Goal: Task Accomplishment & Management: Use online tool/utility

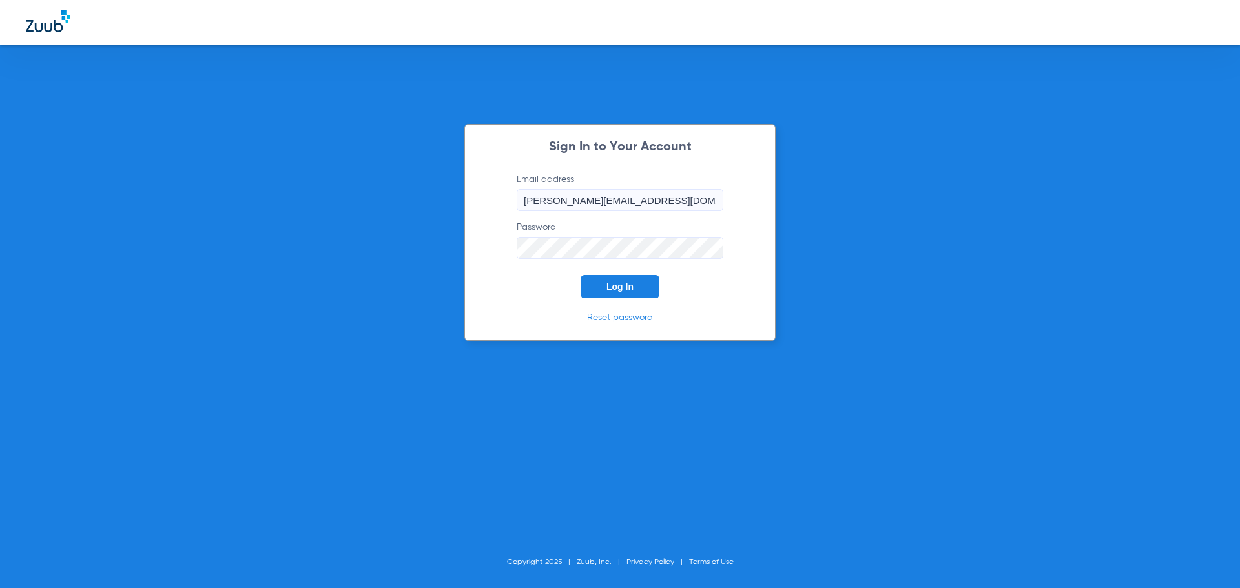
click at [652, 288] on button "Log In" at bounding box center [620, 286] width 79 height 23
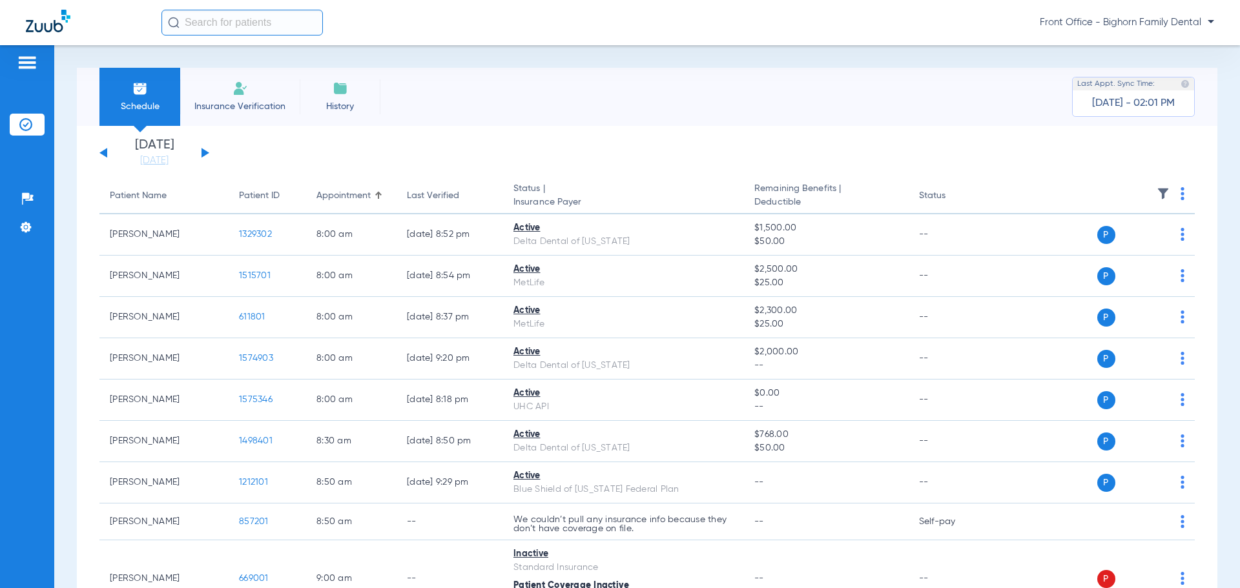
click at [207, 154] on button at bounding box center [205, 153] width 8 height 10
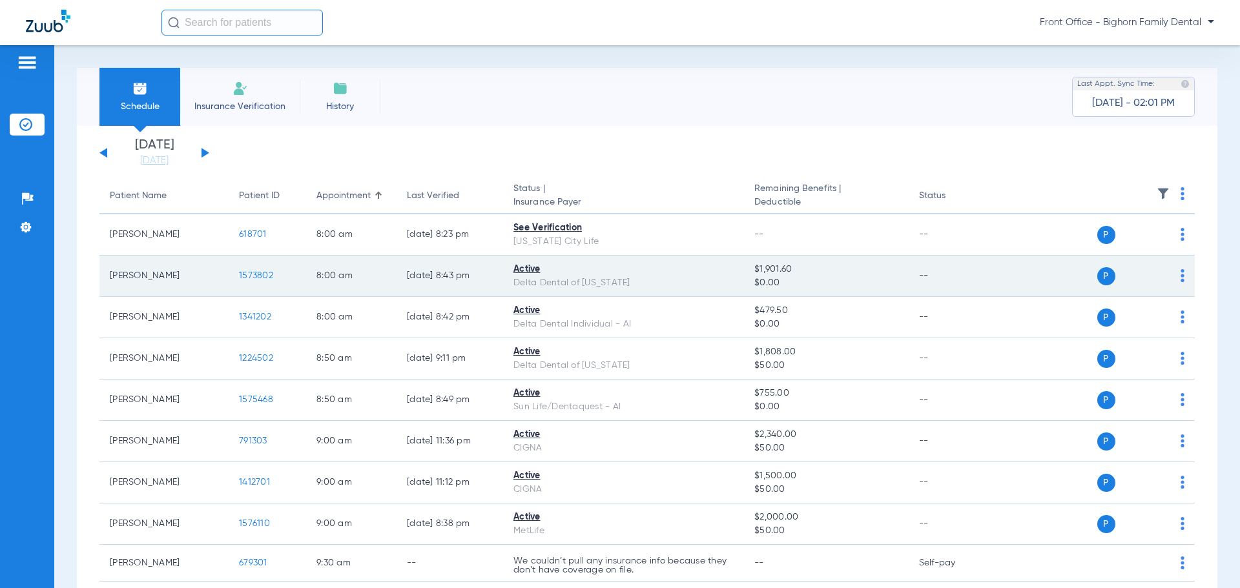
click at [261, 280] on span "1573802" at bounding box center [256, 275] width 34 height 9
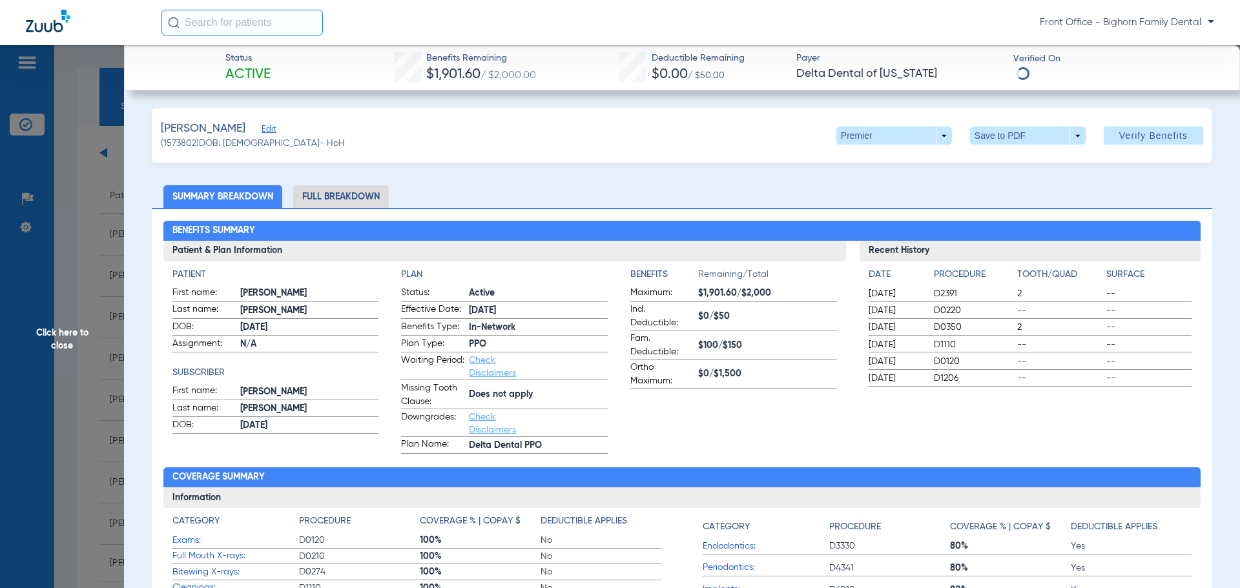
click at [329, 202] on li "Full Breakdown" at bounding box center [341, 196] width 96 height 23
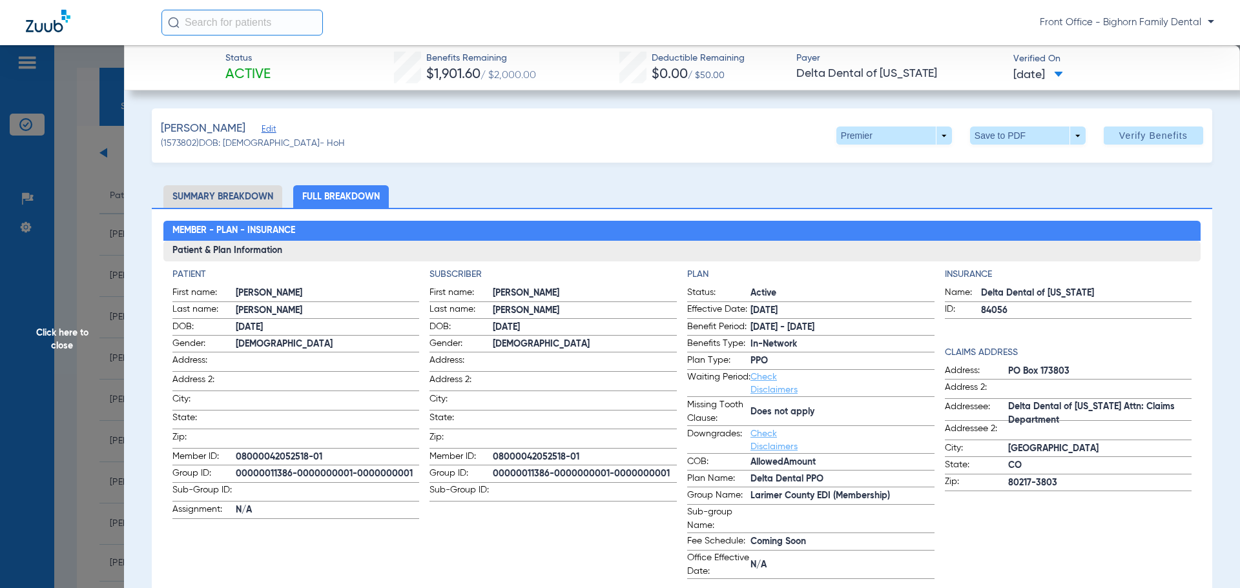
click at [85, 372] on span "Click here to close" at bounding box center [62, 339] width 124 height 588
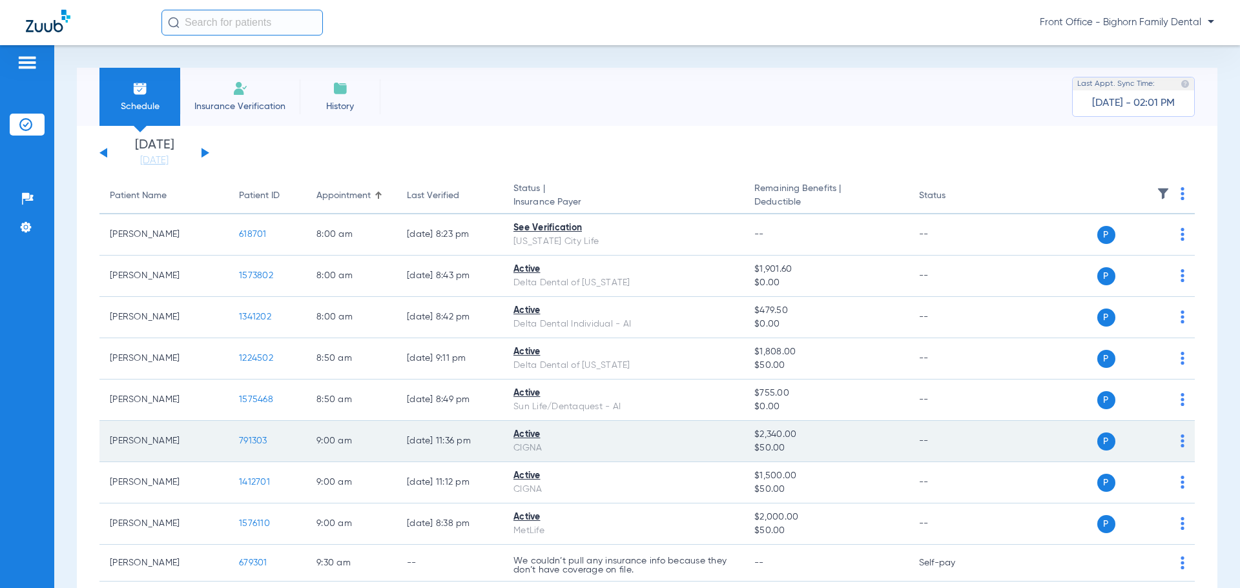
click at [242, 439] on span "791303" at bounding box center [253, 441] width 28 height 9
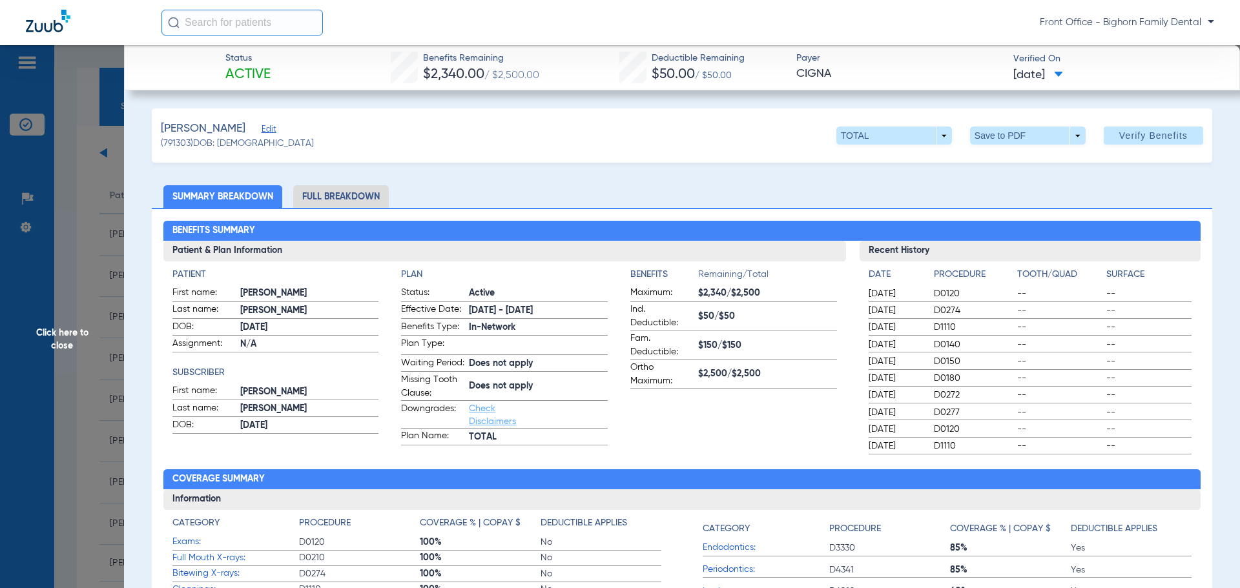
click at [329, 194] on li "Full Breakdown" at bounding box center [341, 196] width 96 height 23
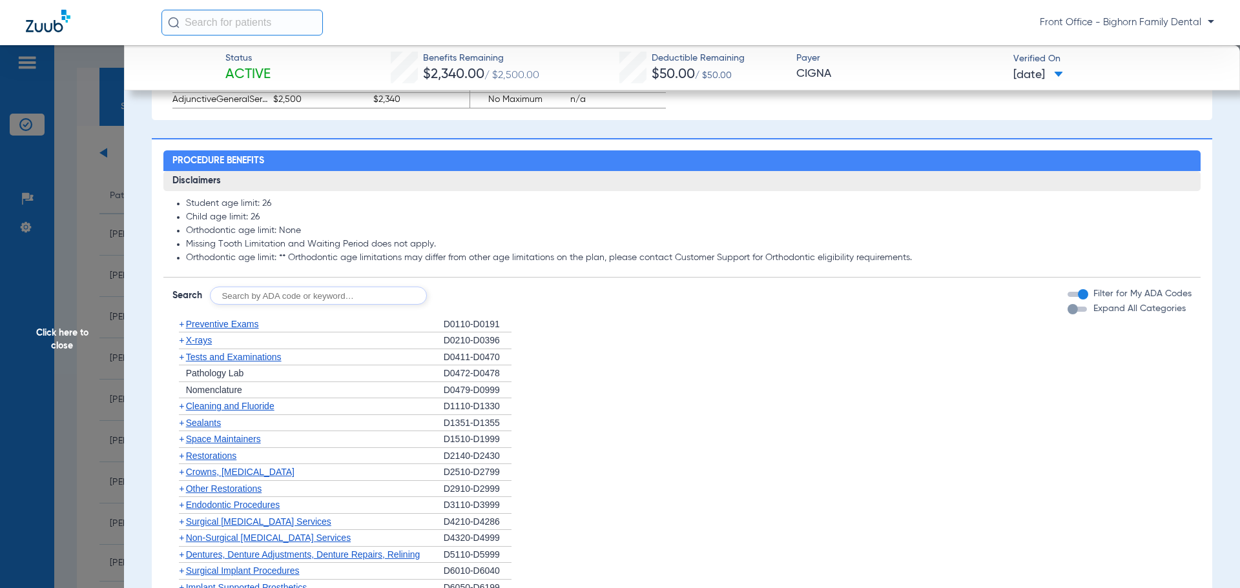
scroll to position [1033, 0]
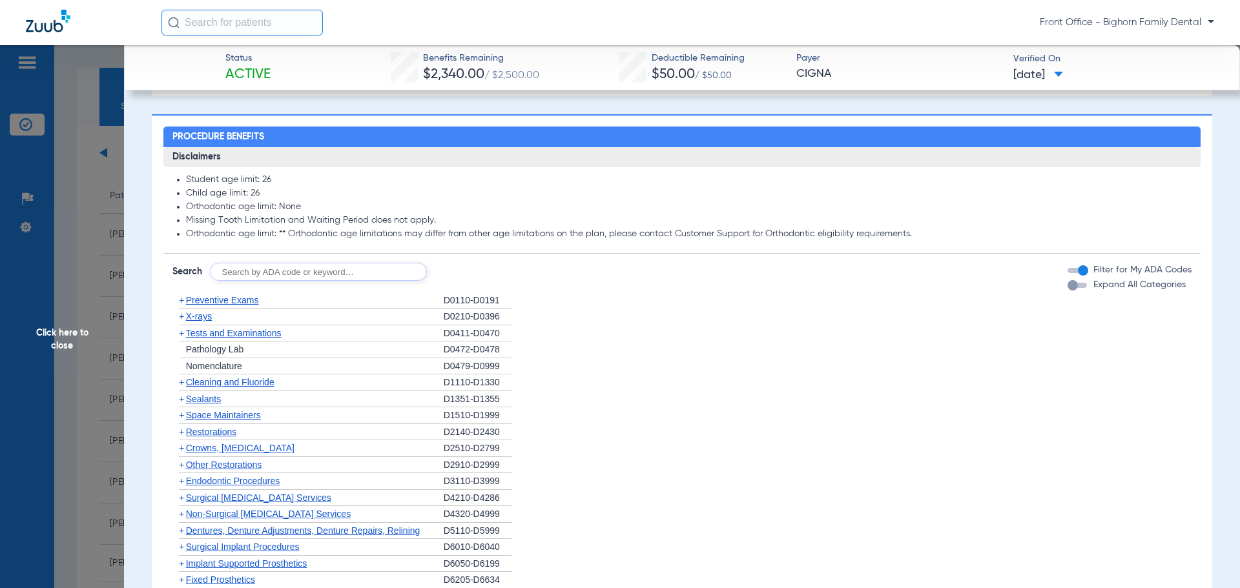
click at [1068, 291] on div "button" at bounding box center [1073, 285] width 10 height 10
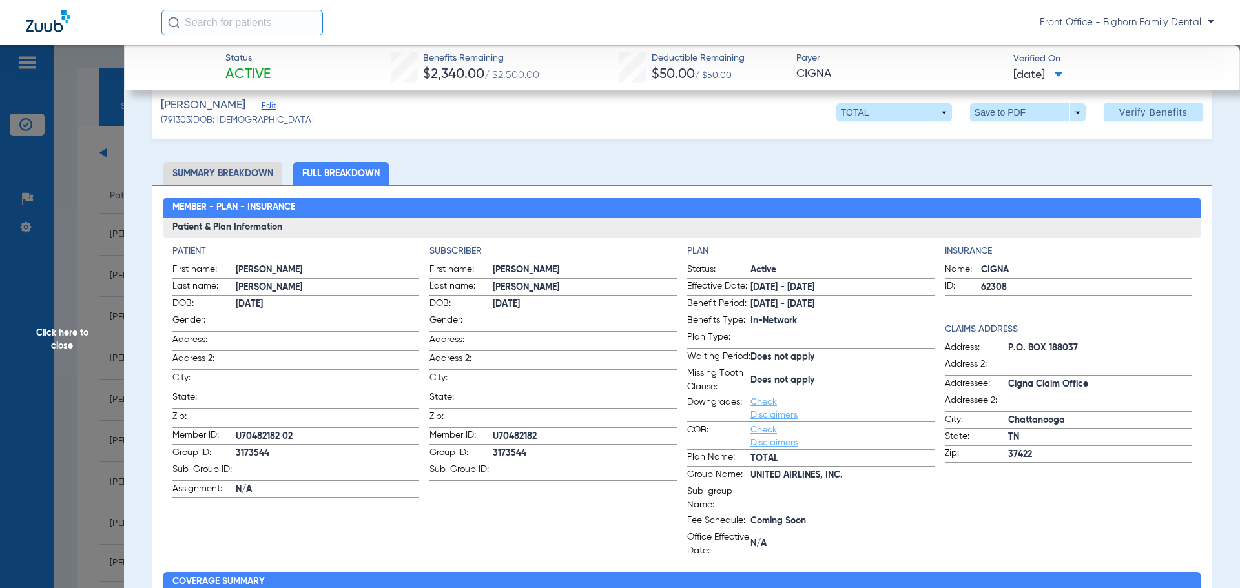
scroll to position [0, 0]
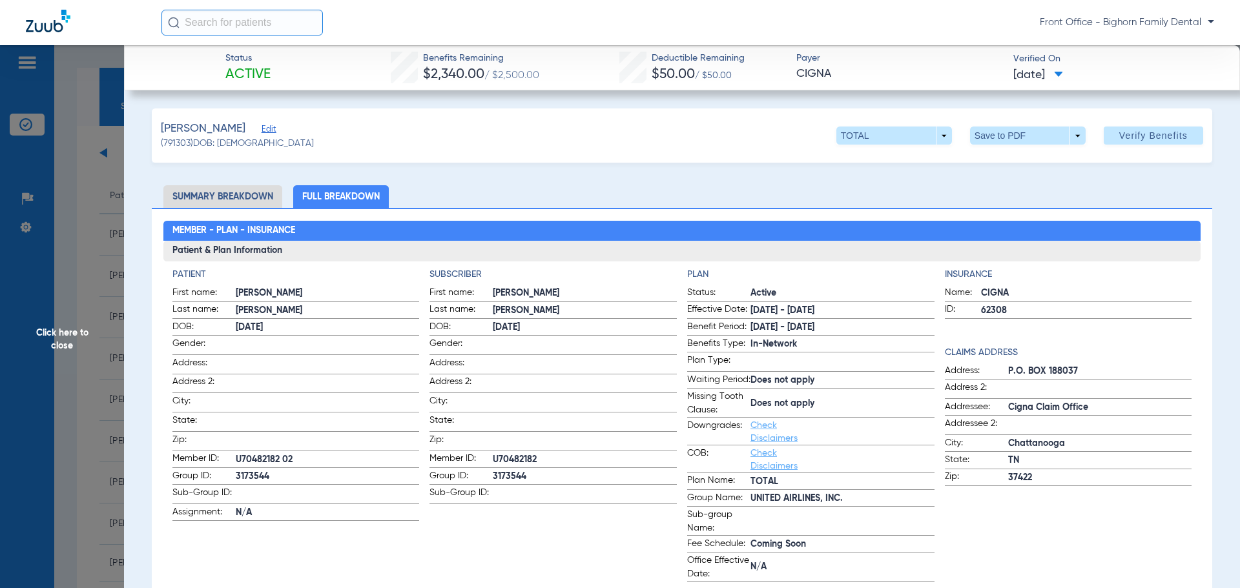
click at [79, 340] on span "Click here to close" at bounding box center [62, 339] width 124 height 588
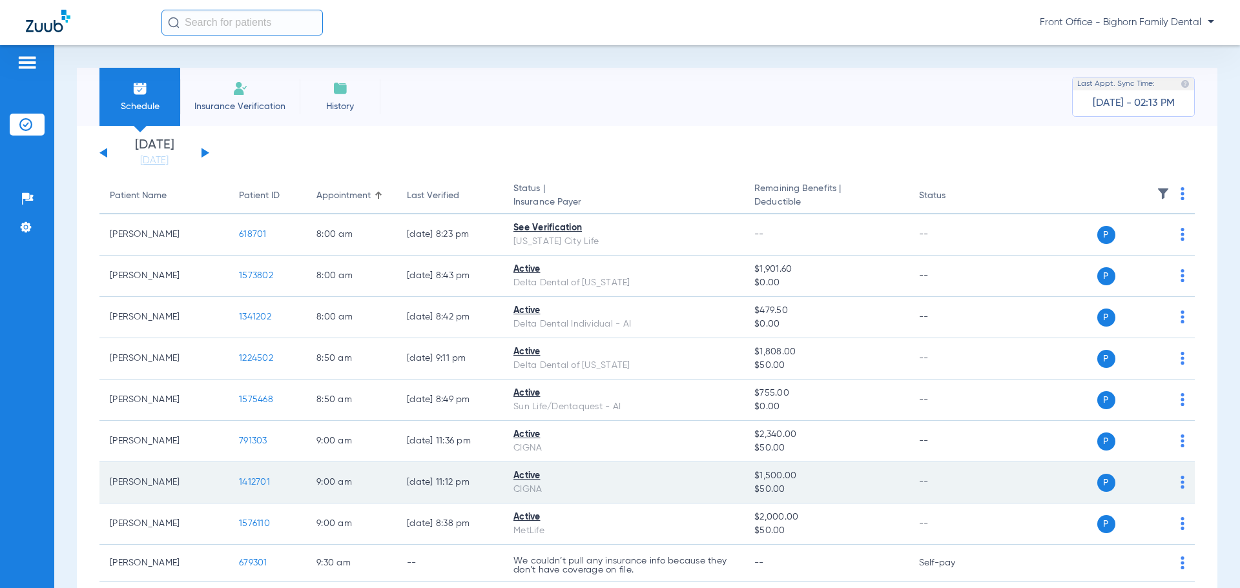
click at [253, 482] on span "1412701" at bounding box center [254, 482] width 31 height 9
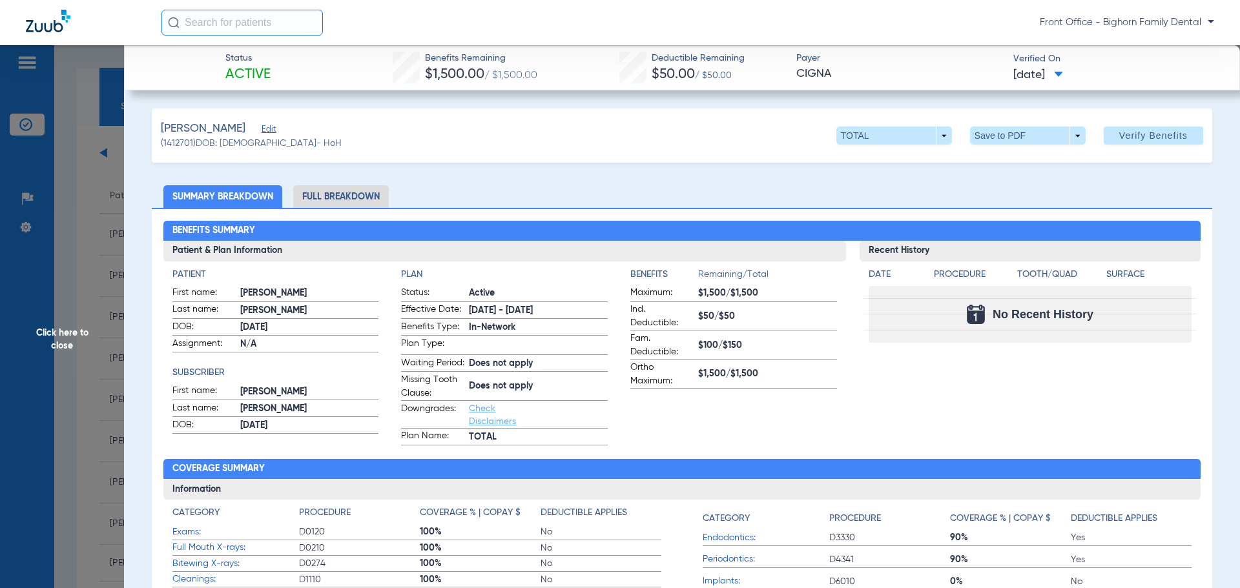
click at [343, 200] on li "Full Breakdown" at bounding box center [341, 196] width 96 height 23
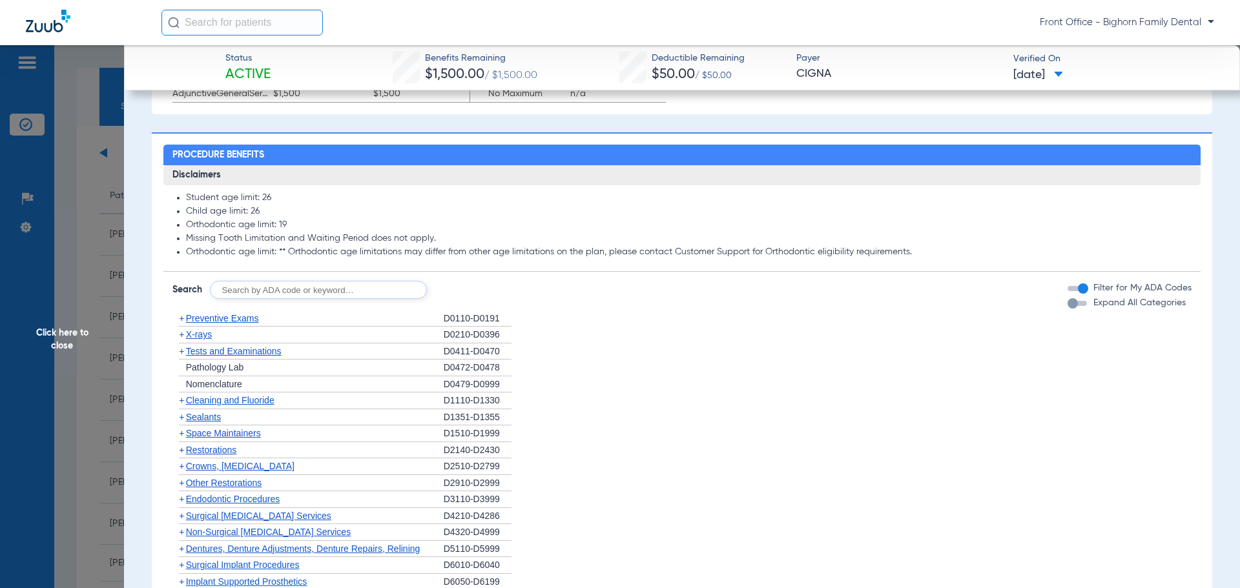
scroll to position [1033, 0]
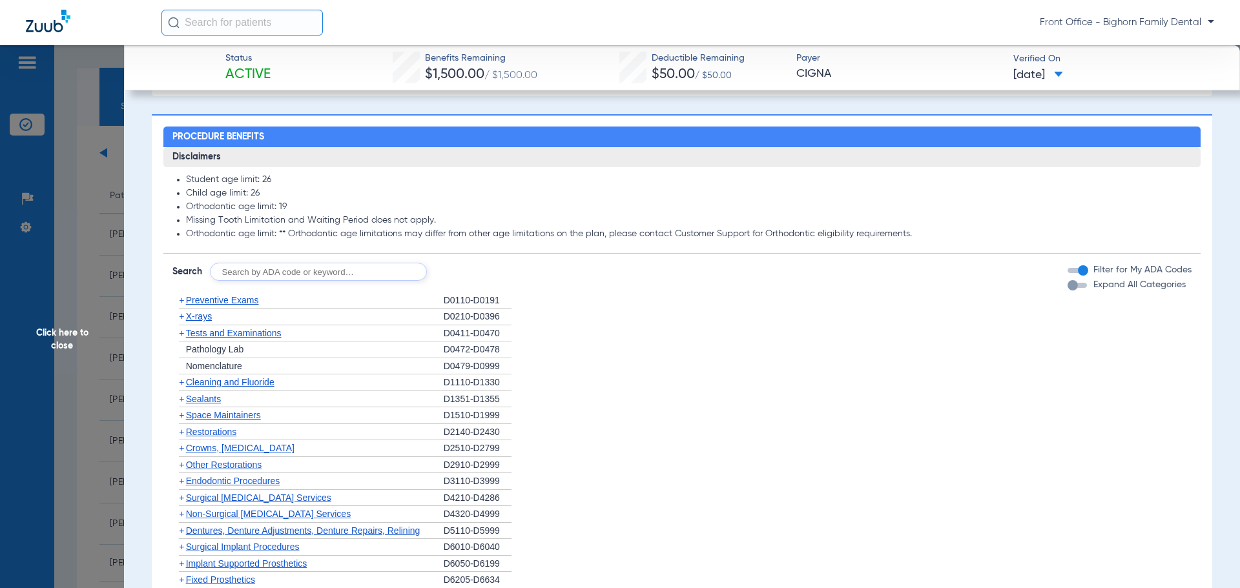
click at [1136, 289] on span "Expand All Categories" at bounding box center [1139, 284] width 92 height 9
click at [1091, 288] on button "Expand All Categories" at bounding box center [1079, 285] width 23 height 5
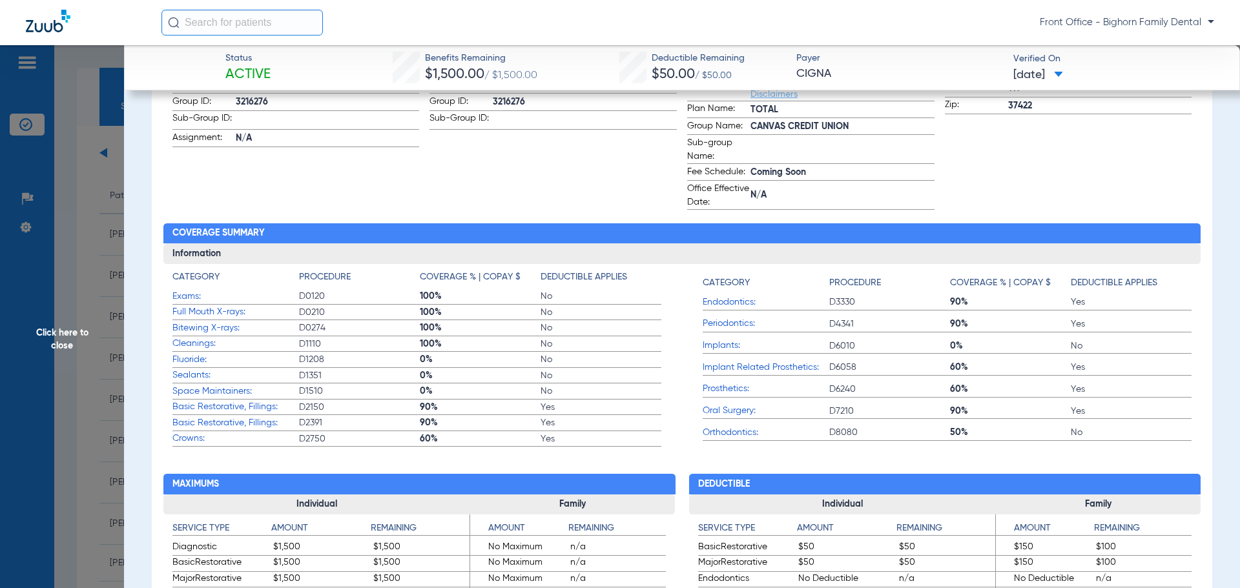
scroll to position [0, 0]
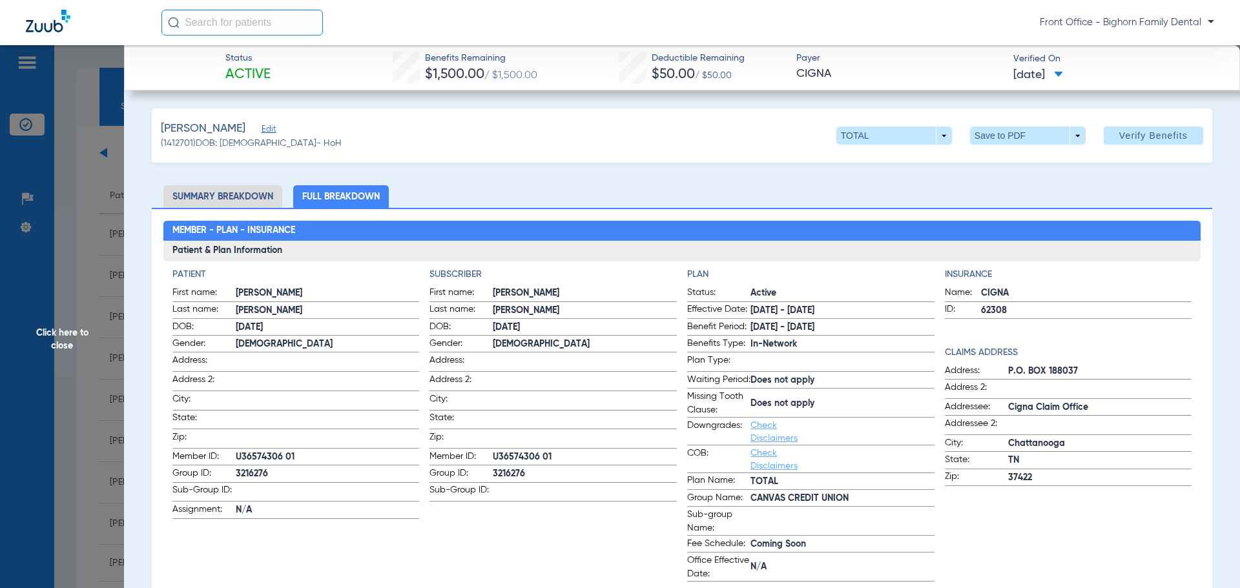
click at [52, 355] on span "Click here to close" at bounding box center [62, 339] width 124 height 588
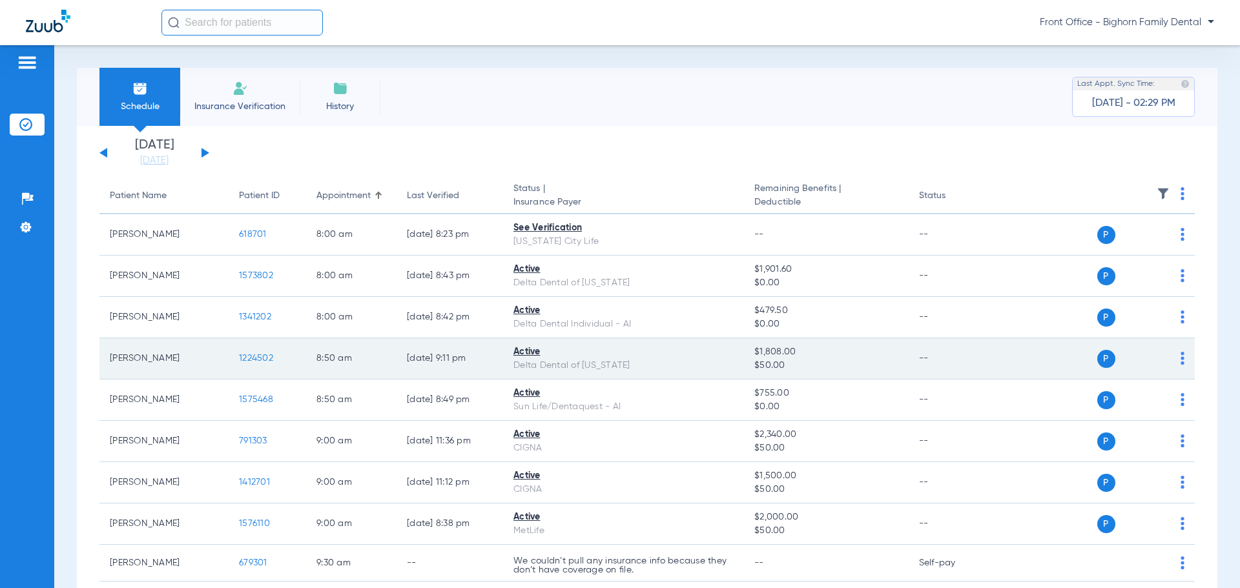
click at [253, 355] on span "1224502" at bounding box center [256, 358] width 34 height 9
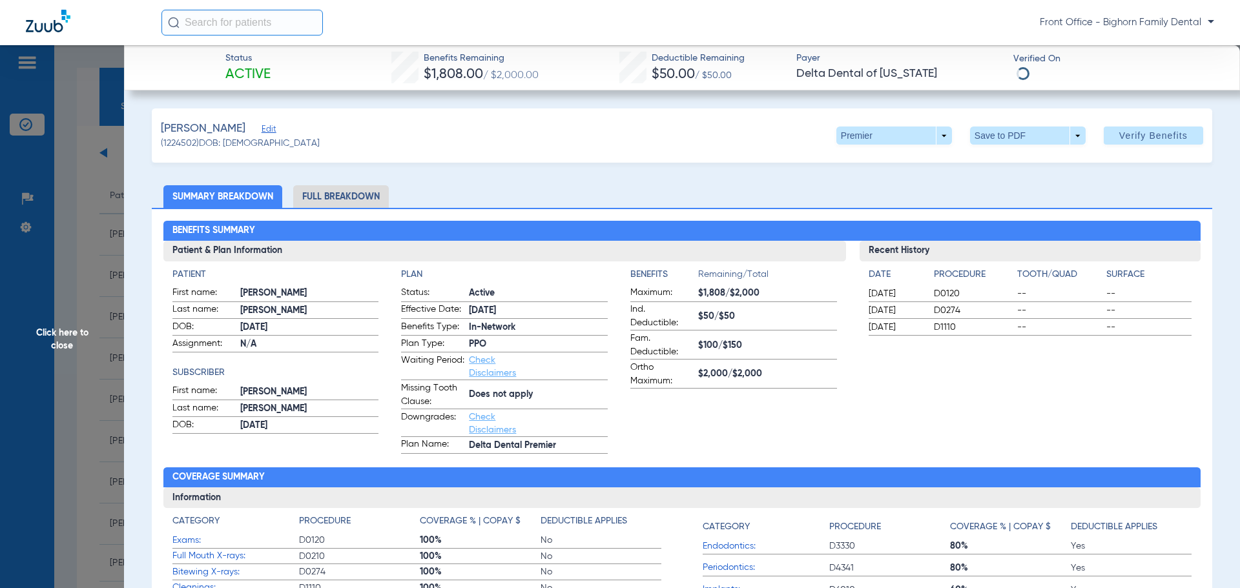
click at [351, 202] on li "Full Breakdown" at bounding box center [341, 196] width 96 height 23
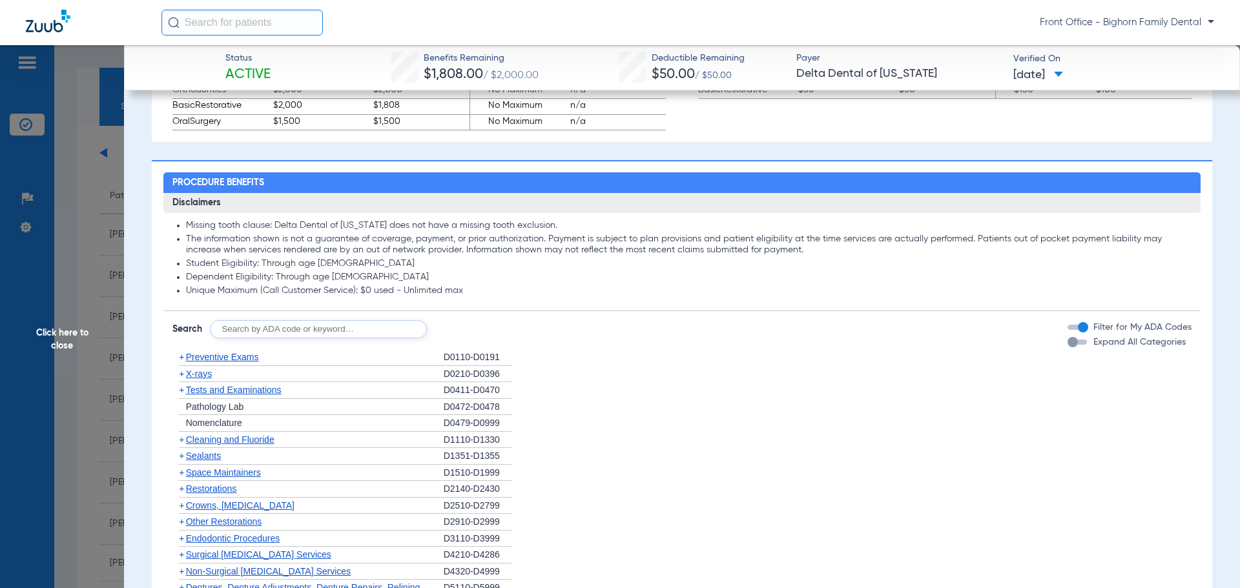
scroll to position [840, 0]
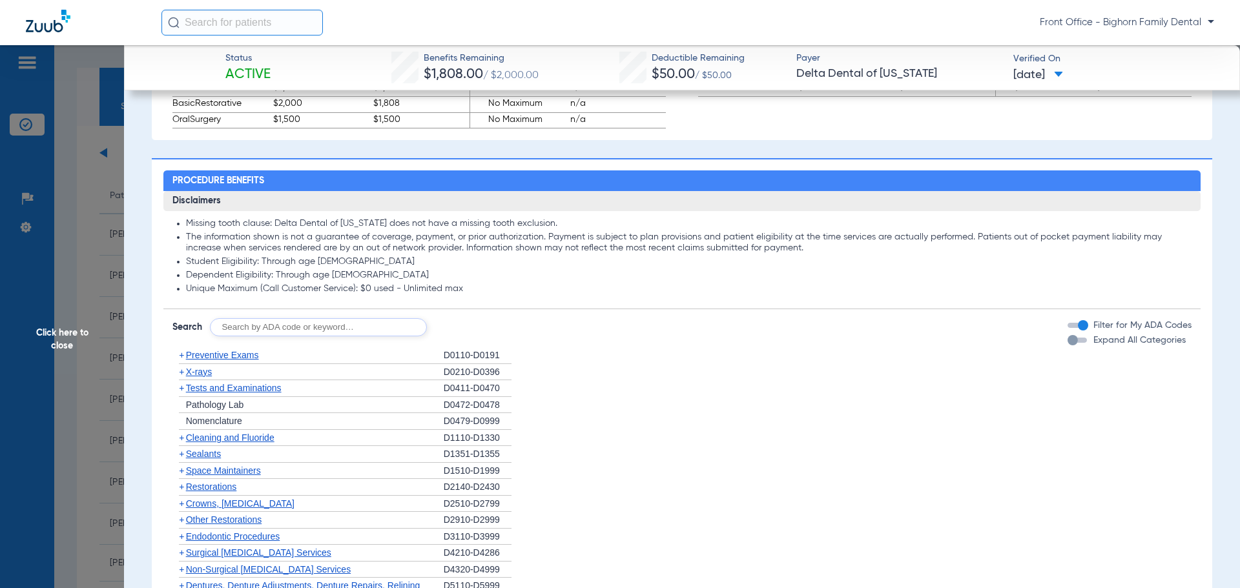
click at [1093, 345] on span "Expand All Categories" at bounding box center [1139, 340] width 92 height 9
click at [1086, 343] on button "Expand All Categories" at bounding box center [1079, 340] width 23 height 5
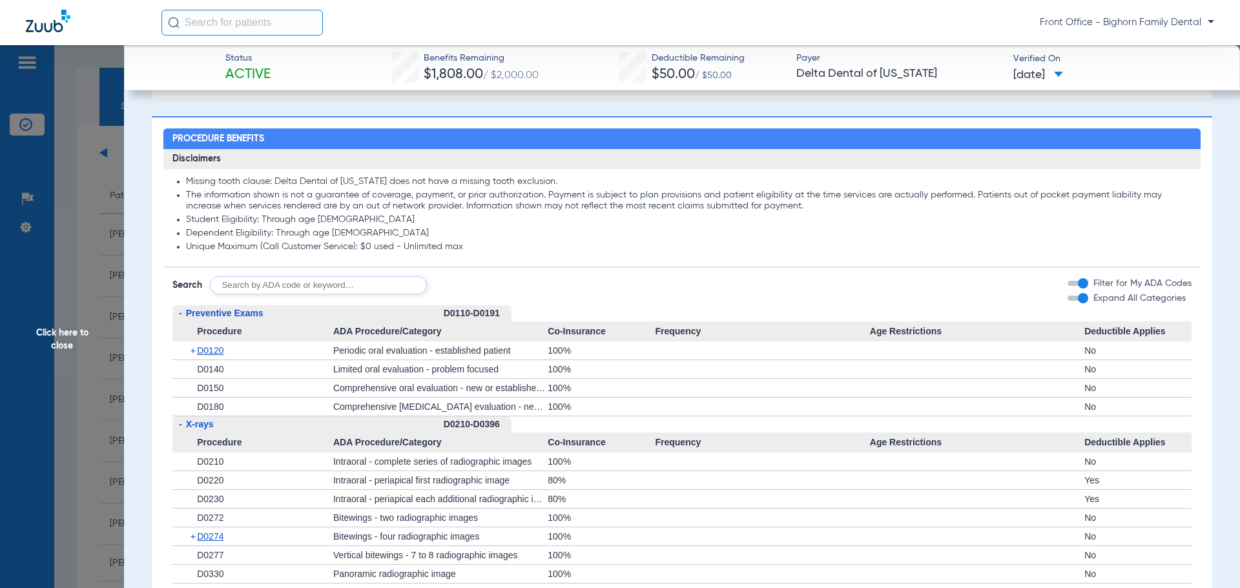
scroll to position [969, 0]
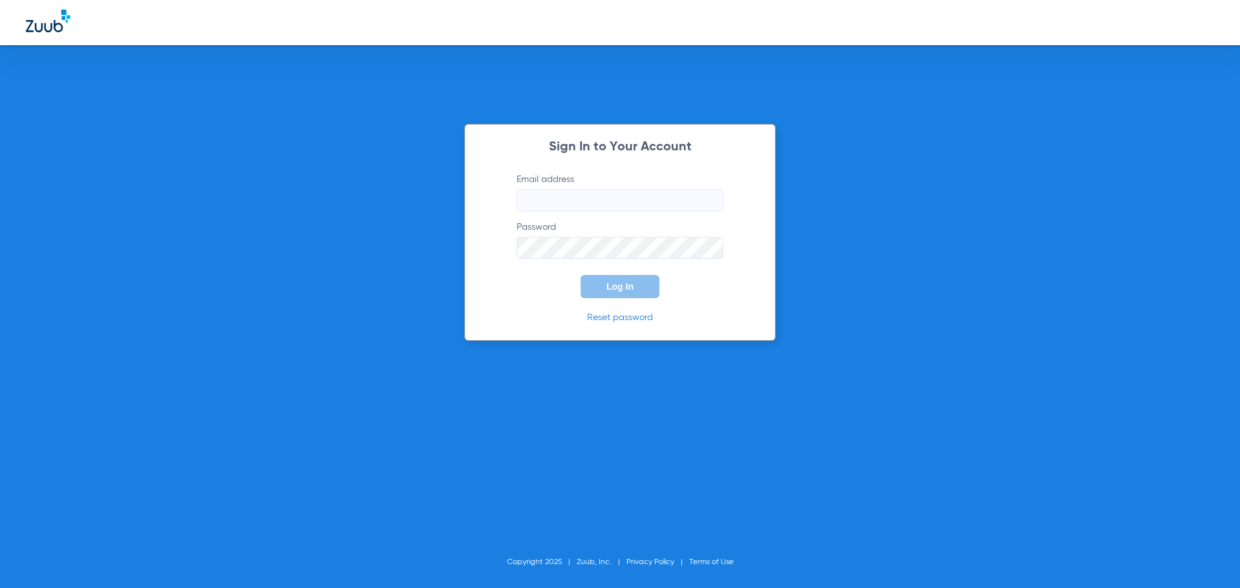
type input "lori@bighornfamilydental.com"
click at [615, 287] on span "Log In" at bounding box center [619, 287] width 27 height 10
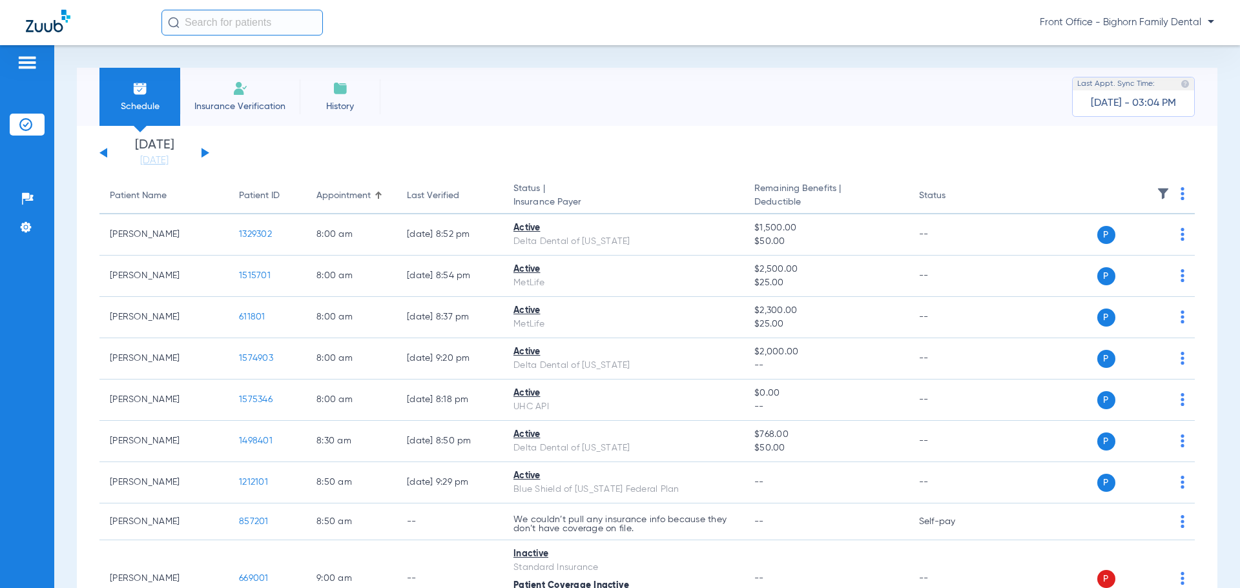
click at [209, 160] on app-single-date-navigator "[DATE] [DATE] [DATE] [DATE] [DATE] [DATE] [DATE] [DATE] [DATE] [DATE] [DATE] [D…" at bounding box center [646, 153] width 1095 height 28
click at [208, 160] on div "[DATE] [DATE] [DATE] [DATE] [DATE] [DATE] [DATE] [DATE] [DATE] [DATE] [DATE] [D…" at bounding box center [154, 153] width 110 height 28
click at [207, 152] on button at bounding box center [205, 153] width 8 height 10
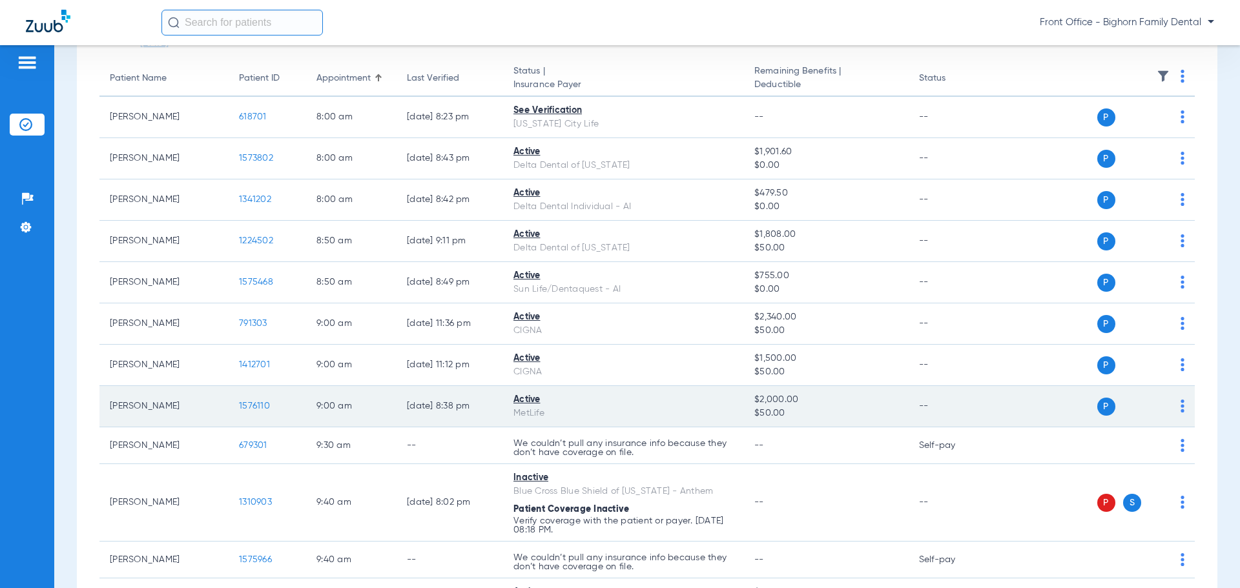
scroll to position [129, 0]
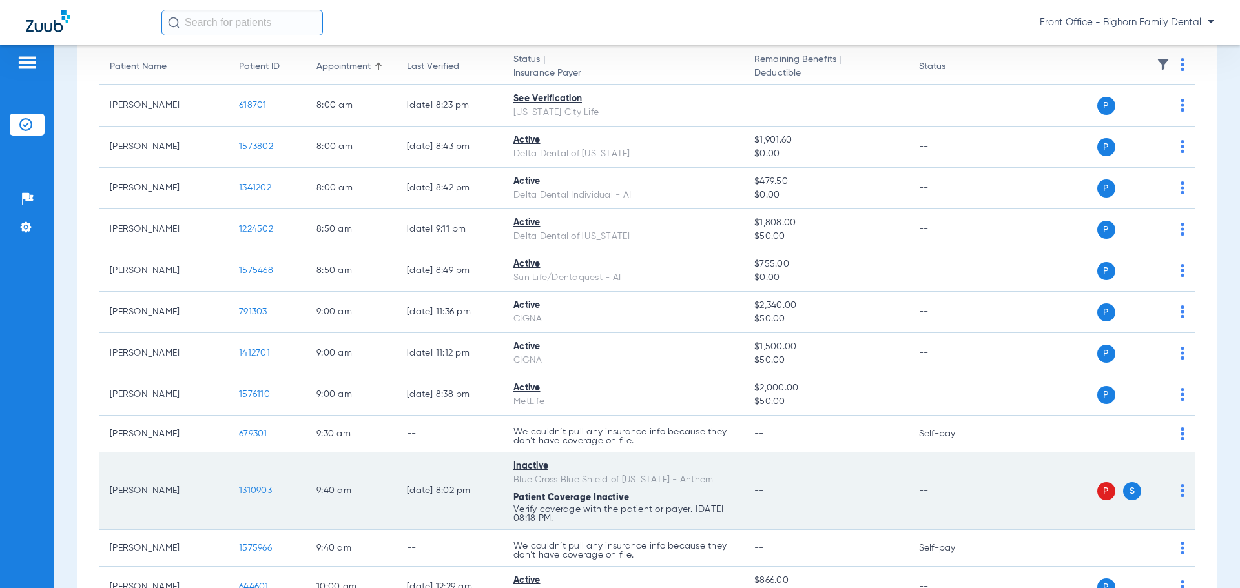
click at [262, 491] on span "1310903" at bounding box center [255, 490] width 33 height 9
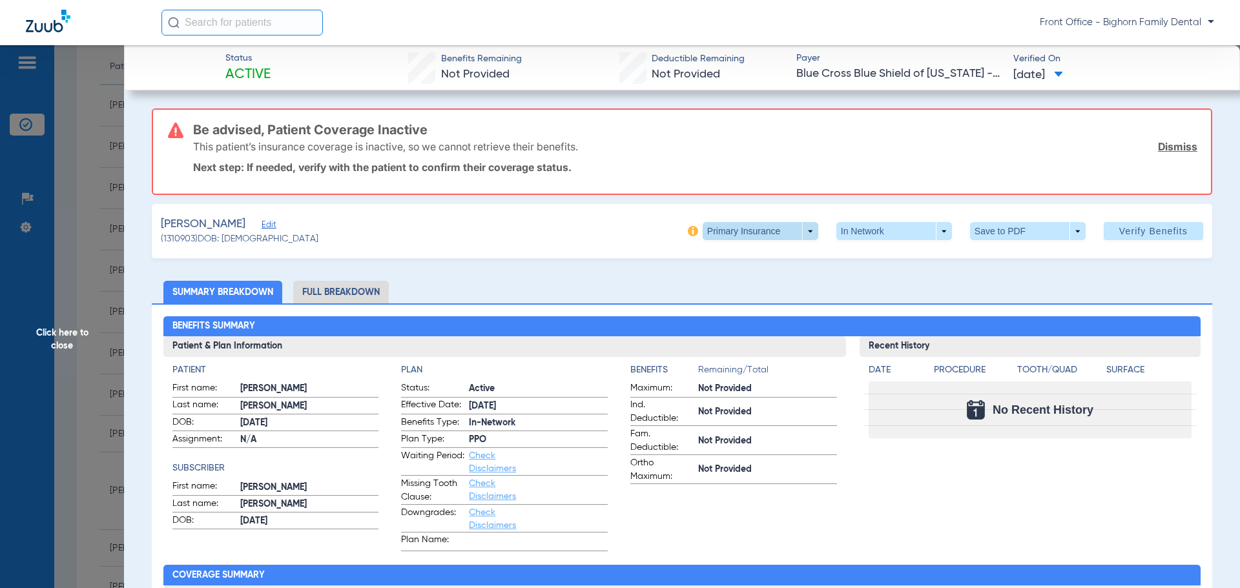
click at [805, 229] on span at bounding box center [761, 231] width 116 height 18
click at [732, 286] on span "Secondary Insurance" at bounding box center [746, 282] width 85 height 9
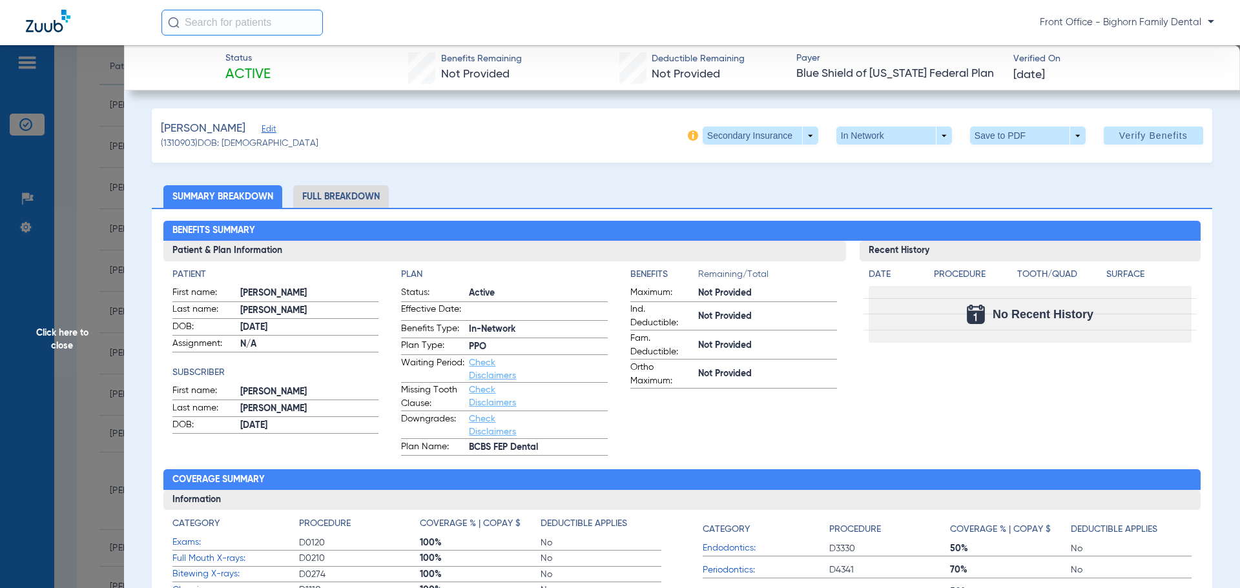
click at [310, 190] on li "Full Breakdown" at bounding box center [341, 196] width 96 height 23
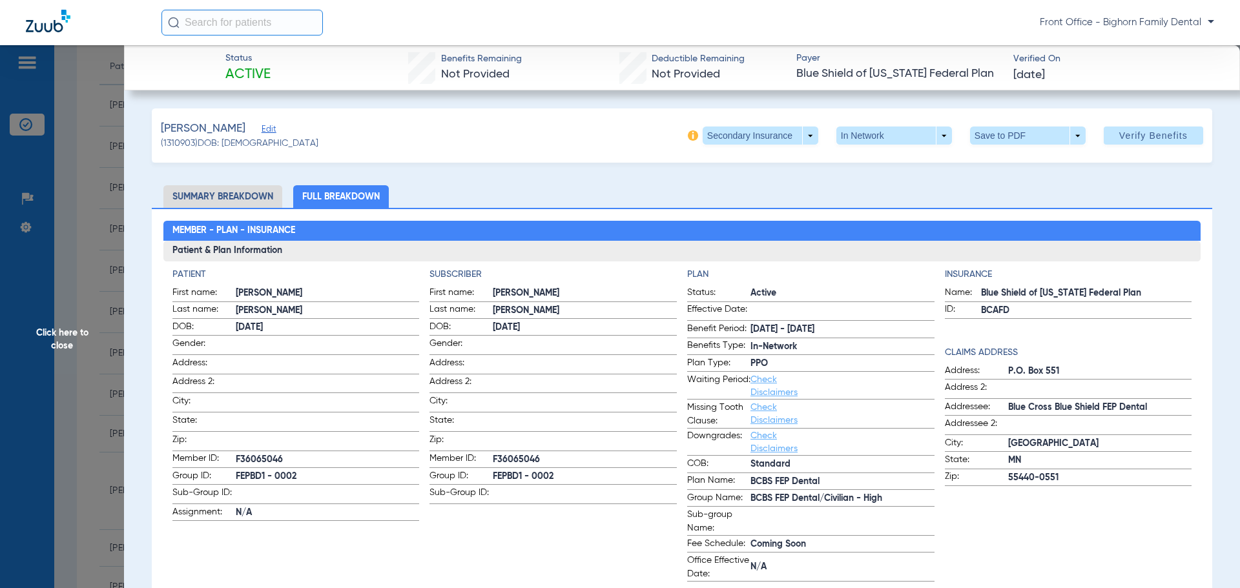
click at [75, 351] on span "Click here to close" at bounding box center [62, 339] width 124 height 588
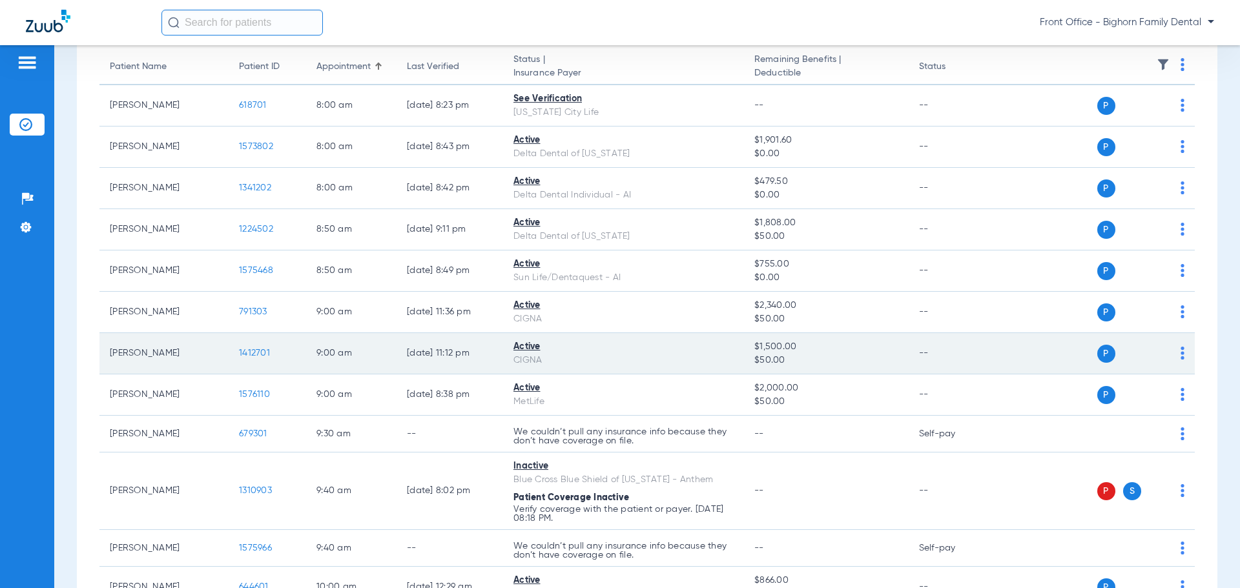
scroll to position [194, 0]
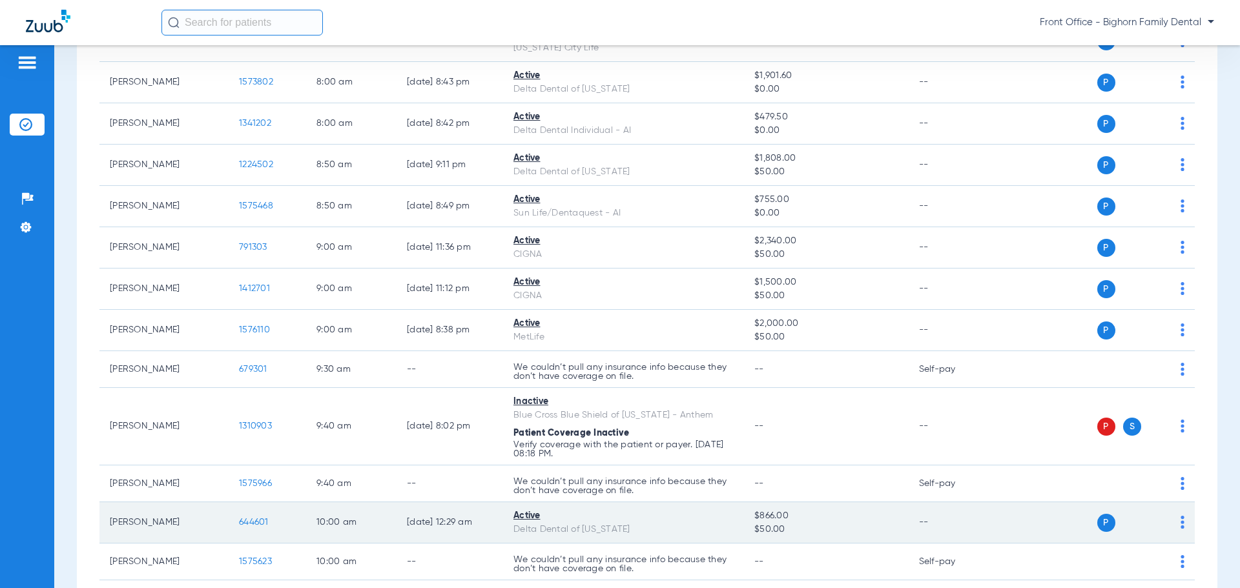
click at [241, 519] on span "644601" at bounding box center [254, 522] width 30 height 9
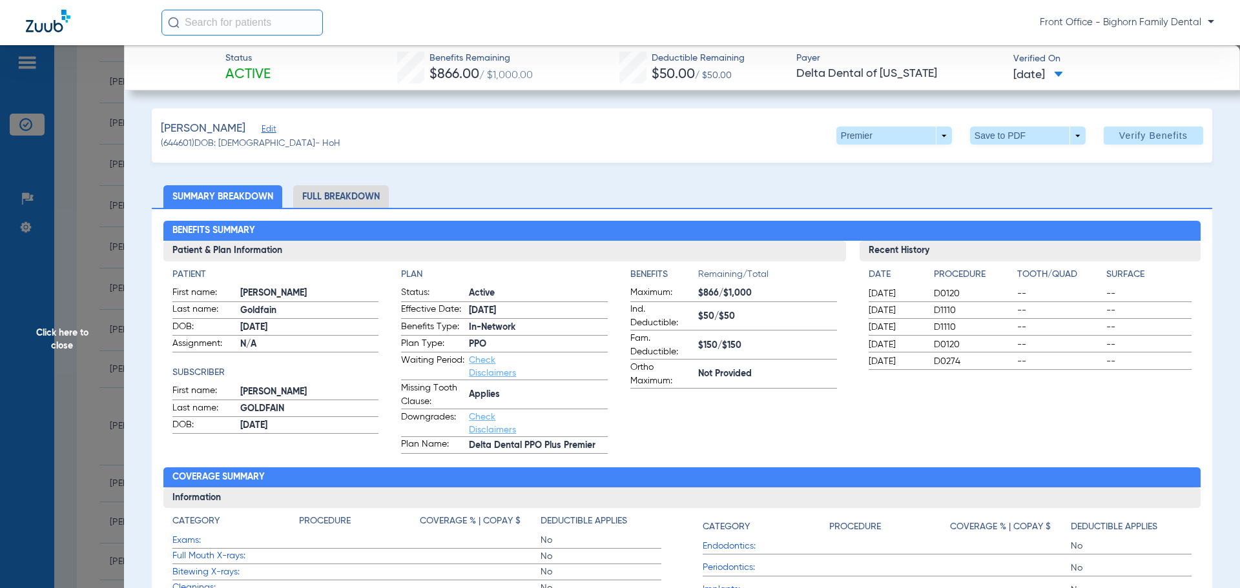
click at [319, 199] on li "Full Breakdown" at bounding box center [341, 196] width 96 height 23
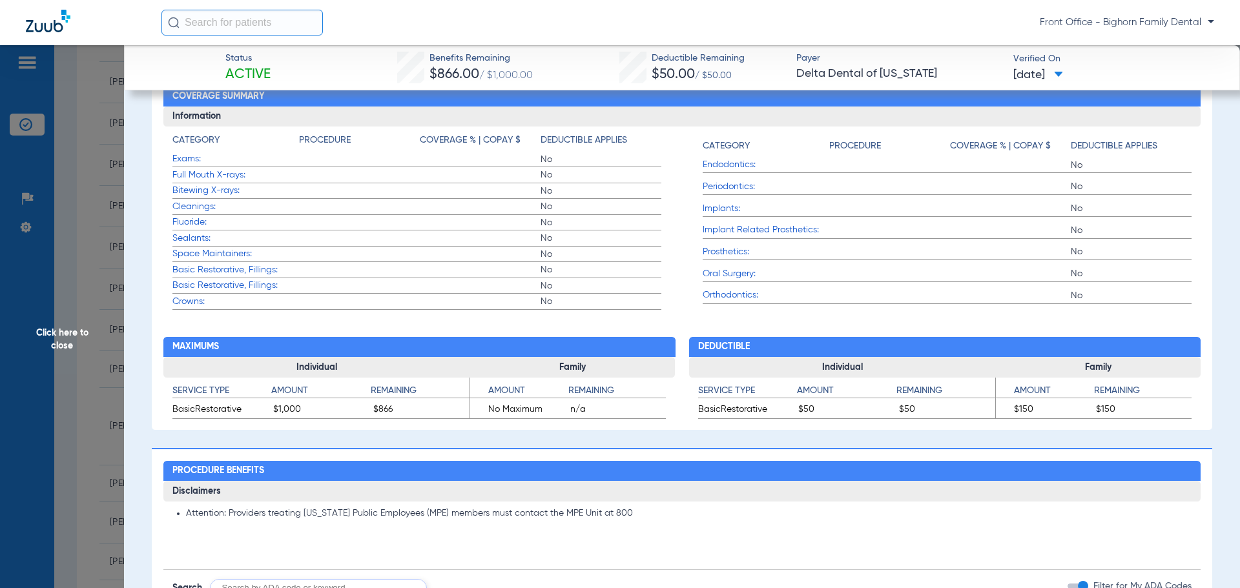
scroll to position [646, 0]
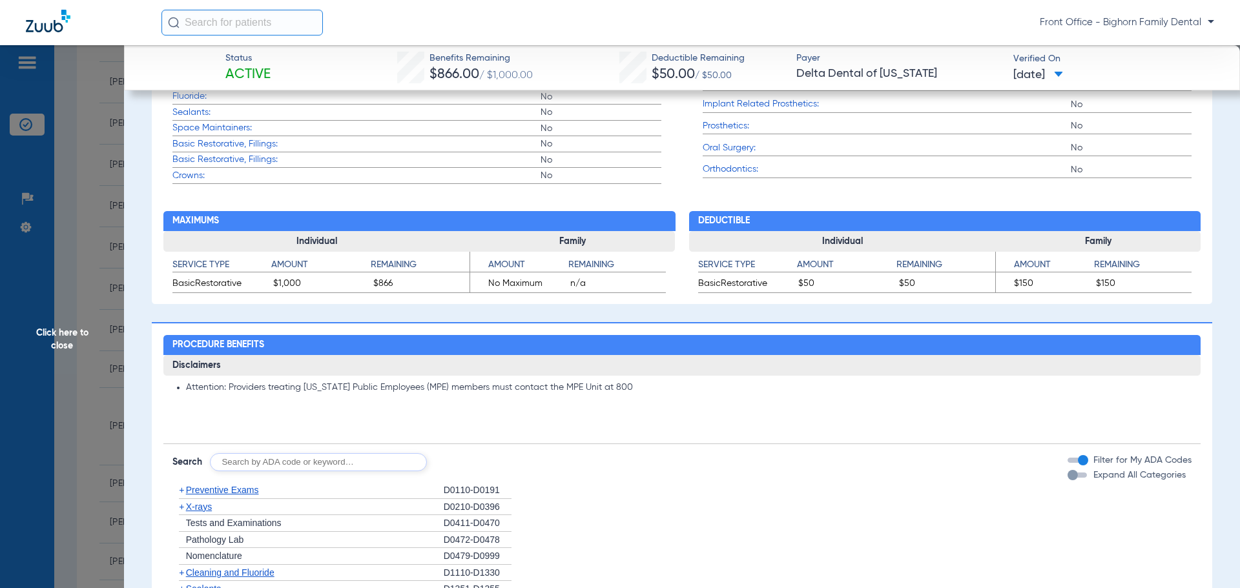
click at [58, 353] on span "Click here to close" at bounding box center [62, 339] width 124 height 588
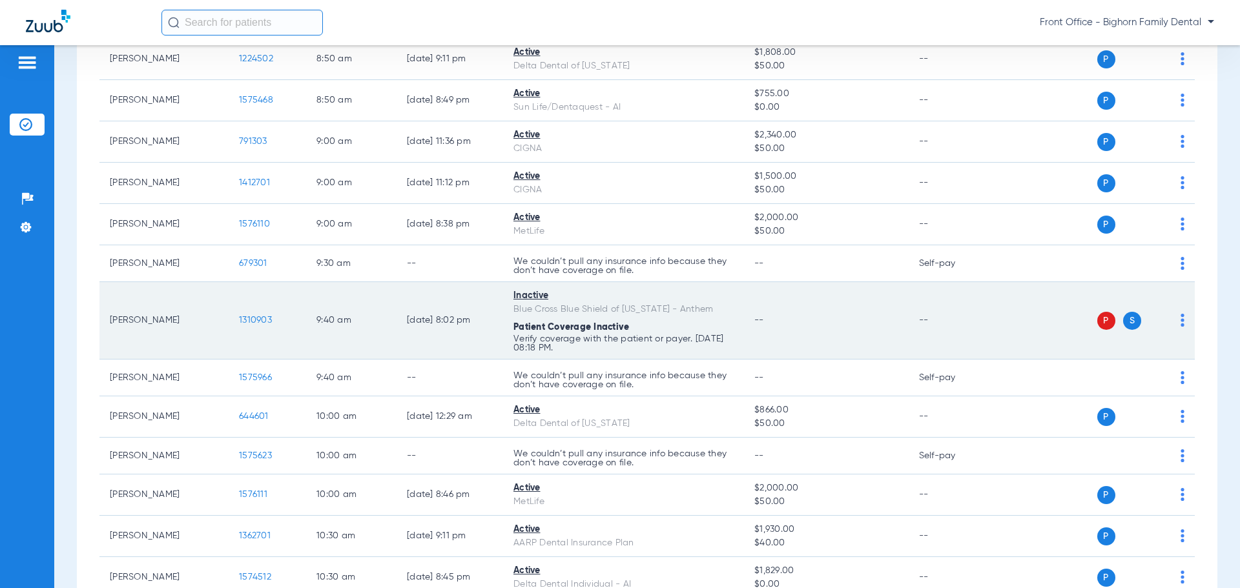
scroll to position [323, 0]
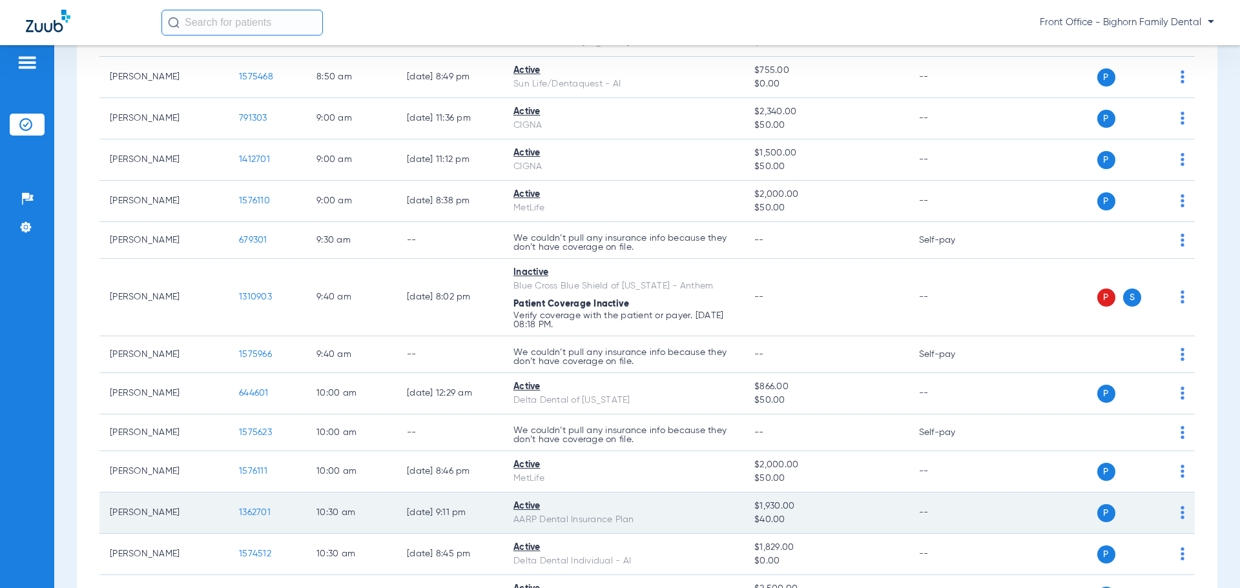
click at [259, 515] on span "1362701" at bounding box center [255, 512] width 32 height 9
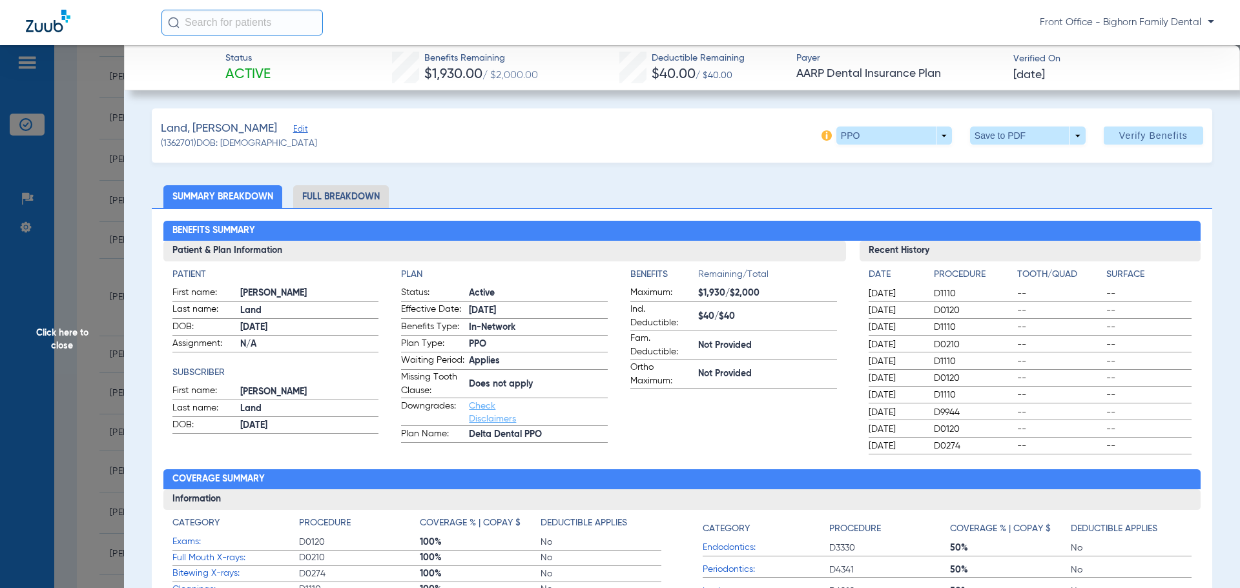
click at [337, 203] on li "Full Breakdown" at bounding box center [341, 196] width 96 height 23
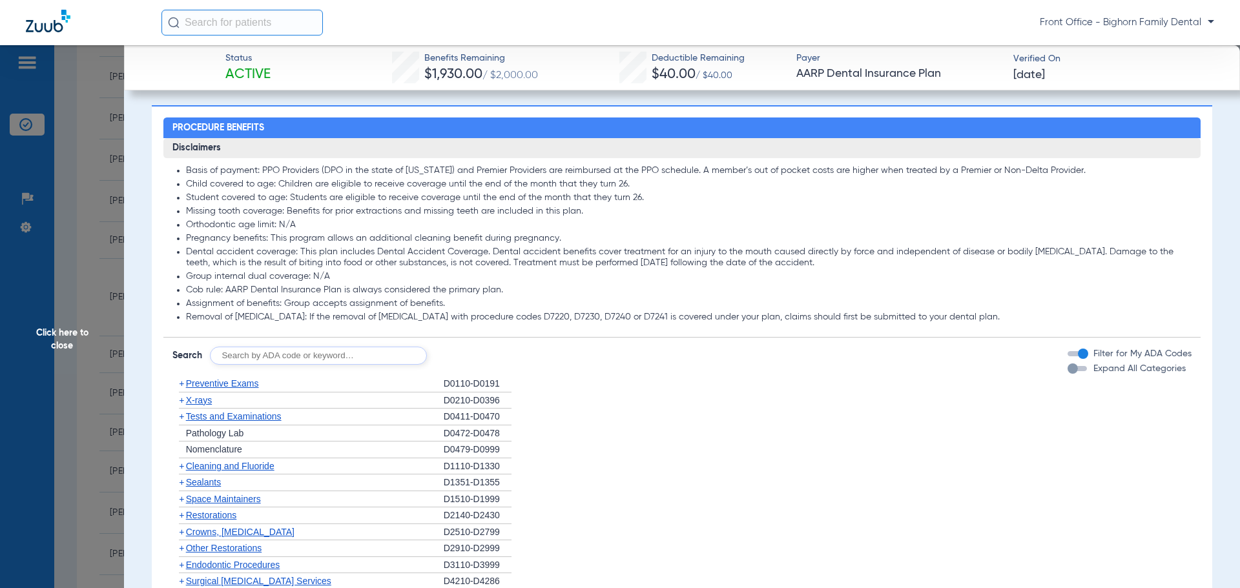
scroll to position [1033, 0]
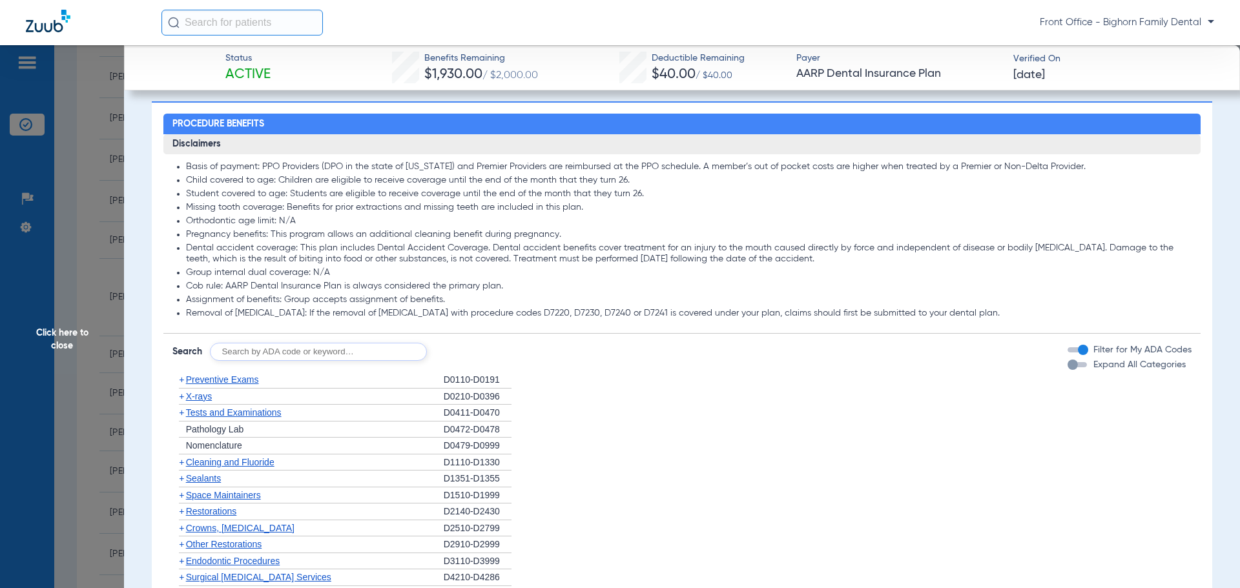
click at [1093, 369] on span "Expand All Categories" at bounding box center [1139, 364] width 92 height 9
click at [1089, 367] on button "Expand All Categories" at bounding box center [1079, 364] width 23 height 5
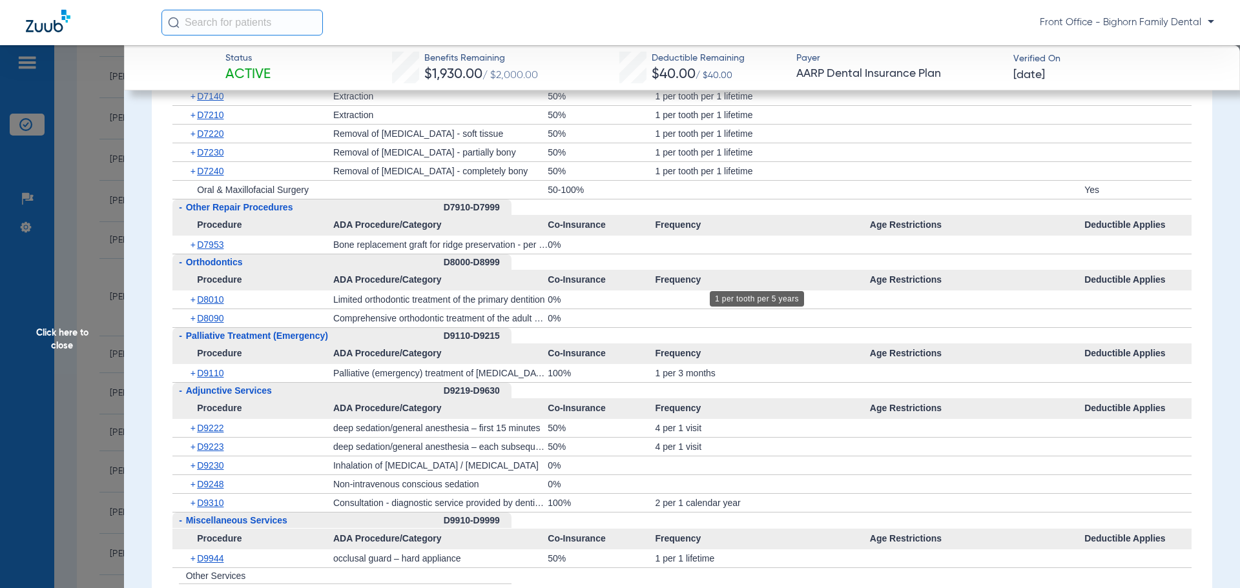
scroll to position [3358, 0]
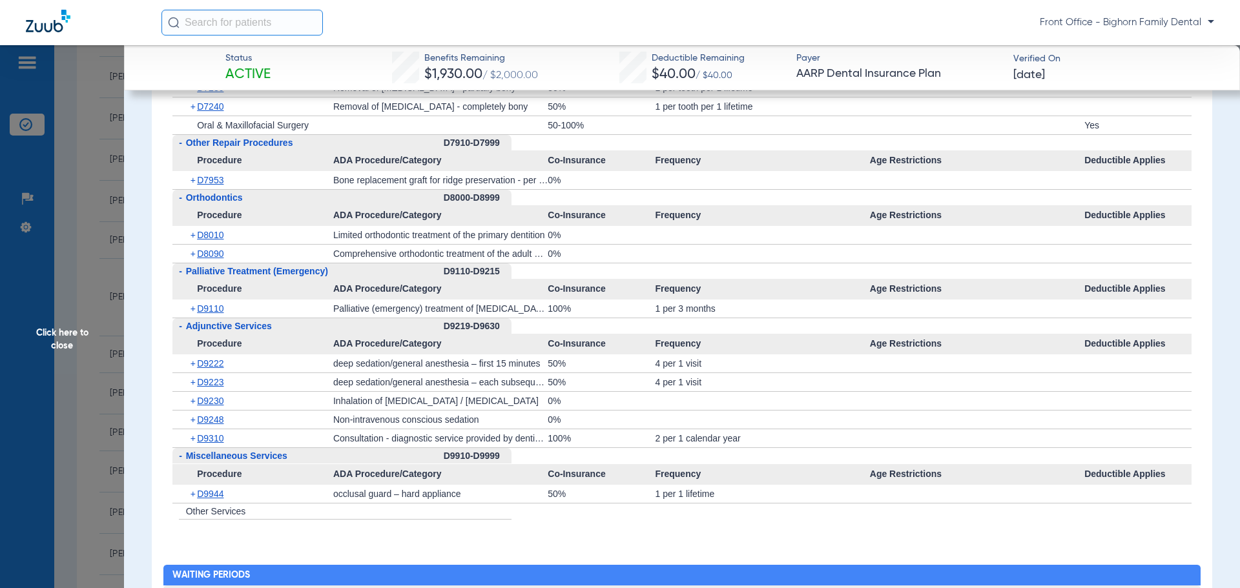
click at [83, 336] on span "Click here to close" at bounding box center [62, 339] width 124 height 588
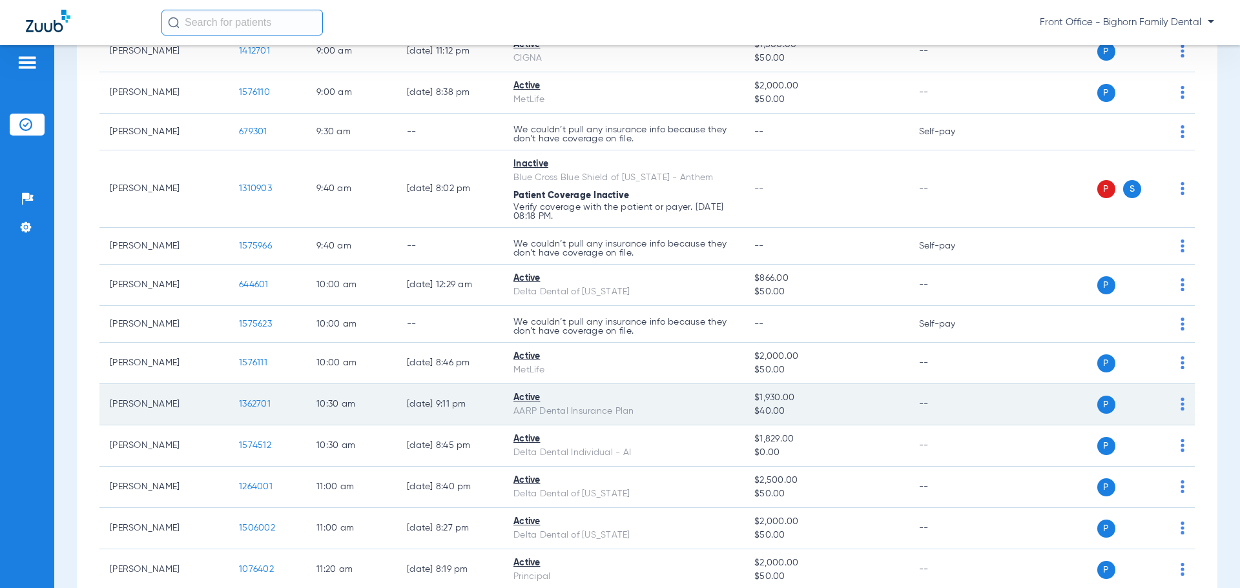
scroll to position [452, 0]
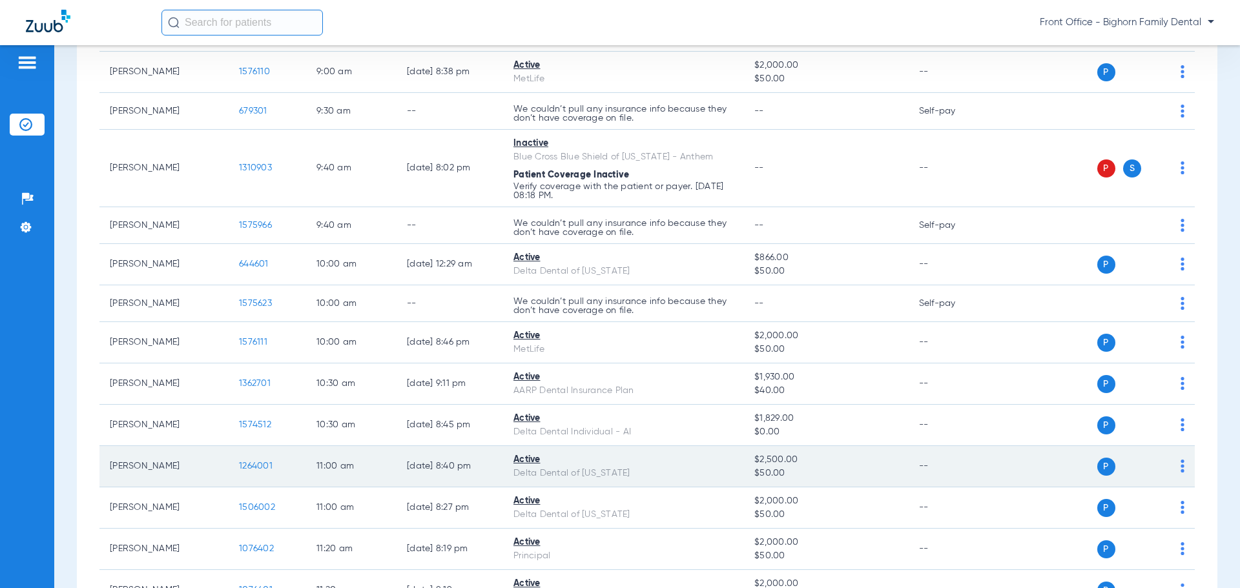
click at [273, 461] on td "1264001" at bounding box center [267, 466] width 77 height 41
click at [253, 468] on span "1264001" at bounding box center [256, 466] width 34 height 9
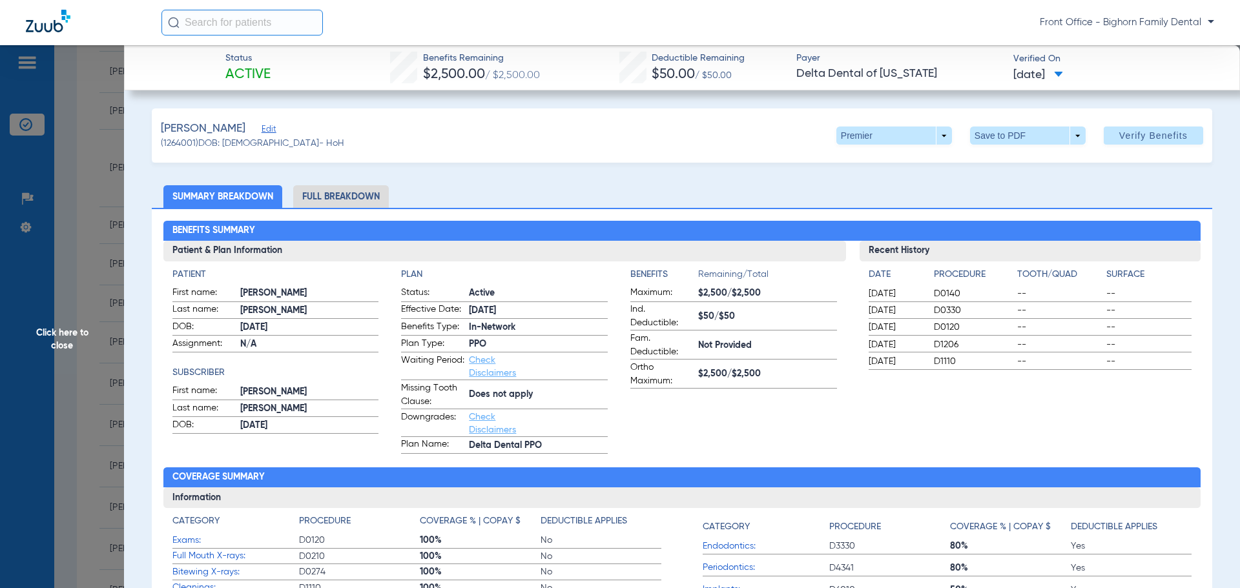
drag, startPoint x: 312, startPoint y: 196, endPoint x: 305, endPoint y: 194, distance: 6.7
click at [309, 194] on li "Full Breakdown" at bounding box center [341, 196] width 96 height 23
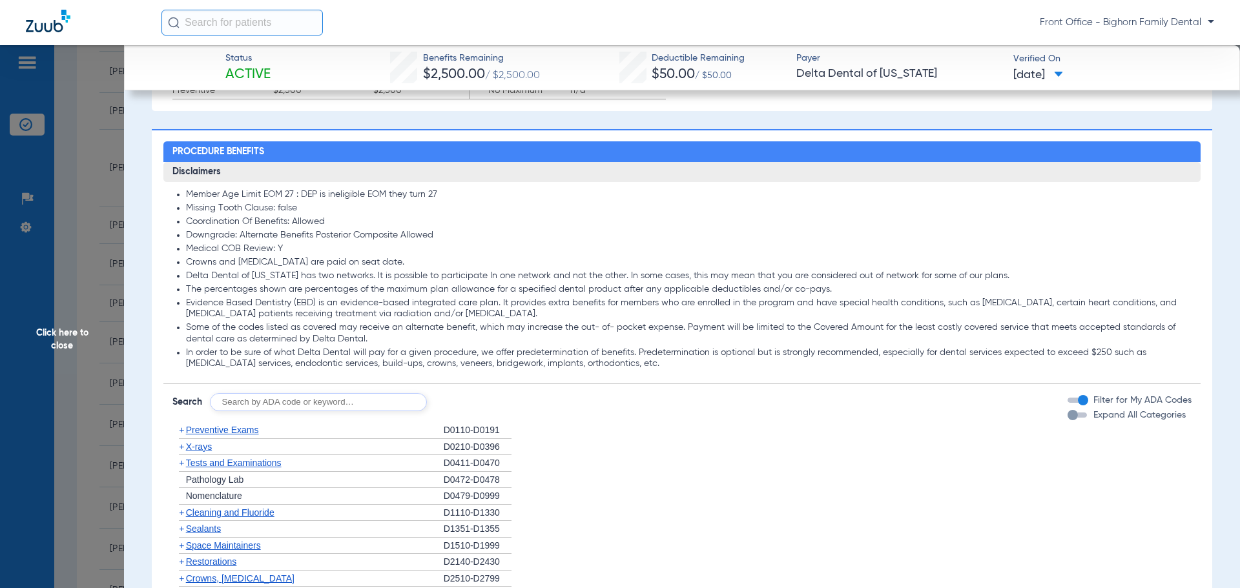
scroll to position [904, 0]
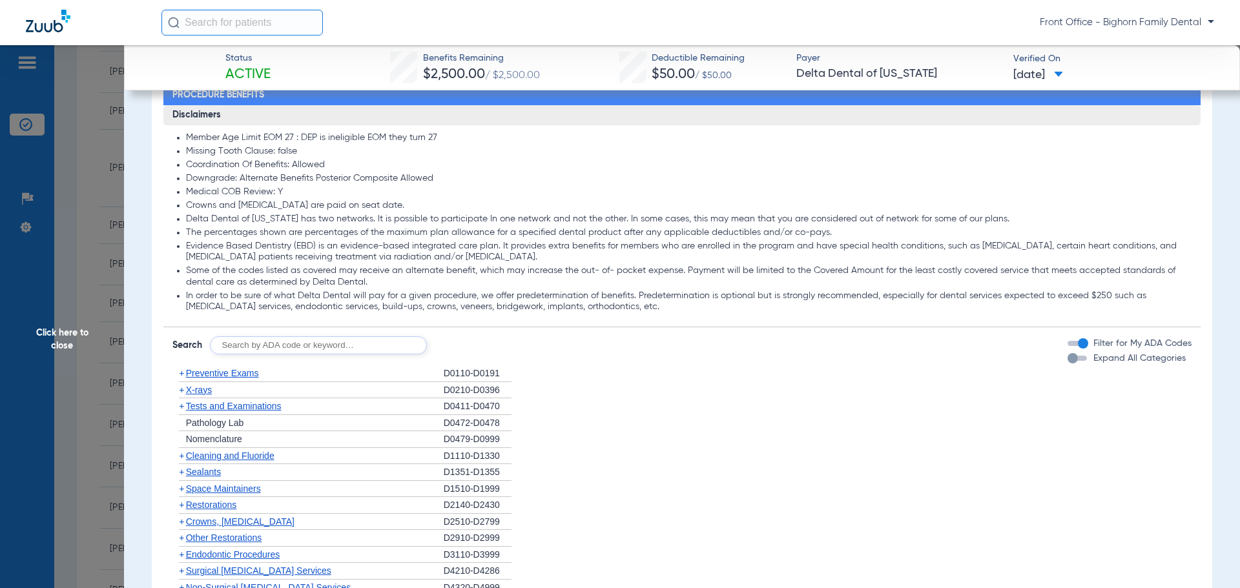
drag, startPoint x: 1121, startPoint y: 357, endPoint x: 931, endPoint y: 363, distance: 190.0
click at [1120, 357] on span "Expand All Categories" at bounding box center [1139, 358] width 92 height 9
click at [1091, 357] on button "Expand All Categories" at bounding box center [1079, 358] width 23 height 5
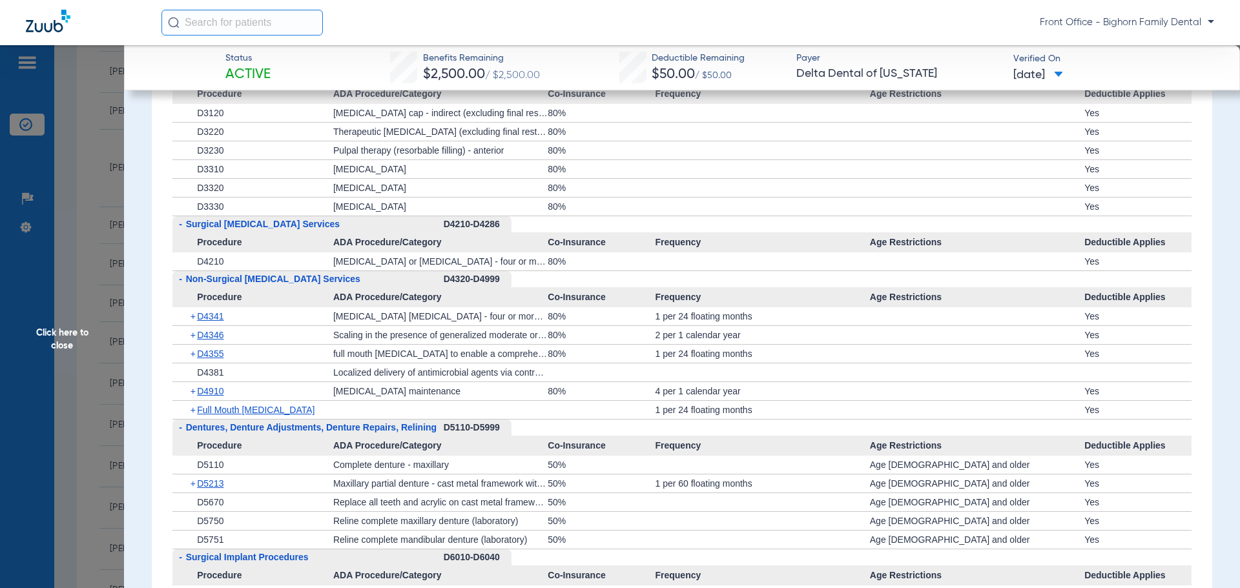
scroll to position [2390, 0]
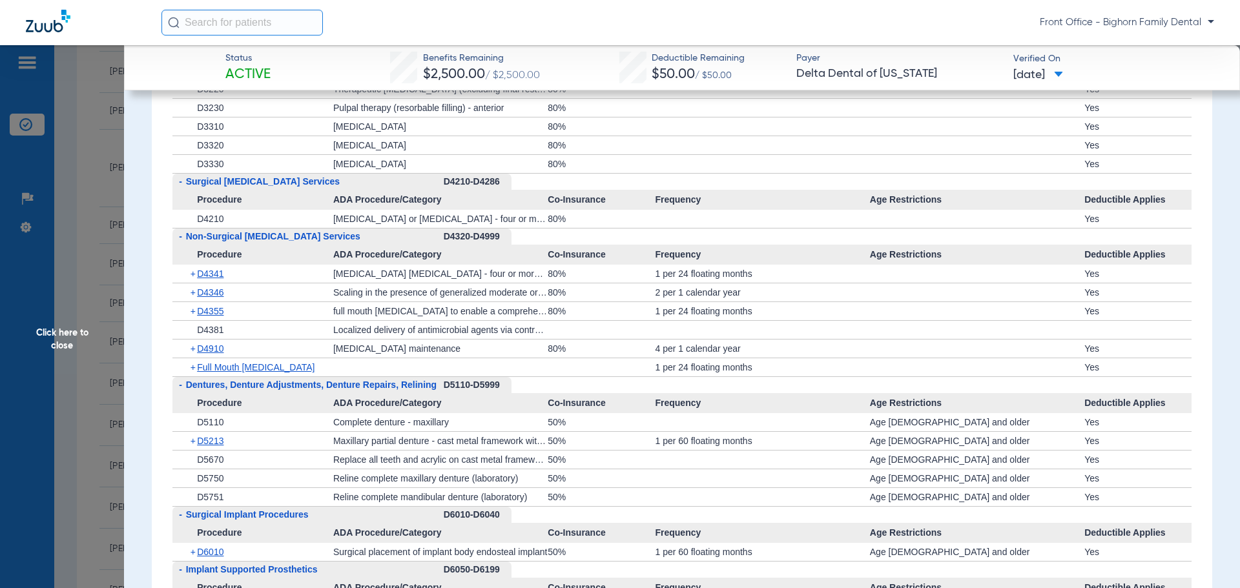
click at [50, 359] on span "Click here to close" at bounding box center [62, 339] width 124 height 588
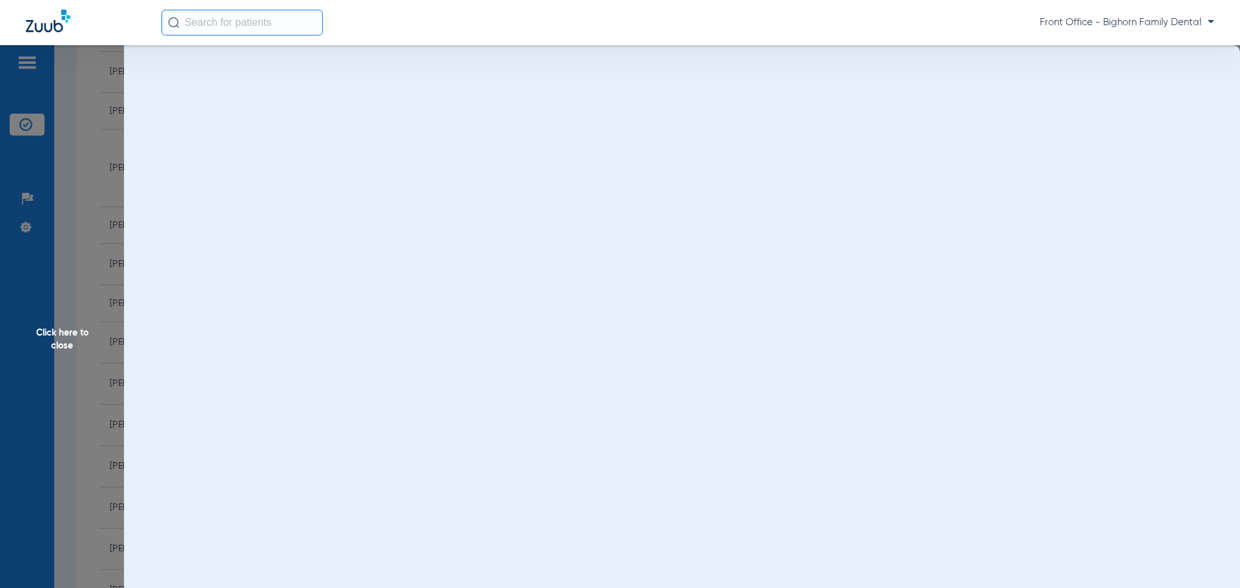
scroll to position [0, 0]
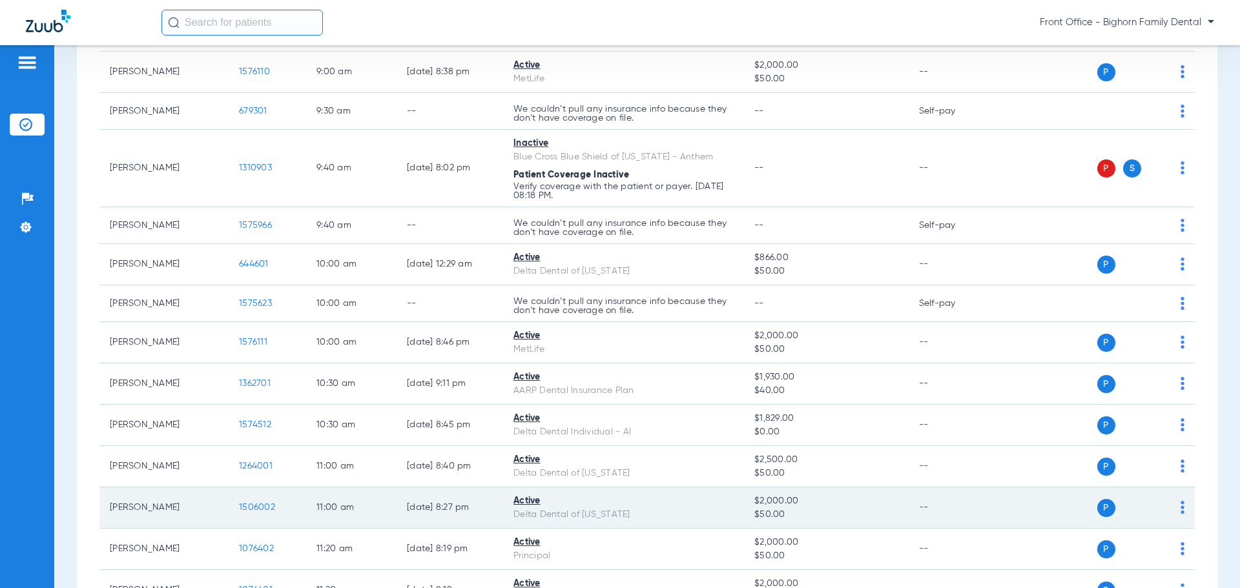
click at [240, 510] on span "1506002" at bounding box center [257, 507] width 36 height 9
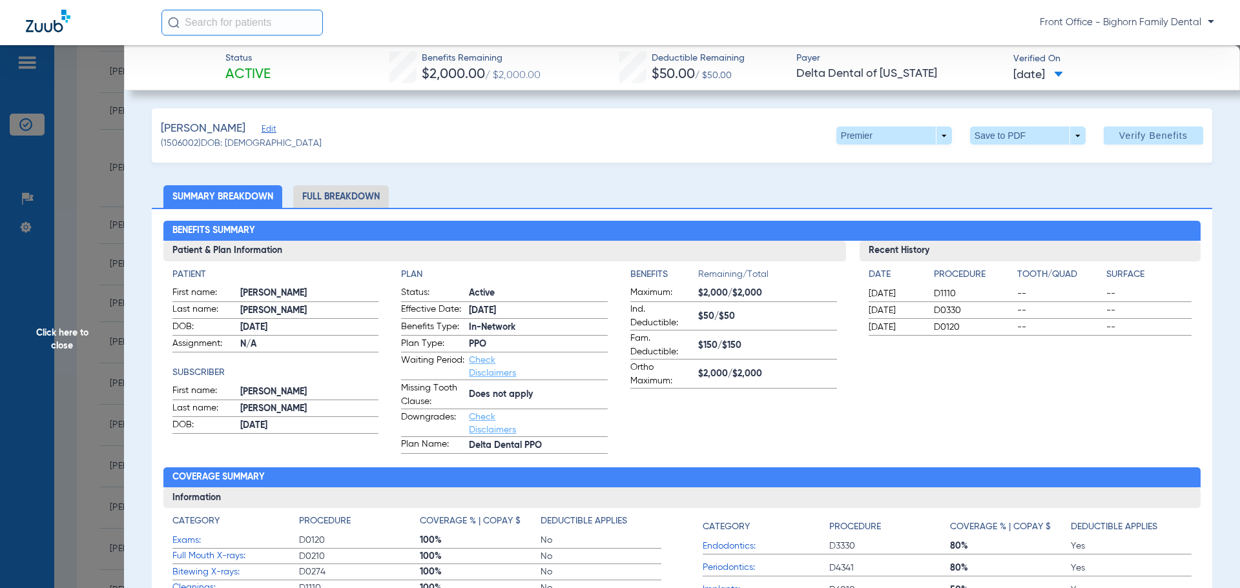
click at [336, 195] on li "Full Breakdown" at bounding box center [341, 196] width 96 height 23
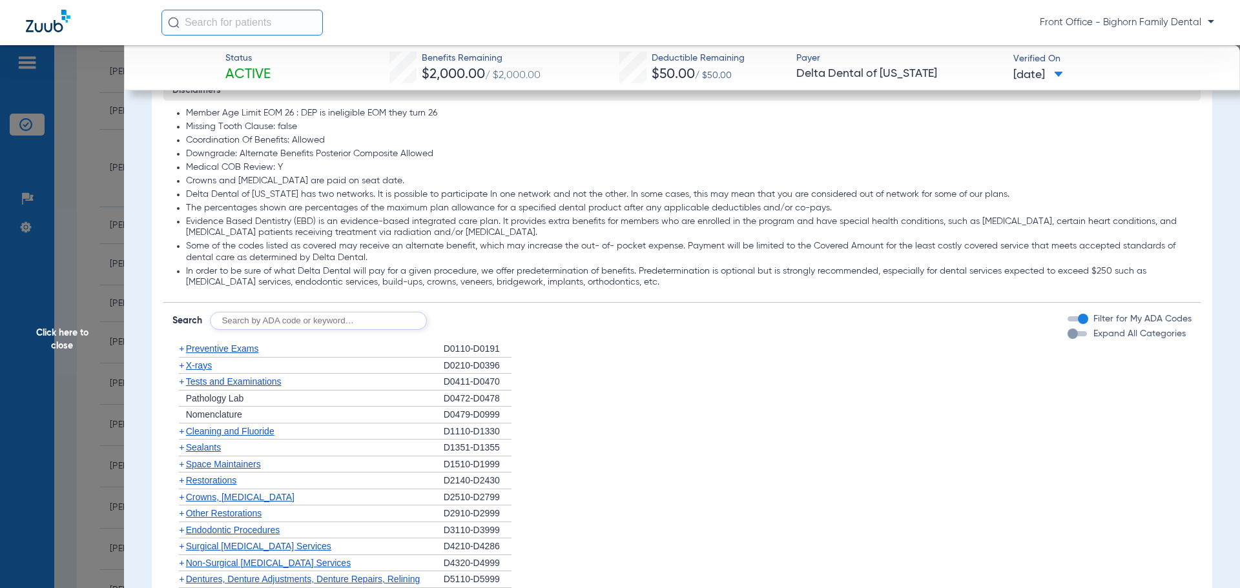
scroll to position [840, 0]
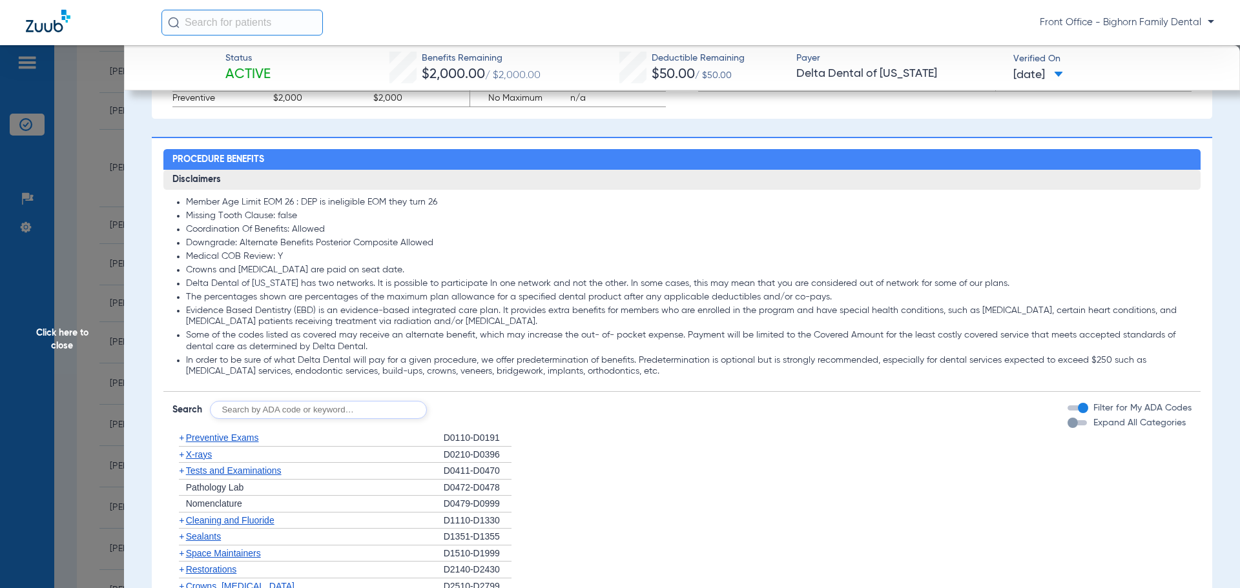
drag, startPoint x: 1139, startPoint y: 430, endPoint x: 933, endPoint y: 422, distance: 206.8
click at [1139, 430] on label "Expand All Categories" at bounding box center [1138, 424] width 95 height 14
click at [1091, 426] on button "Expand All Categories" at bounding box center [1079, 422] width 23 height 5
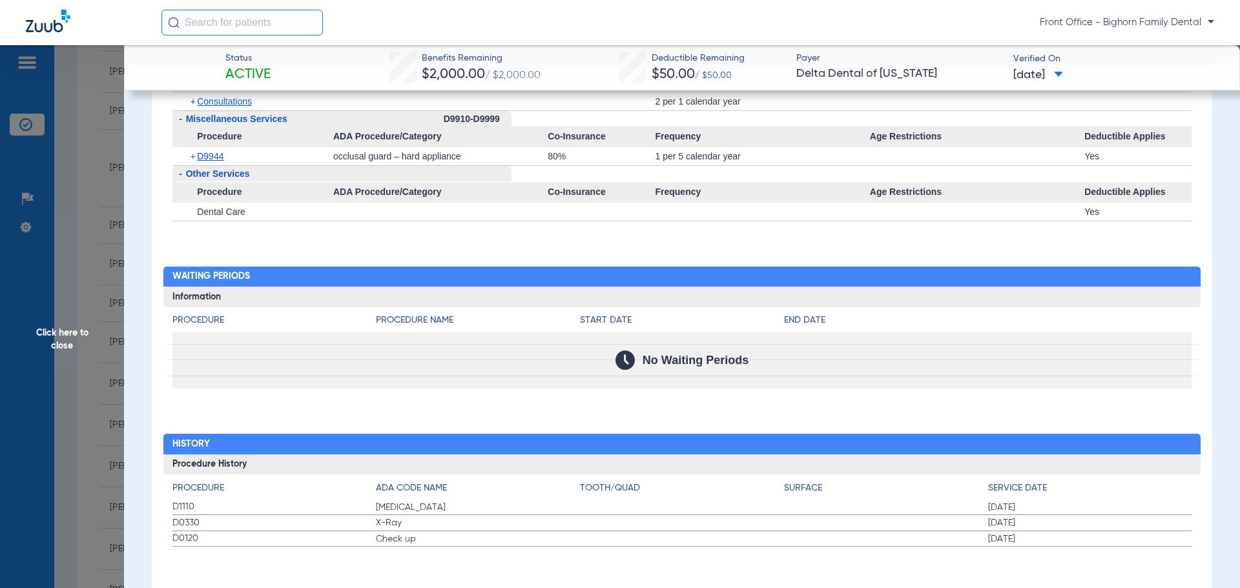
scroll to position [3488, 0]
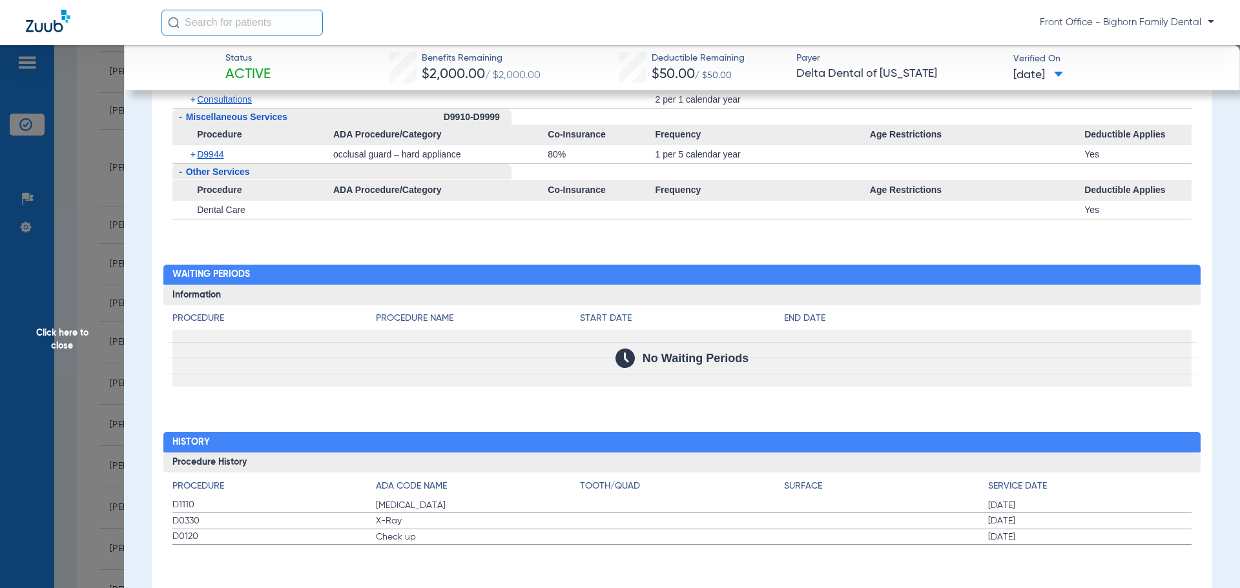
click at [67, 353] on span "Click here to close" at bounding box center [62, 339] width 124 height 588
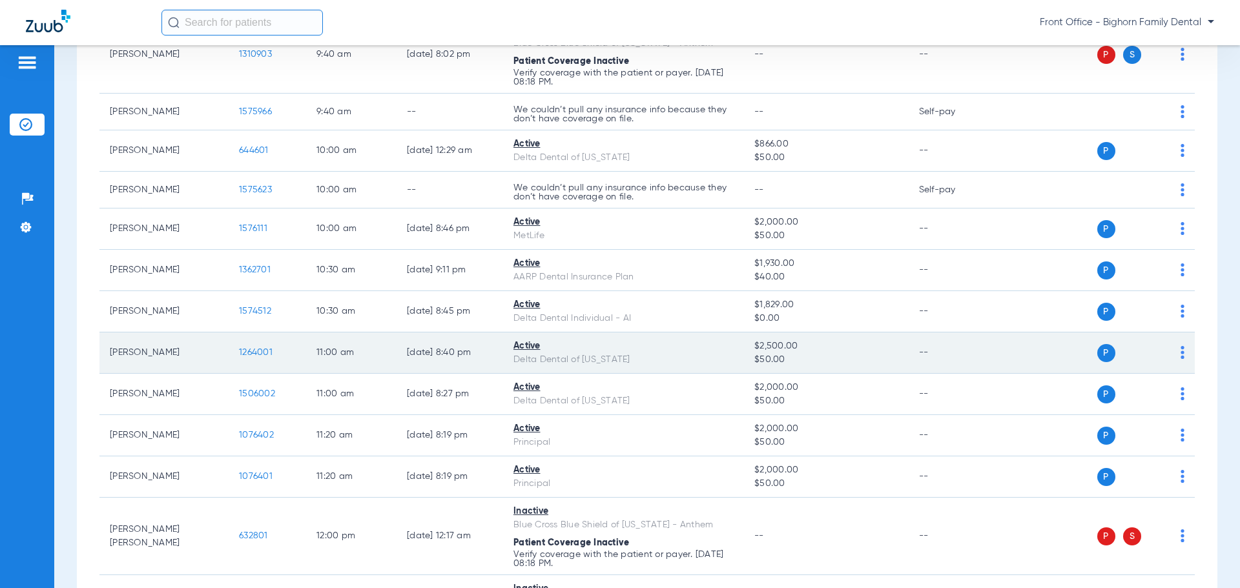
scroll to position [581, 0]
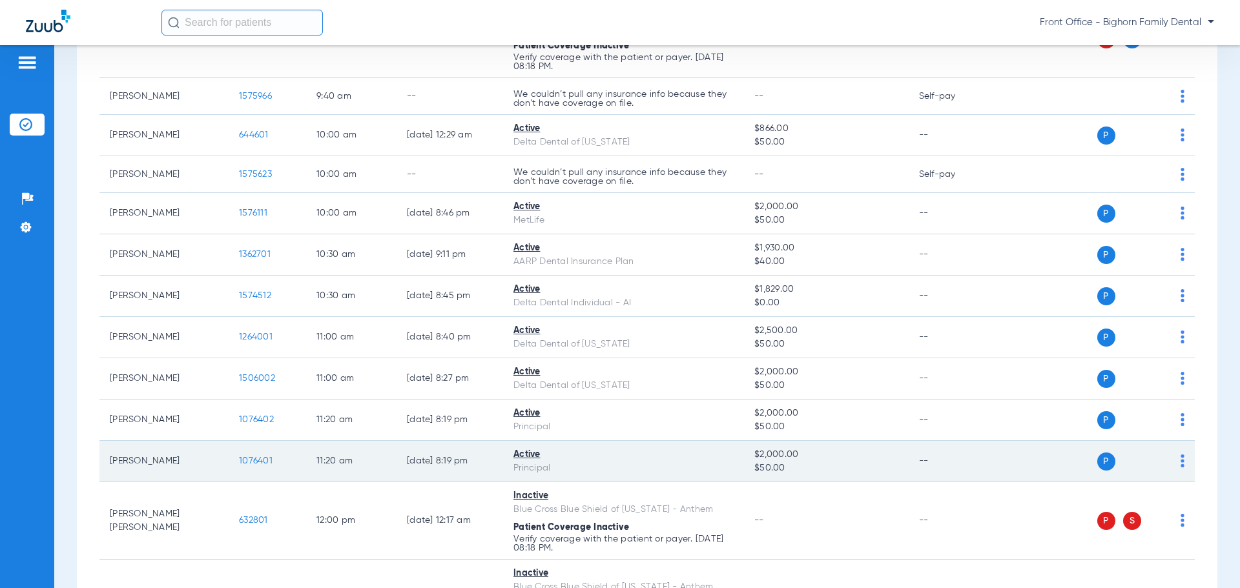
click at [267, 460] on span "1076401" at bounding box center [256, 461] width 34 height 9
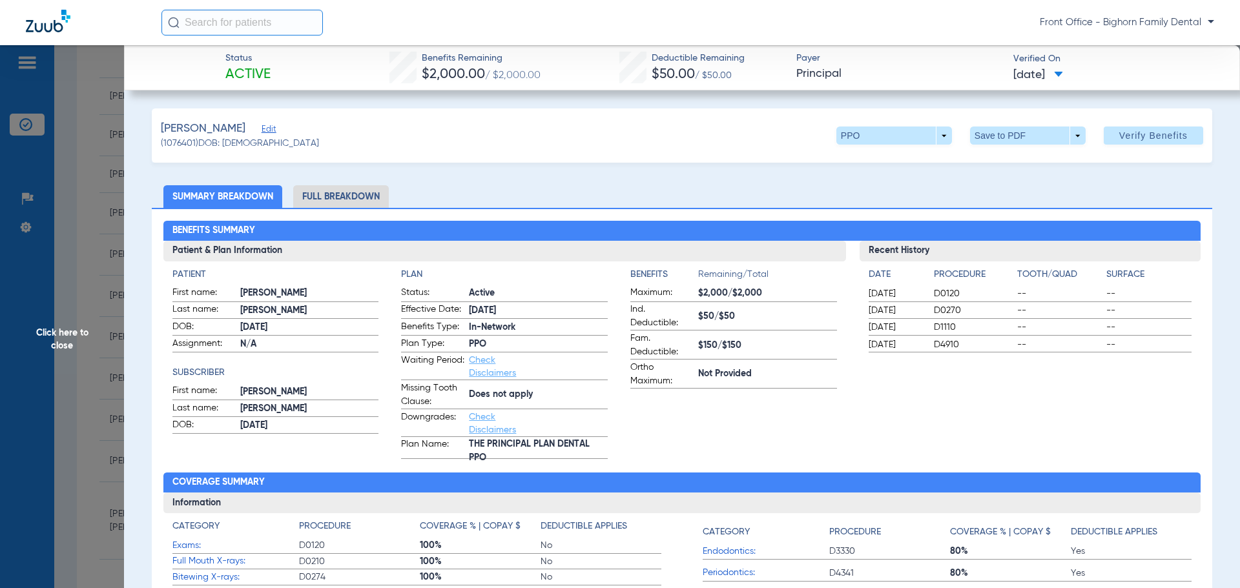
click at [355, 191] on li "Full Breakdown" at bounding box center [341, 196] width 96 height 23
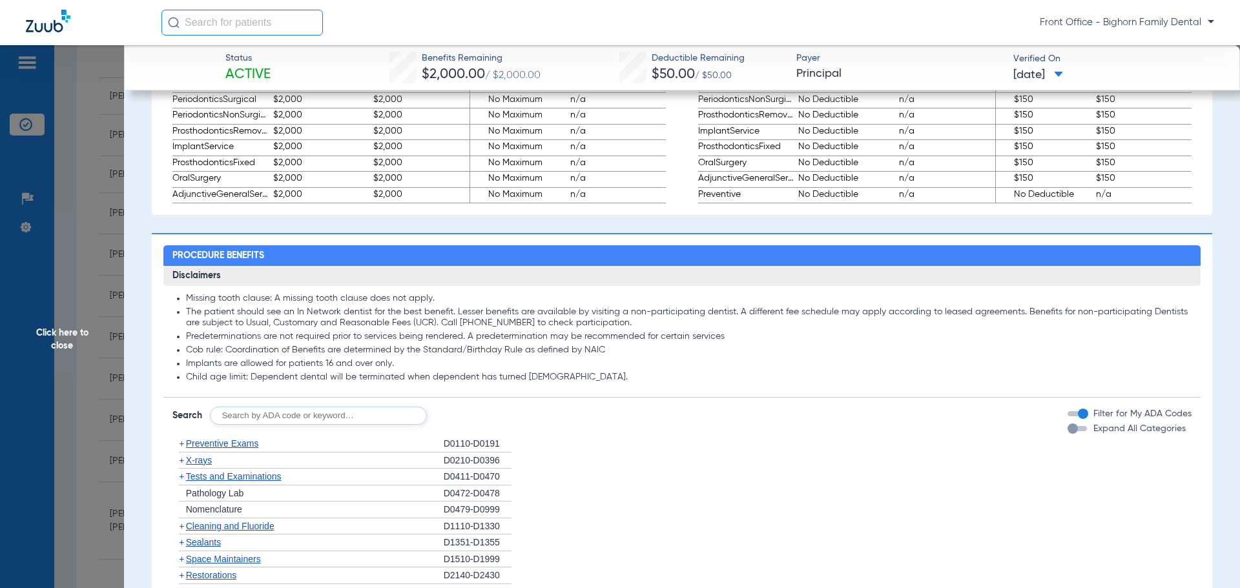
scroll to position [904, 0]
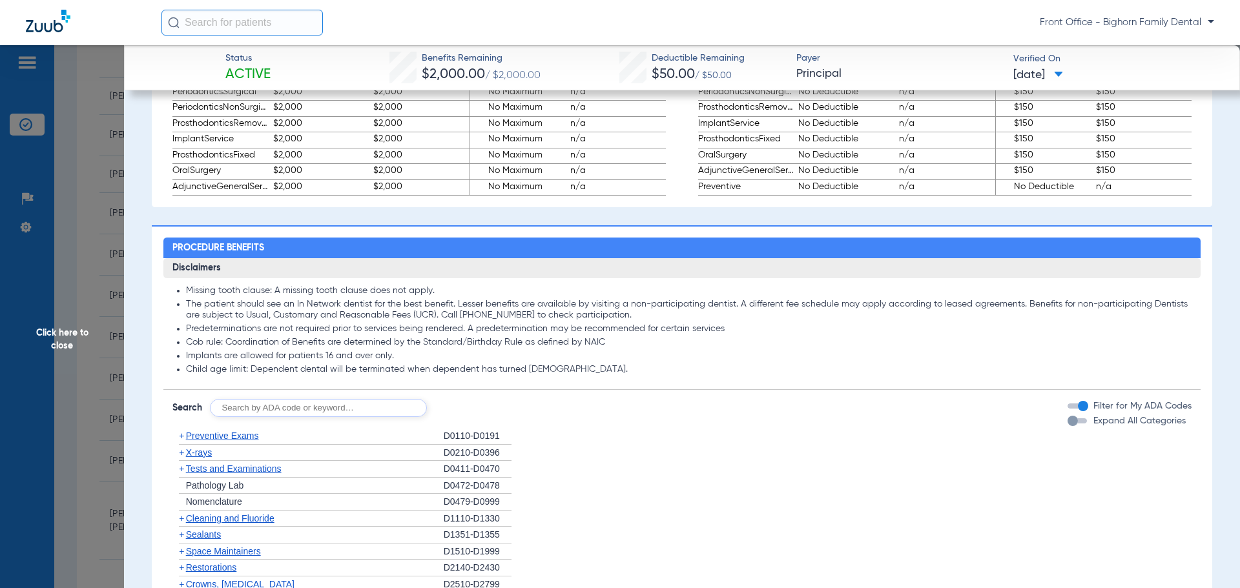
click at [1108, 426] on span "Expand All Categories" at bounding box center [1139, 421] width 92 height 9
click at [1091, 424] on button "Expand All Categories" at bounding box center [1079, 420] width 23 height 5
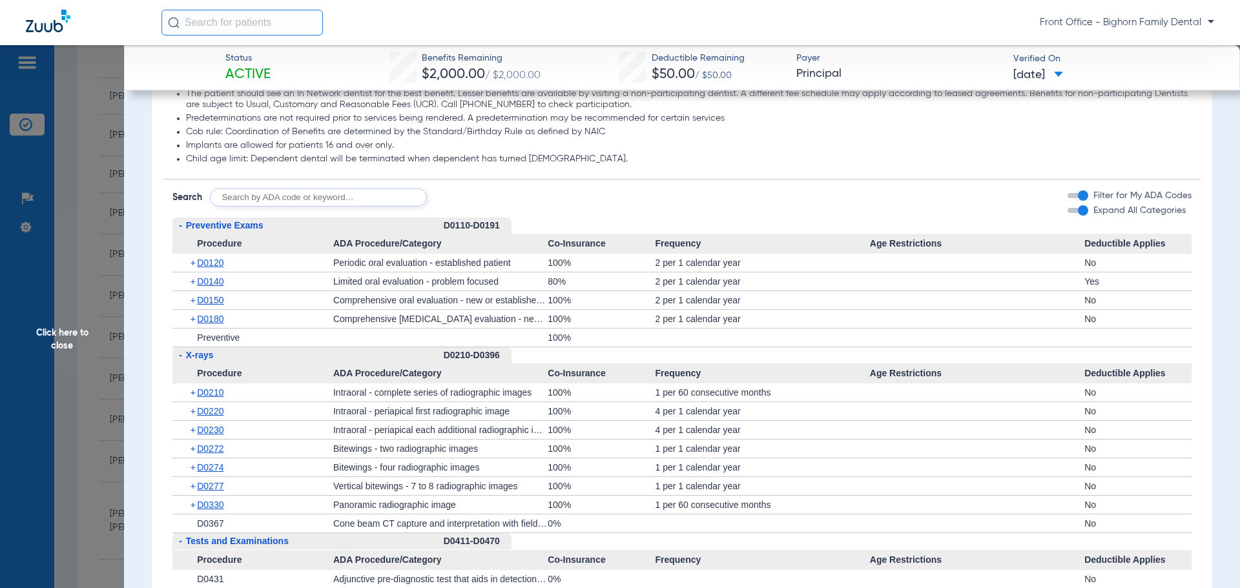
scroll to position [1162, 0]
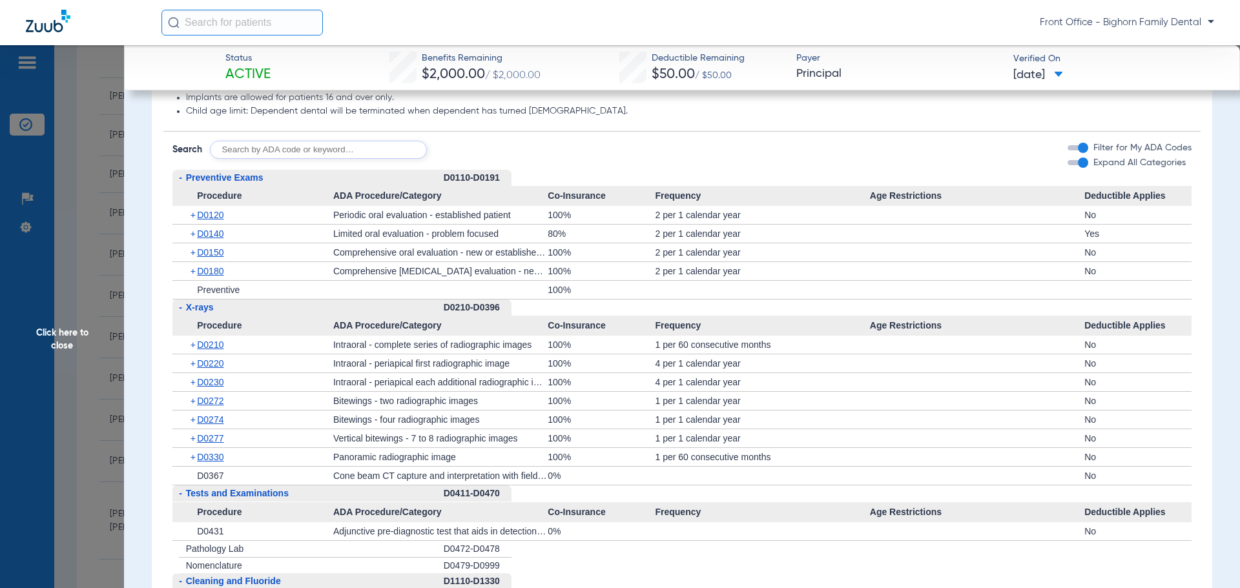
click at [92, 346] on span "Click here to close" at bounding box center [62, 339] width 124 height 588
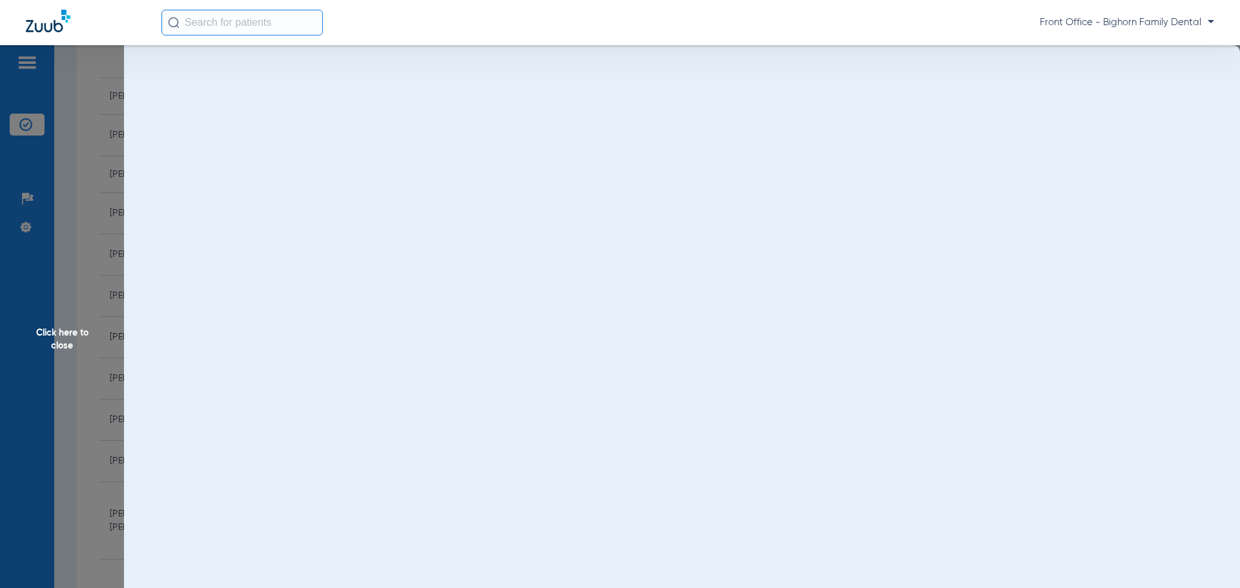
scroll to position [0, 0]
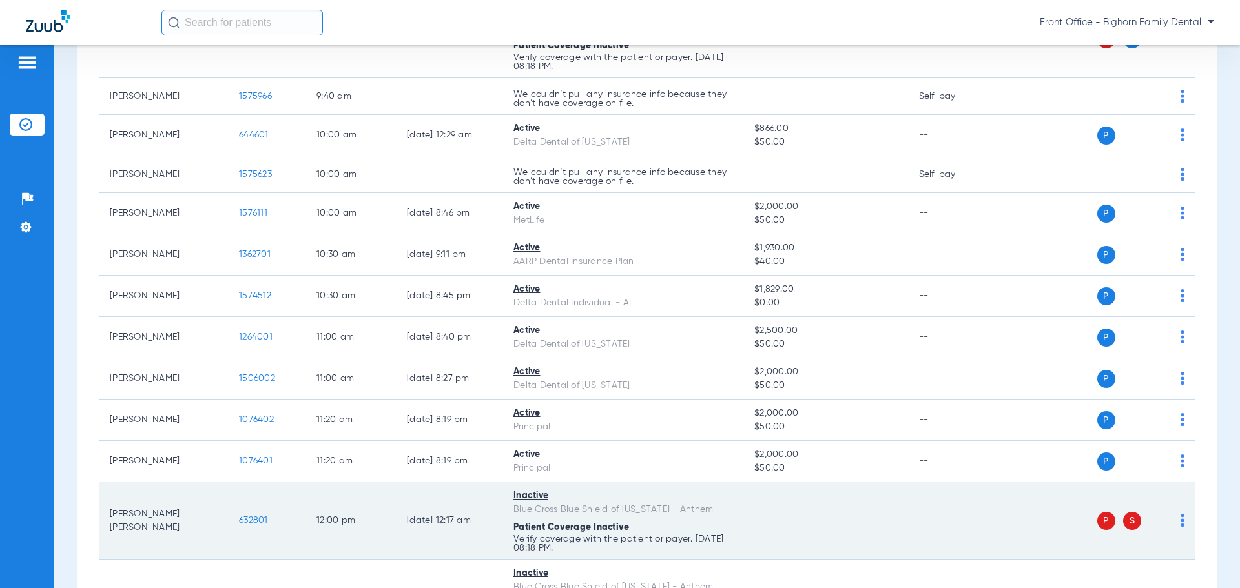
click at [260, 522] on span "632801" at bounding box center [253, 520] width 29 height 9
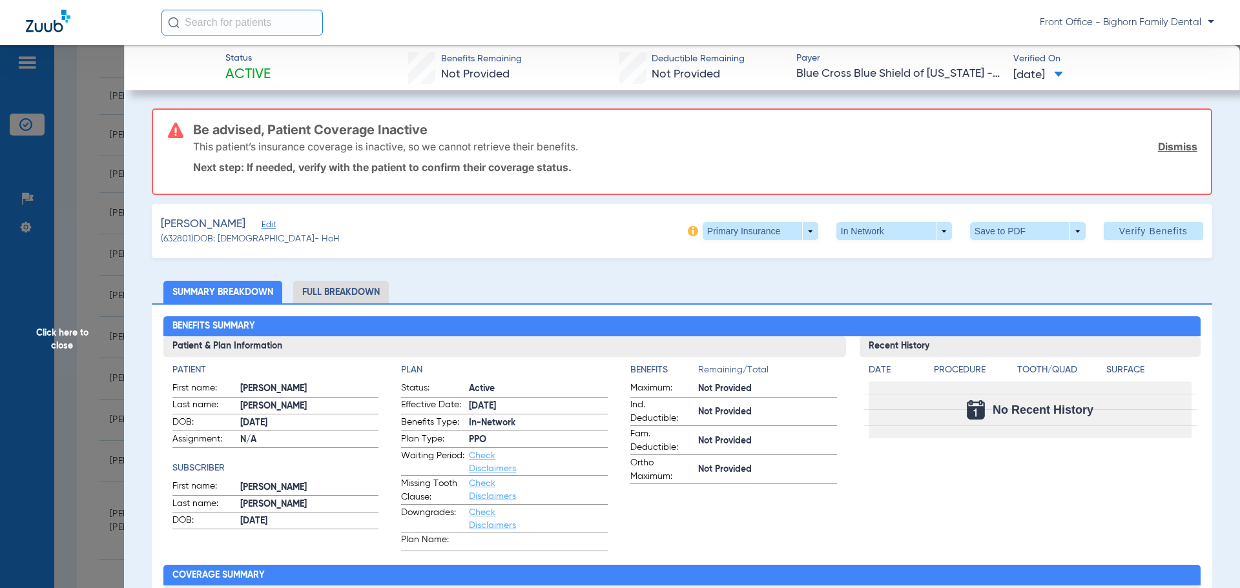
click at [72, 334] on span "Click here to close" at bounding box center [62, 339] width 124 height 588
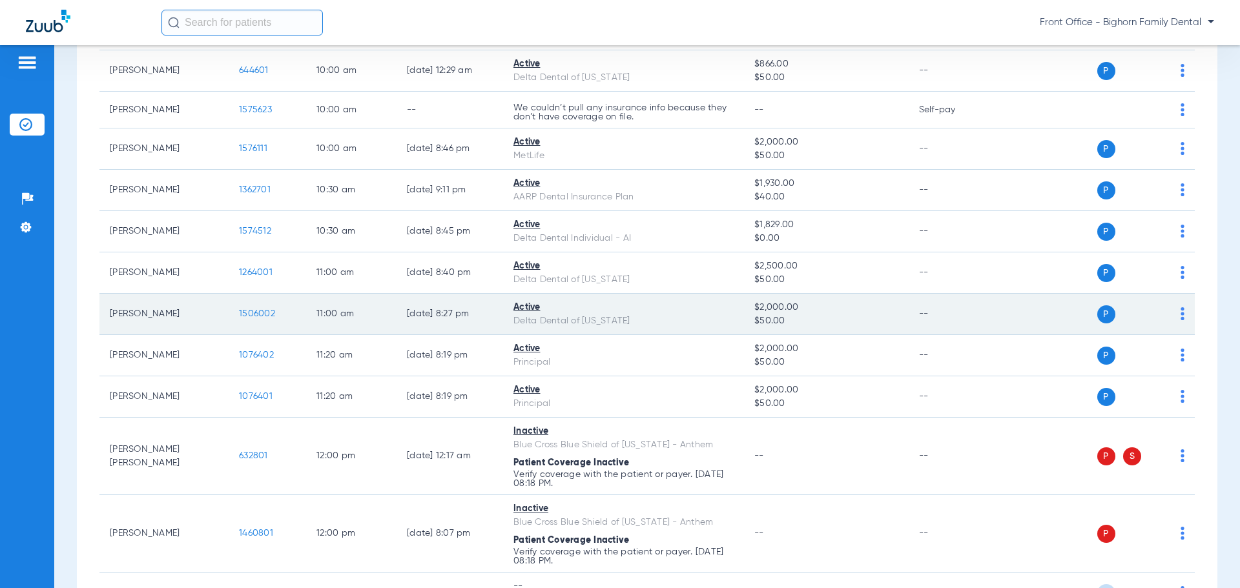
scroll to position [710, 0]
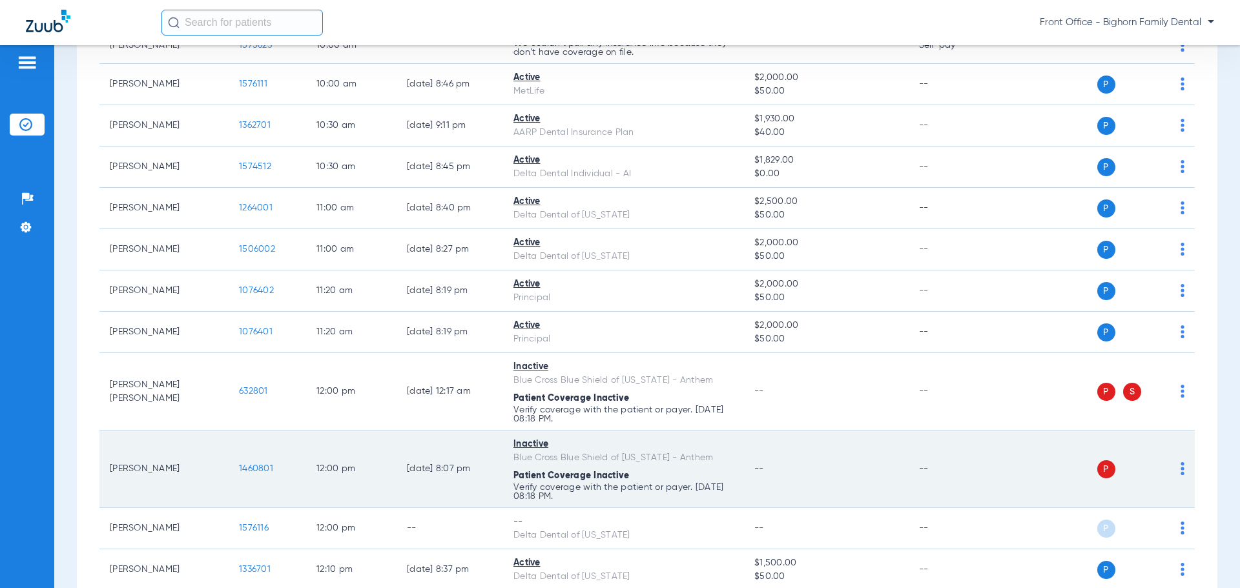
click at [259, 470] on span "1460801" at bounding box center [256, 468] width 34 height 9
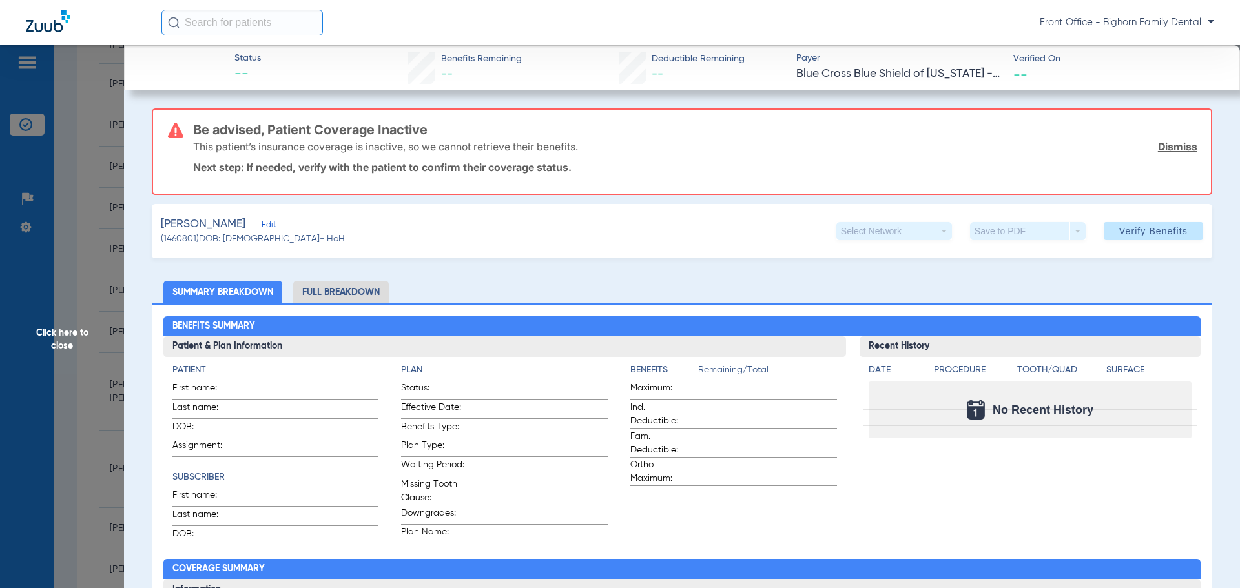
click at [65, 375] on span "Click here to close" at bounding box center [62, 339] width 124 height 588
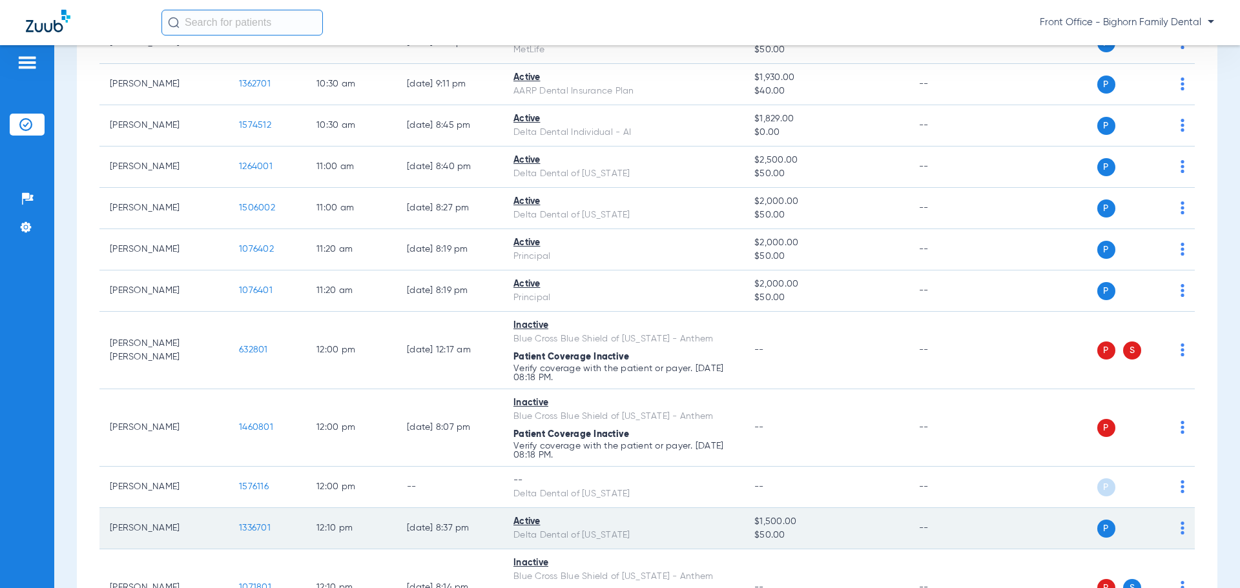
scroll to position [775, 0]
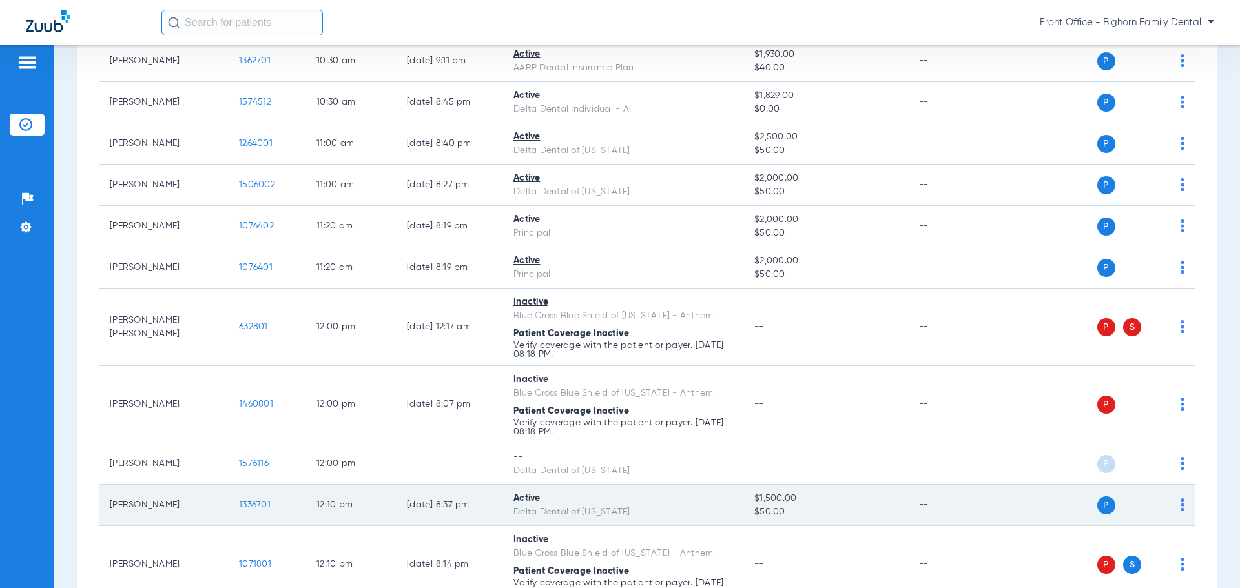
click at [249, 508] on span "1336701" at bounding box center [255, 505] width 32 height 9
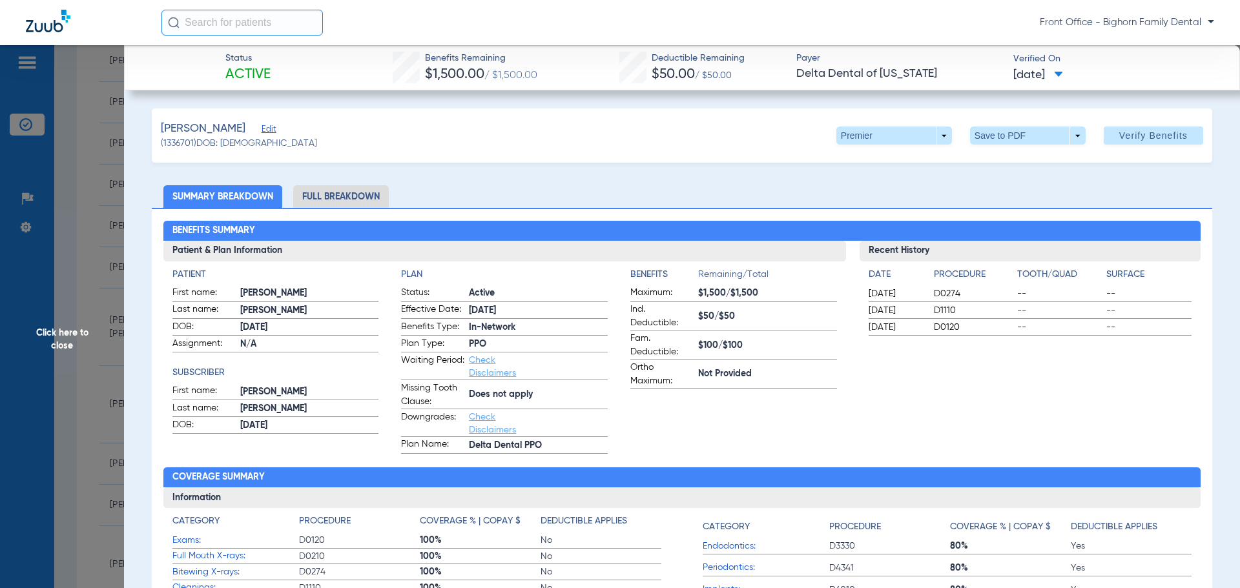
click at [79, 338] on span "Click here to close" at bounding box center [62, 339] width 124 height 588
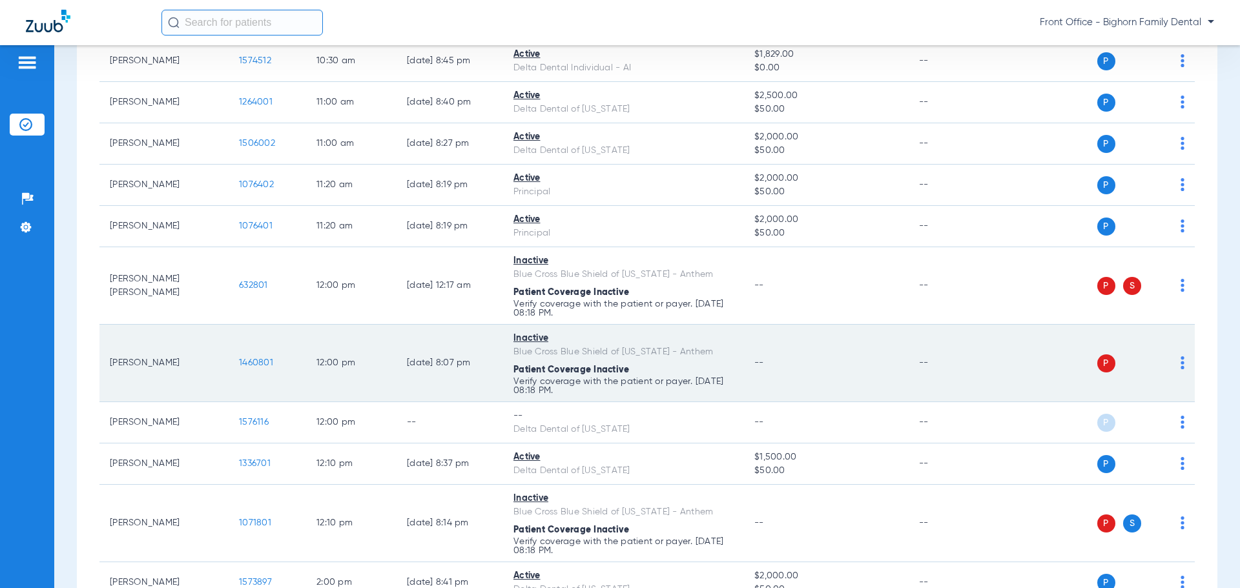
scroll to position [904, 0]
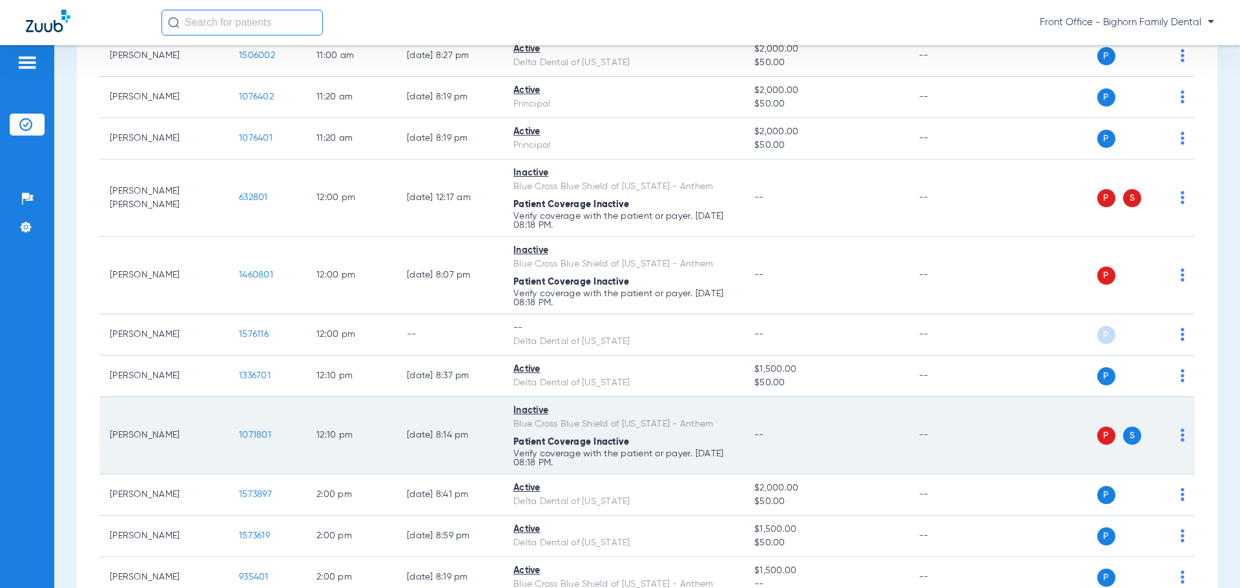
click at [266, 439] on span "1071801" at bounding box center [255, 435] width 32 height 9
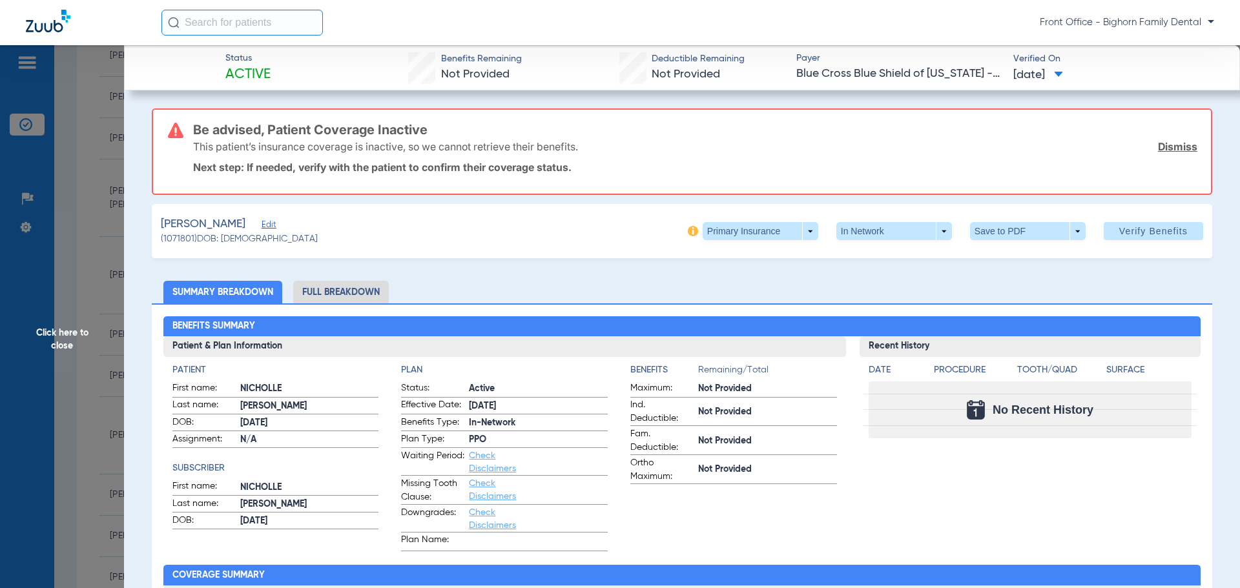
click at [353, 302] on li "Full Breakdown" at bounding box center [341, 292] width 96 height 23
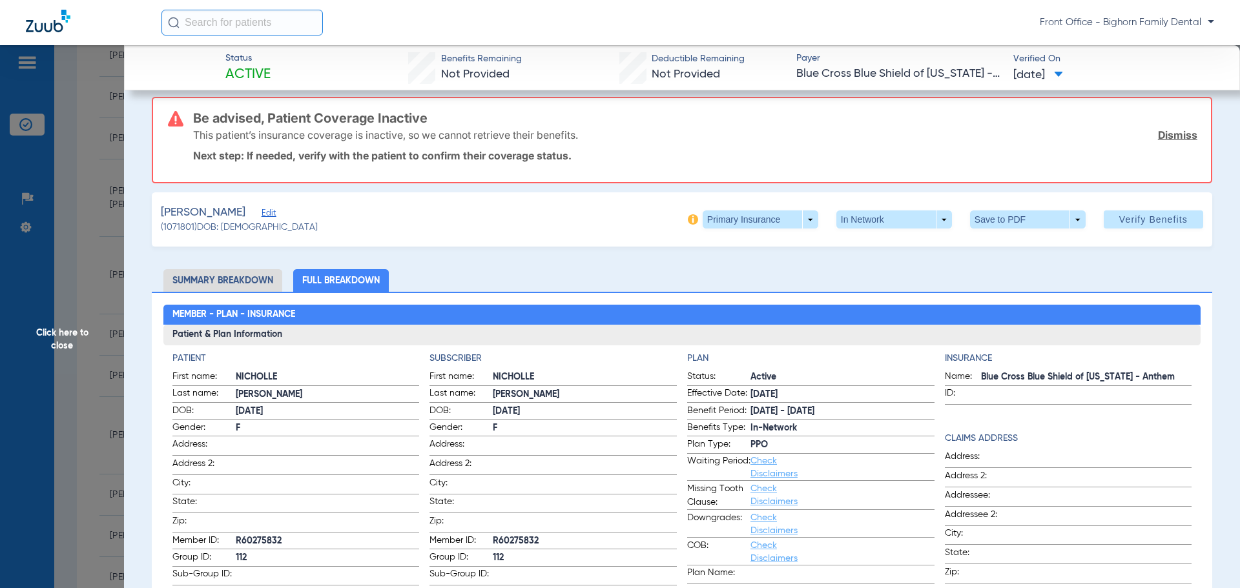
scroll to position [0, 0]
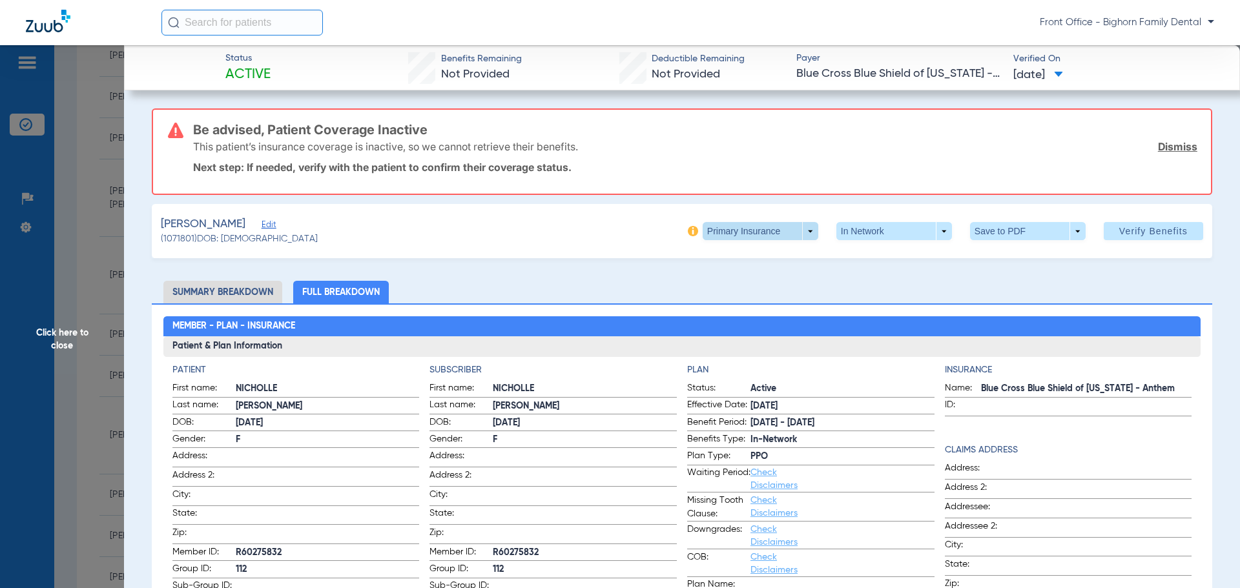
click at [807, 229] on span at bounding box center [761, 231] width 116 height 18
click at [741, 280] on span "Secondary Insurance" at bounding box center [746, 282] width 85 height 9
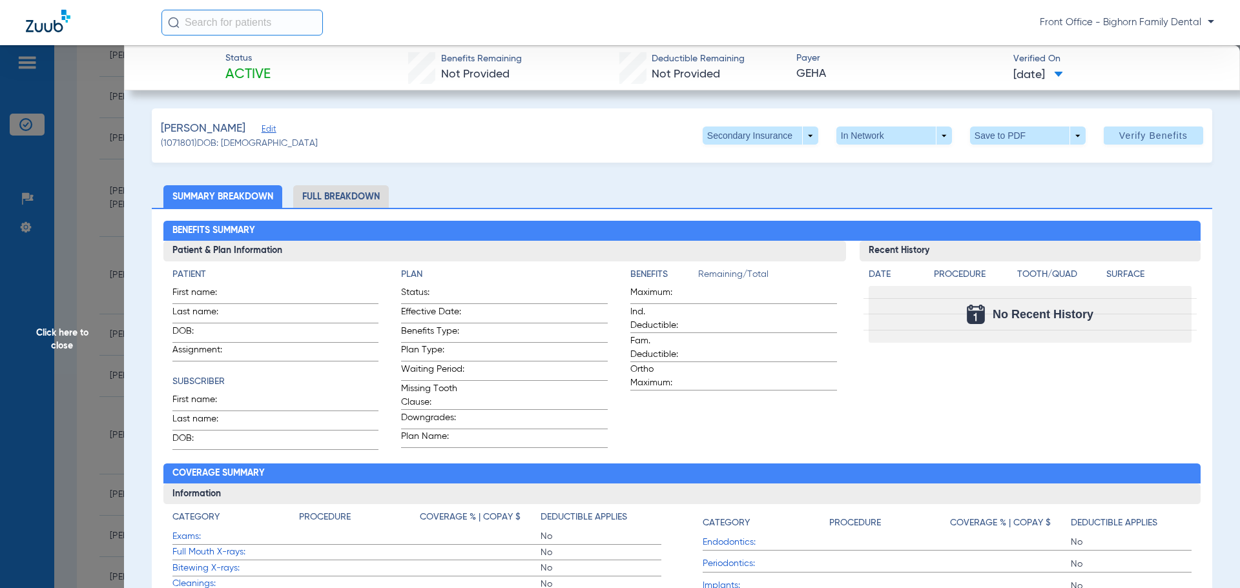
scroll to position [65, 0]
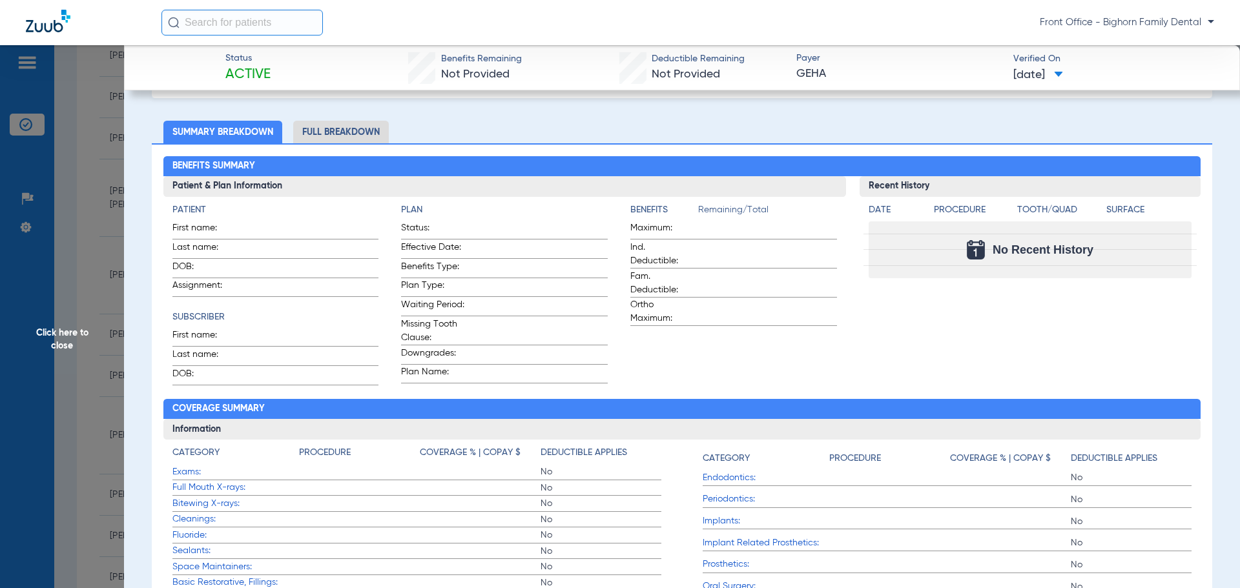
click at [338, 129] on li "Full Breakdown" at bounding box center [341, 132] width 96 height 23
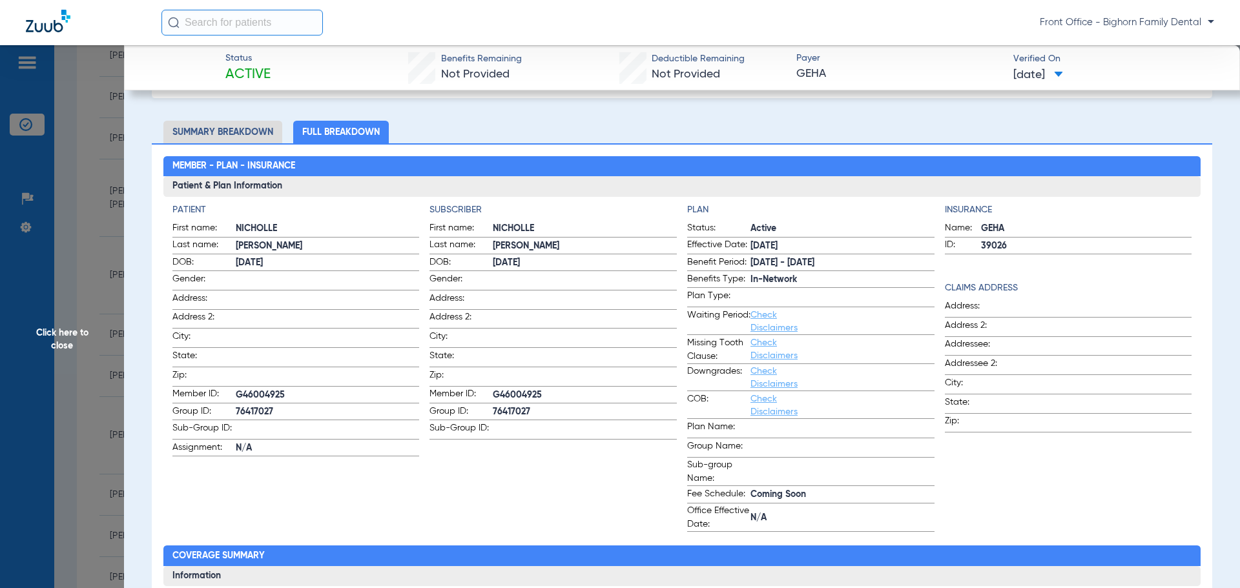
click at [96, 344] on span "Click here to close" at bounding box center [62, 339] width 124 height 588
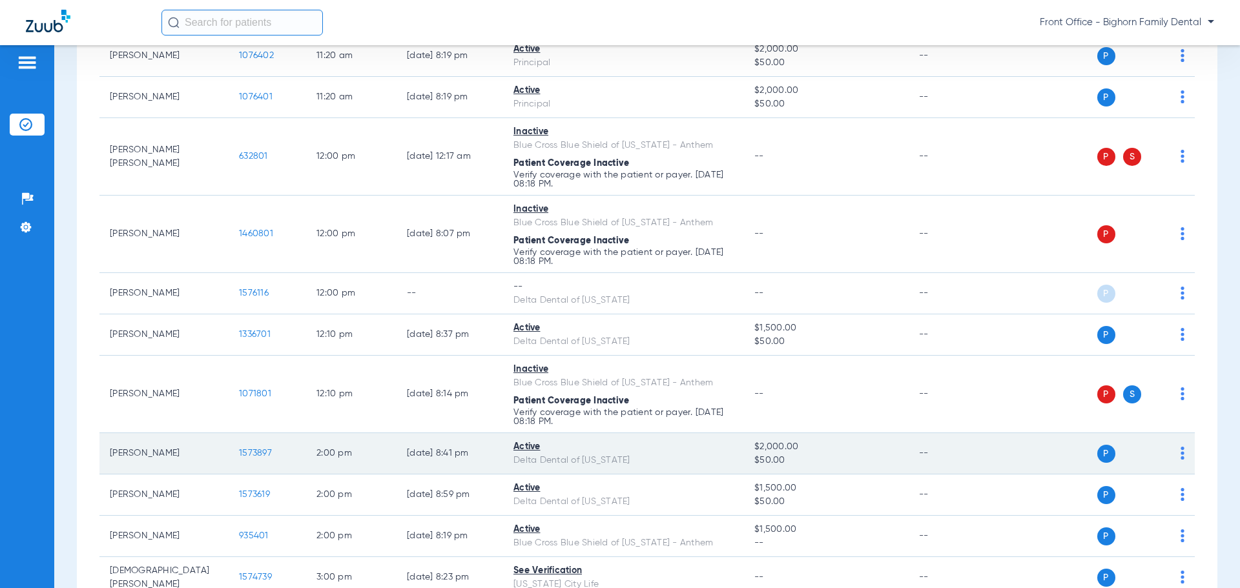
scroll to position [969, 0]
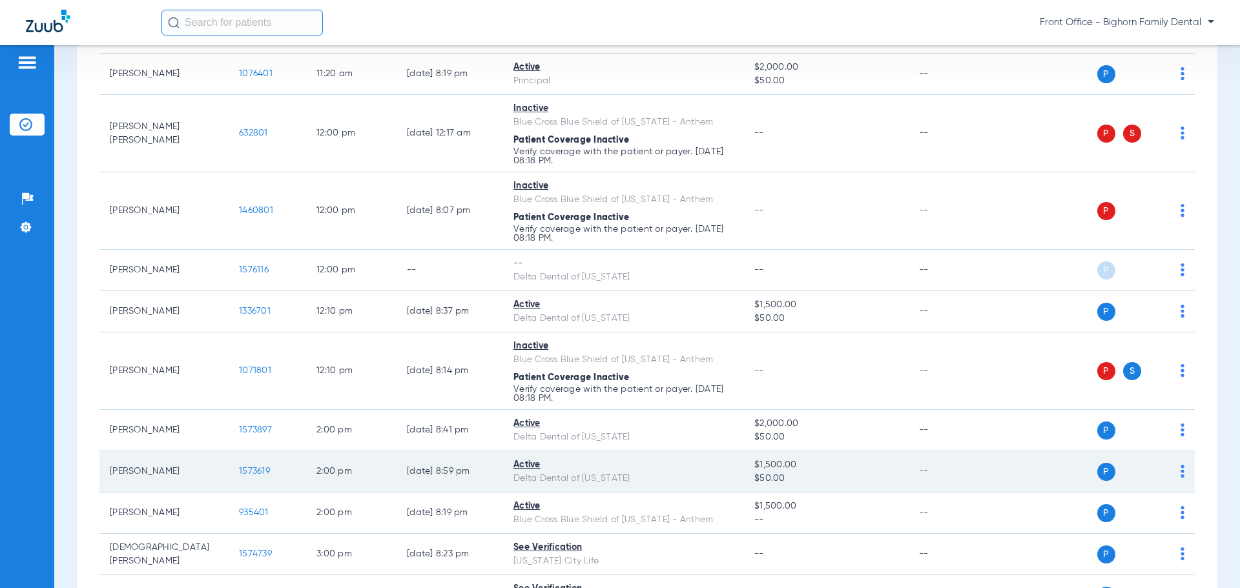
click at [242, 468] on span "1573619" at bounding box center [254, 471] width 31 height 9
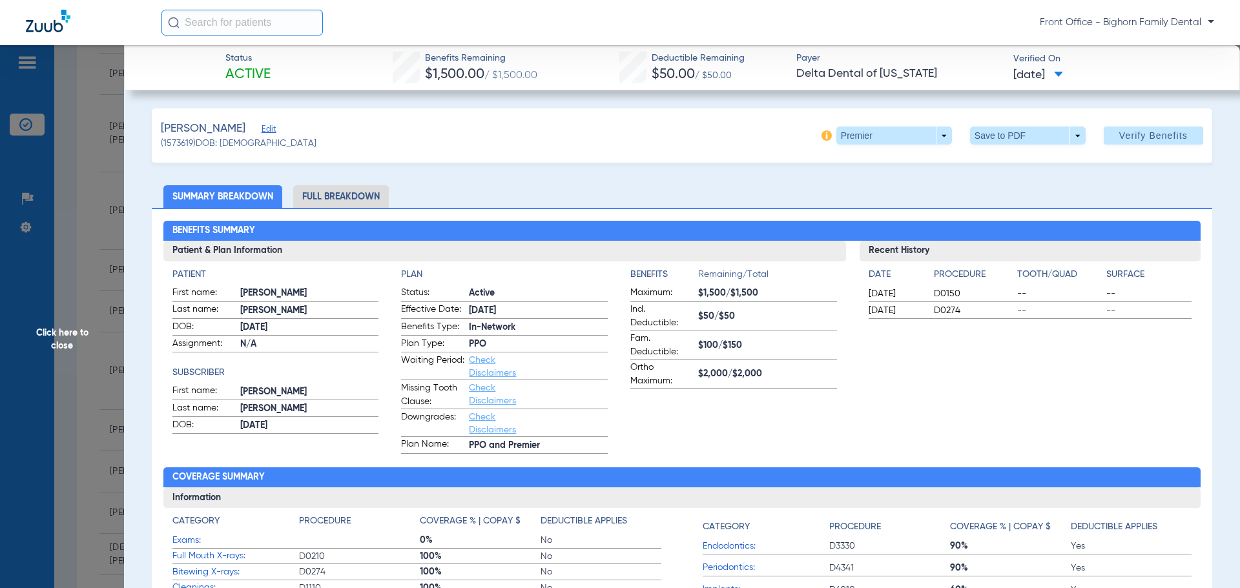
click at [353, 201] on li "Full Breakdown" at bounding box center [341, 196] width 96 height 23
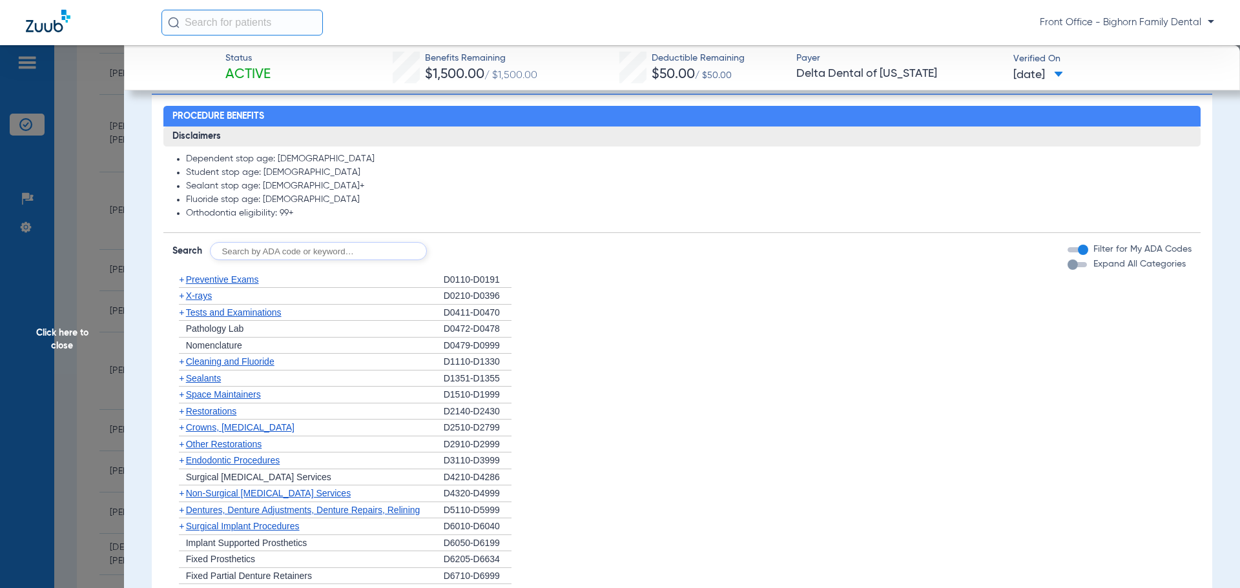
scroll to position [1033, 0]
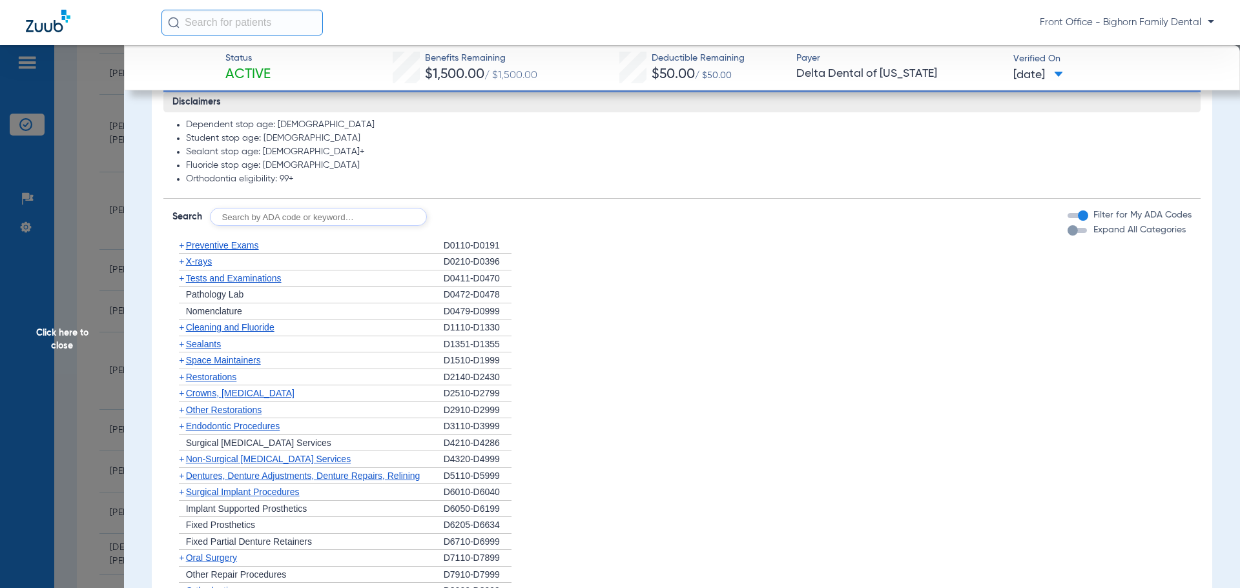
click at [1131, 234] on span "Expand All Categories" at bounding box center [1139, 229] width 92 height 9
click at [1091, 233] on button "Expand All Categories" at bounding box center [1079, 230] width 23 height 5
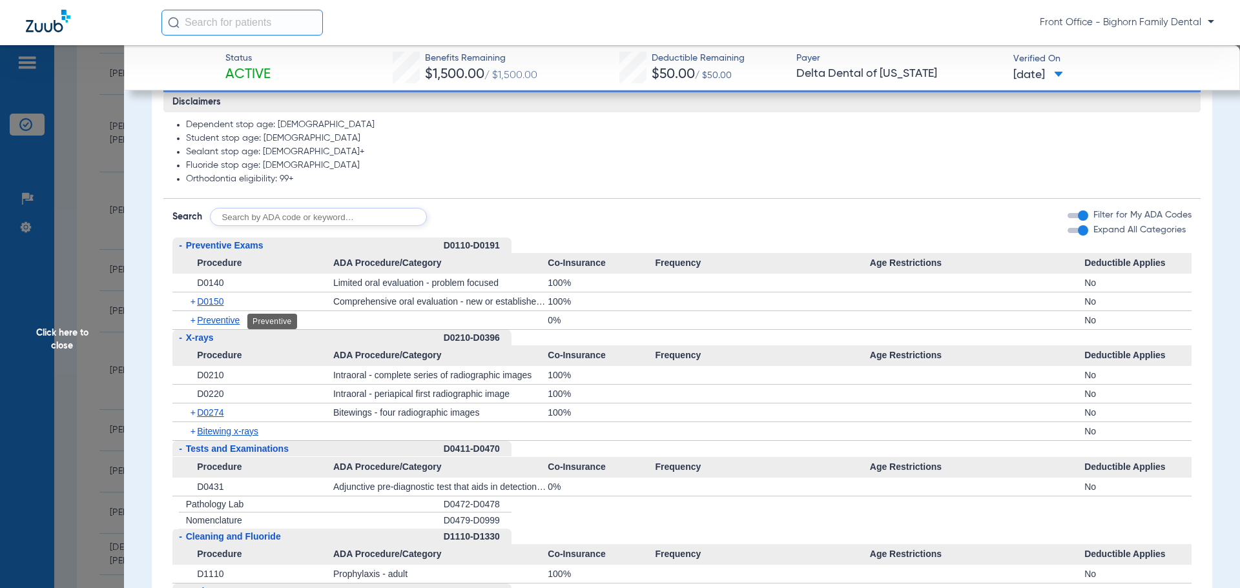
click at [211, 324] on span "Preventive" at bounding box center [218, 320] width 43 height 10
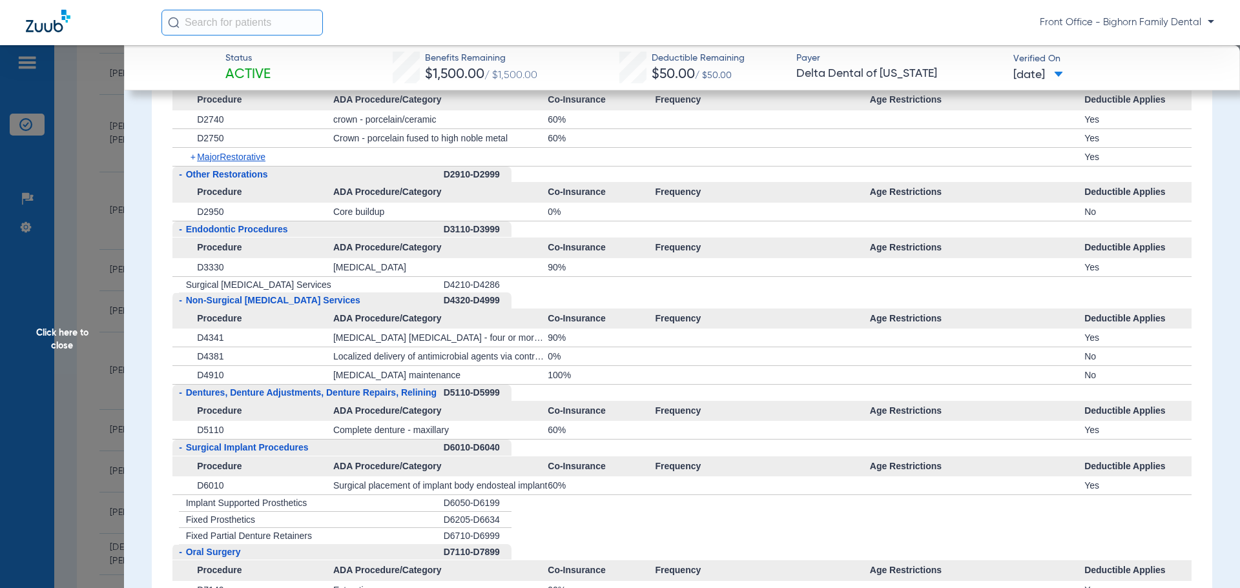
scroll to position [2002, 0]
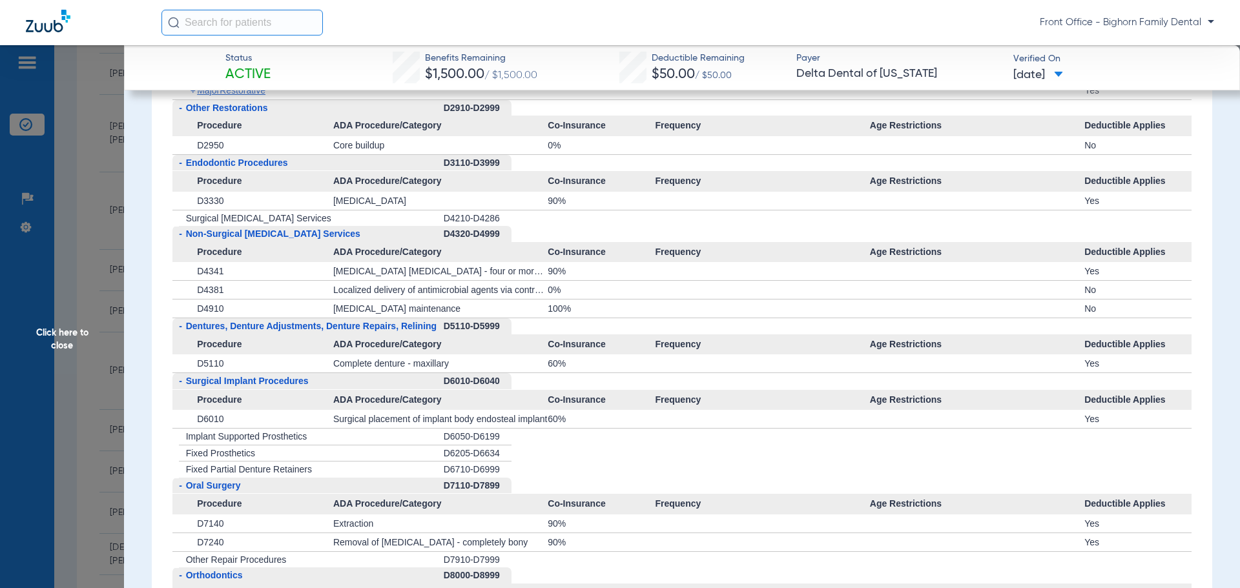
click at [59, 383] on span "Click here to close" at bounding box center [62, 339] width 124 height 588
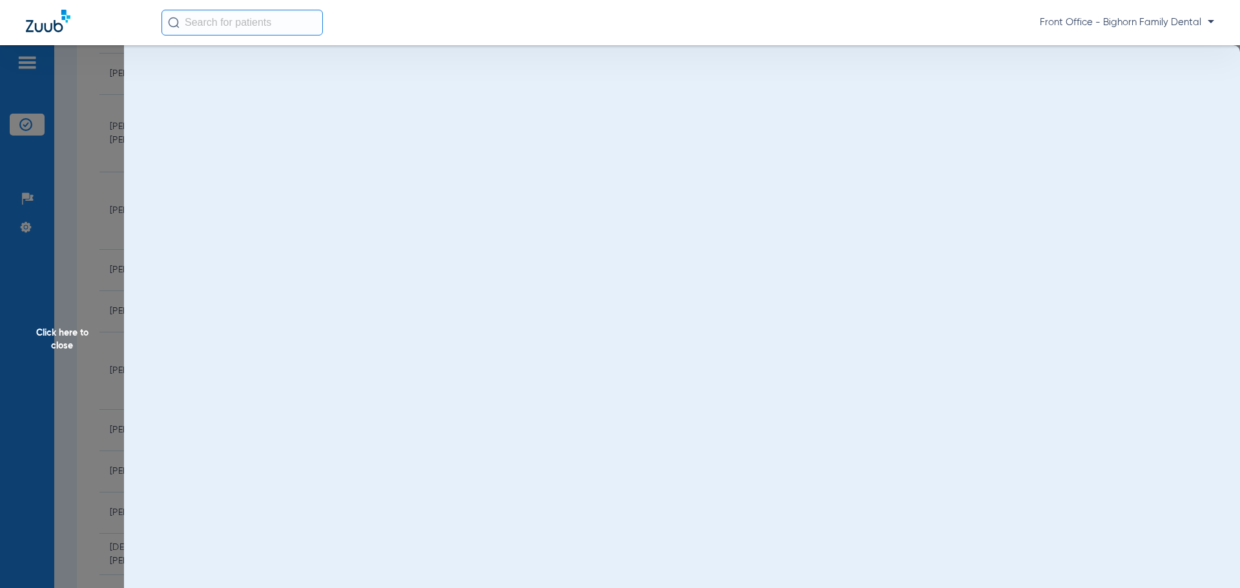
scroll to position [0, 0]
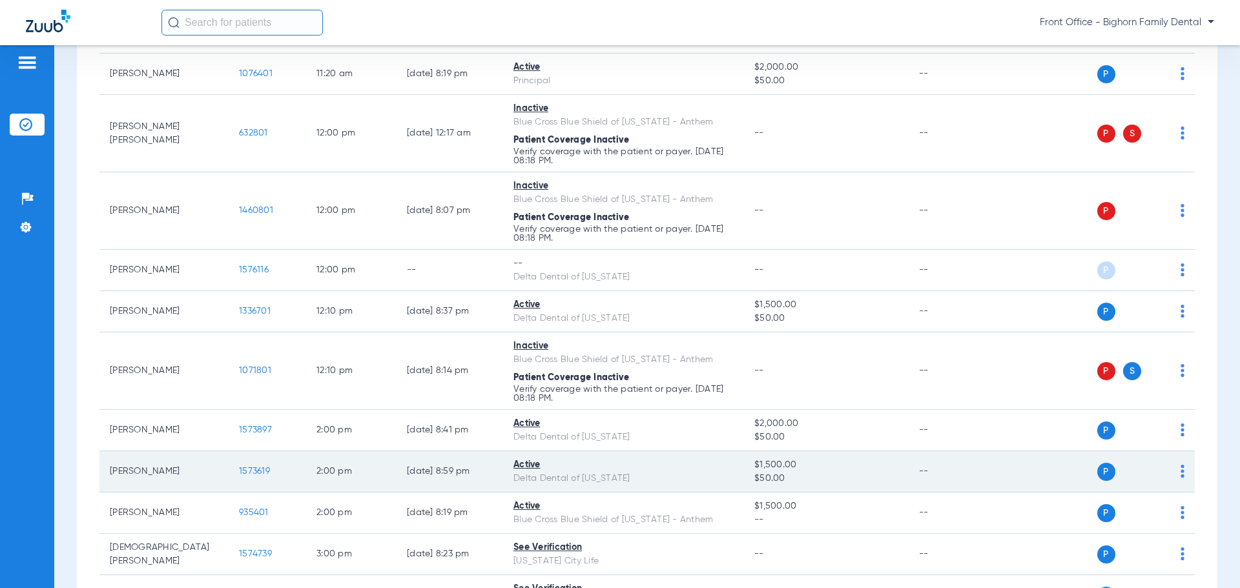
click at [247, 470] on span "1573619" at bounding box center [254, 471] width 31 height 9
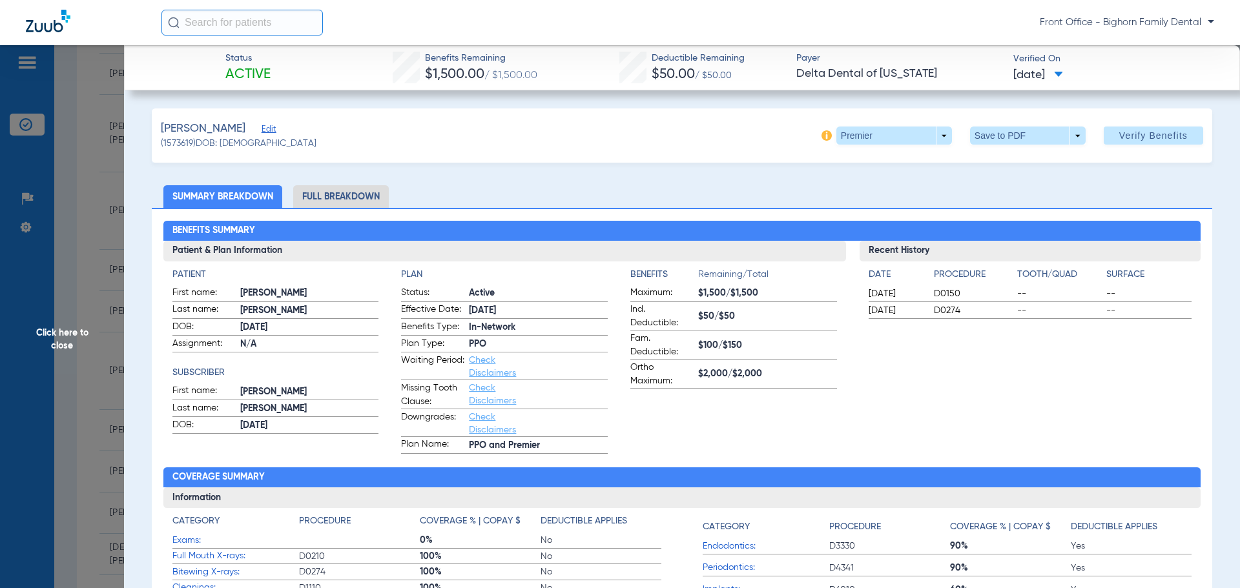
click at [343, 205] on li "Full Breakdown" at bounding box center [341, 196] width 96 height 23
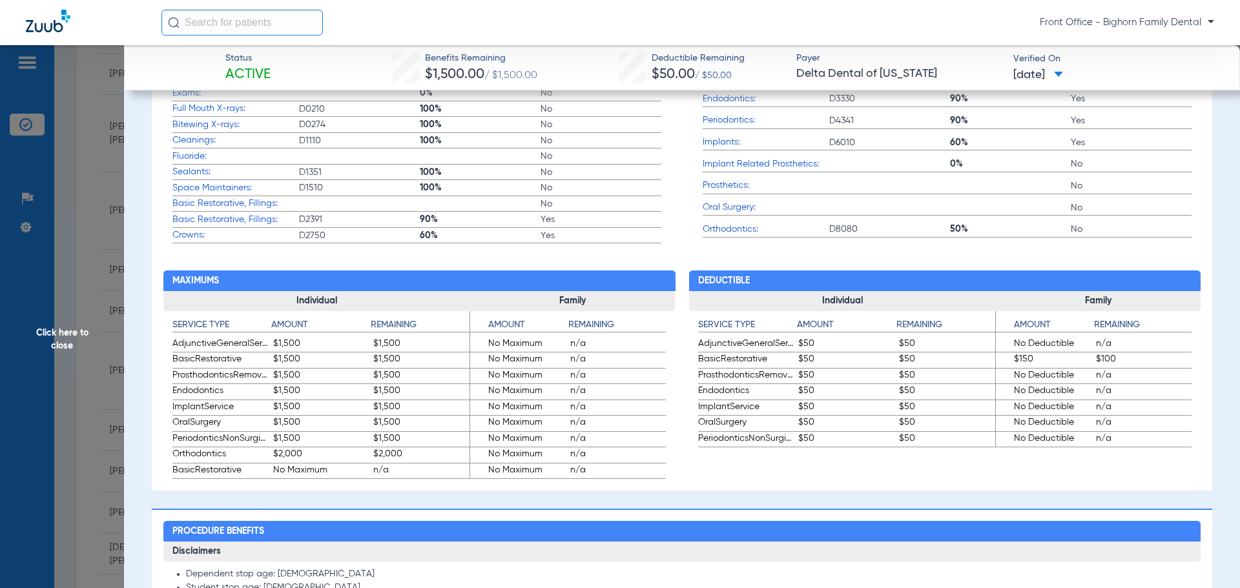
scroll to position [710, 0]
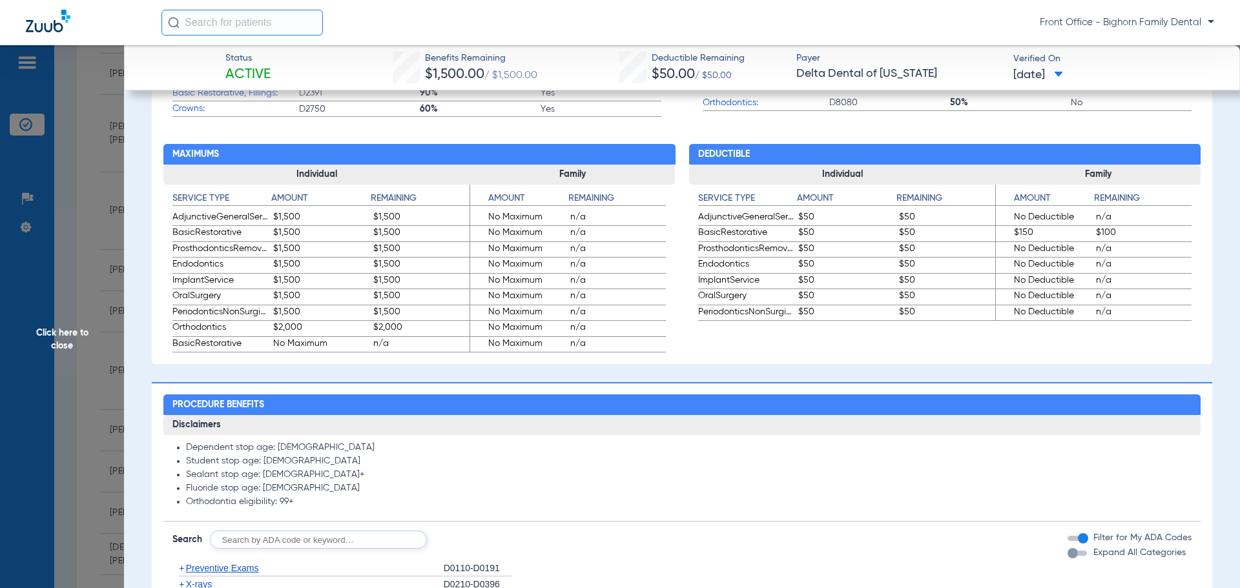
click at [1093, 557] on span "Expand All Categories" at bounding box center [1139, 552] width 92 height 9
click at [1085, 556] on button "Expand All Categories" at bounding box center [1079, 553] width 23 height 5
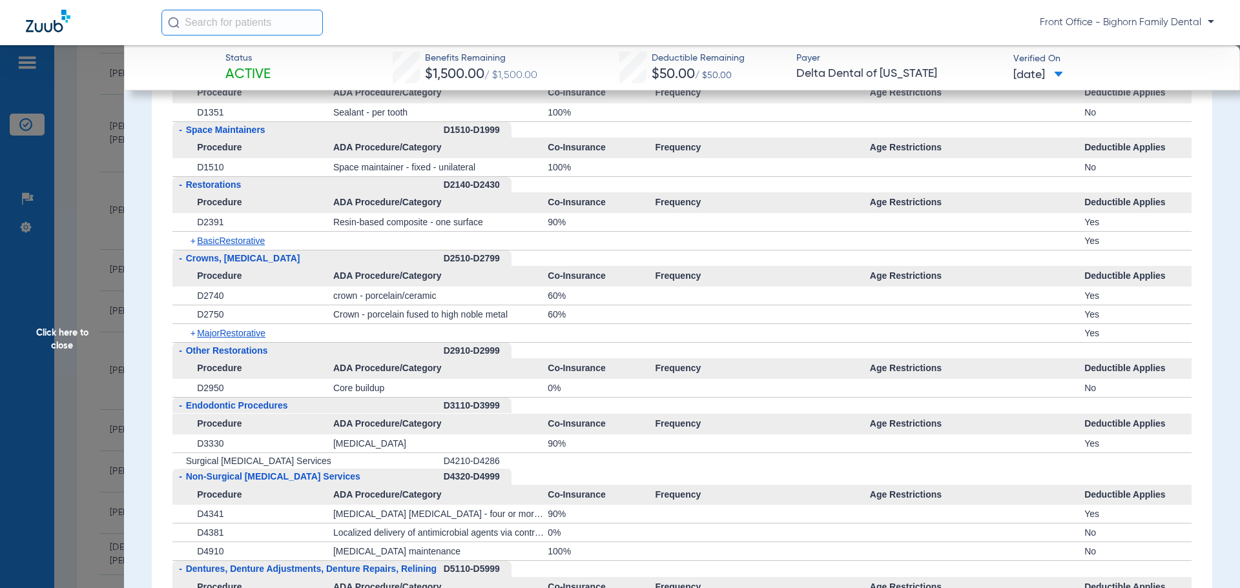
scroll to position [1679, 0]
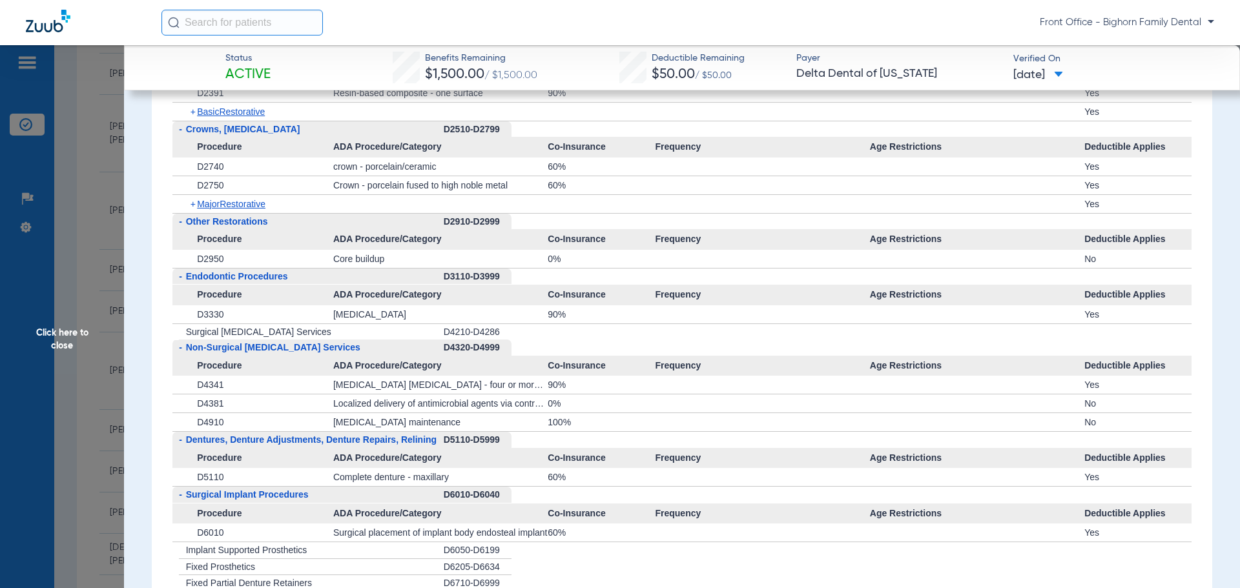
click at [55, 375] on span "Click here to close" at bounding box center [62, 339] width 124 height 588
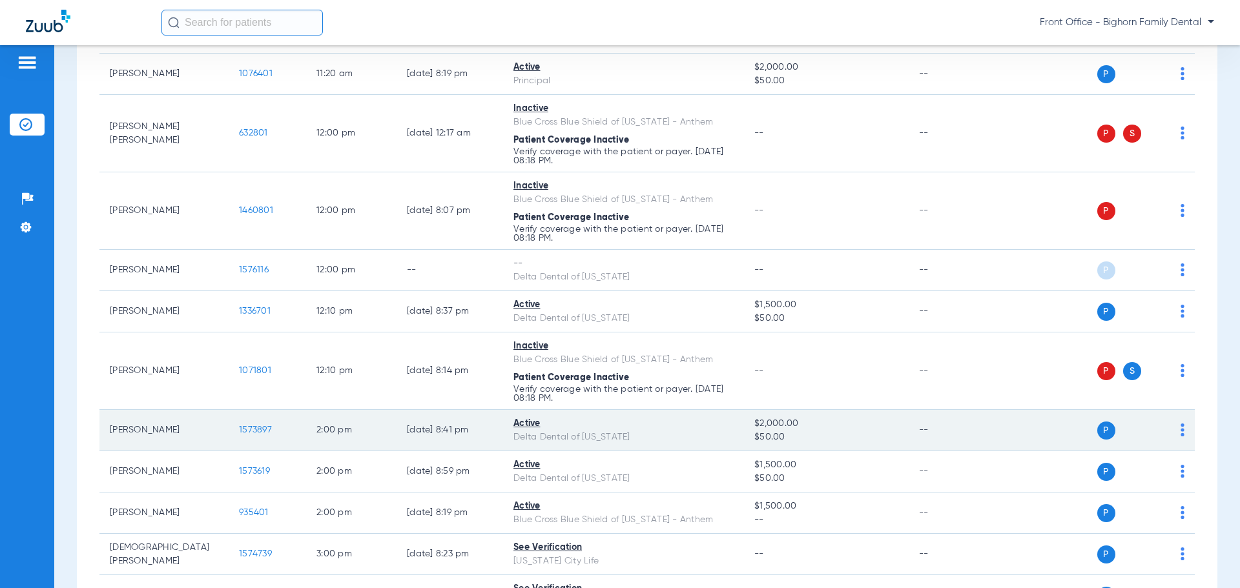
click at [262, 435] on span "1573897" at bounding box center [255, 430] width 33 height 9
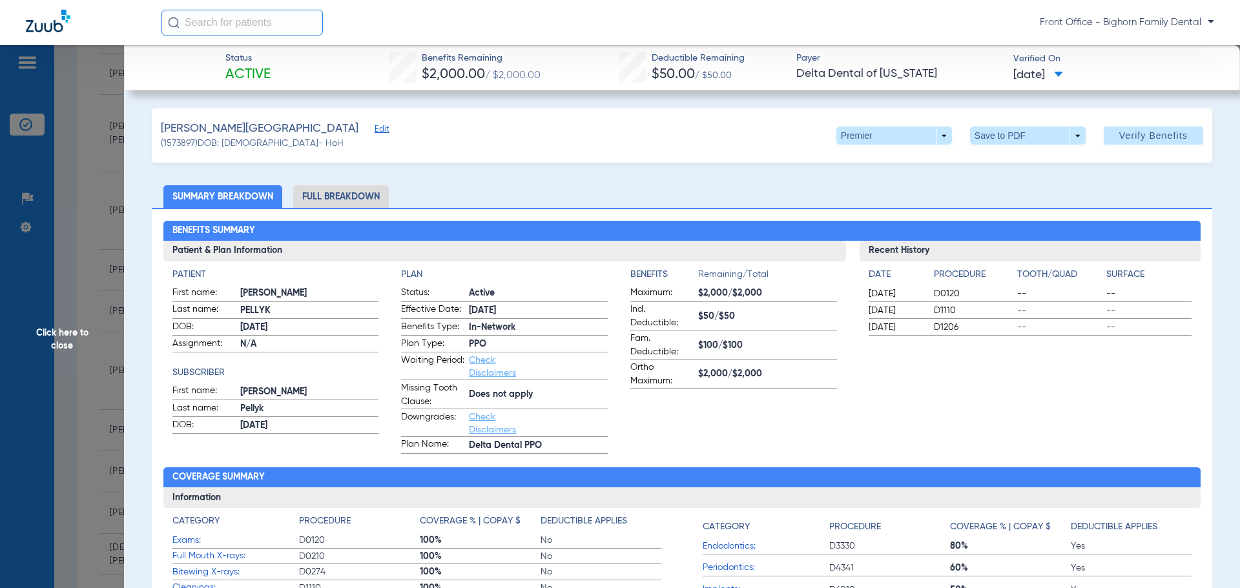
click at [355, 205] on li "Full Breakdown" at bounding box center [341, 196] width 96 height 23
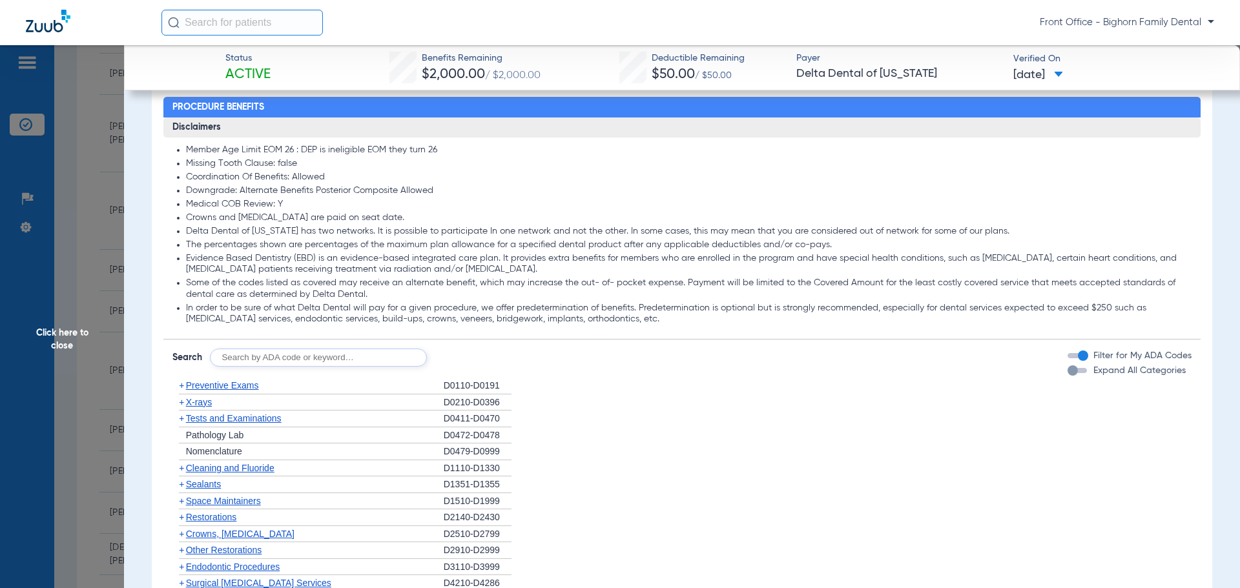
scroll to position [904, 0]
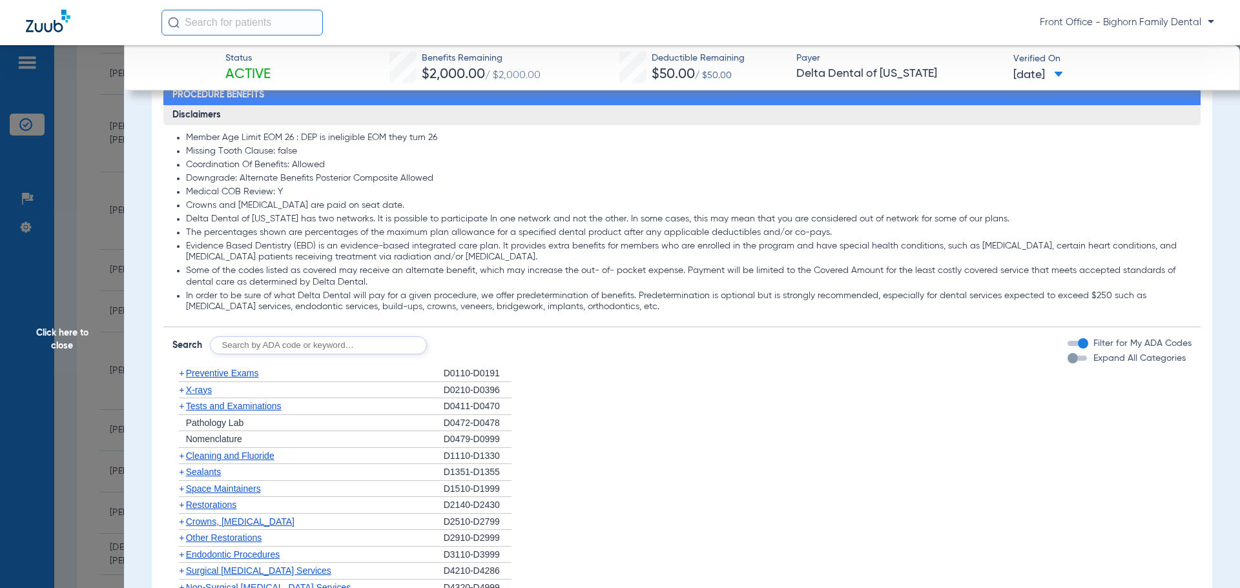
click at [1106, 356] on span "Expand All Categories" at bounding box center [1139, 358] width 92 height 9
click at [1091, 356] on button "Expand All Categories" at bounding box center [1079, 358] width 23 height 5
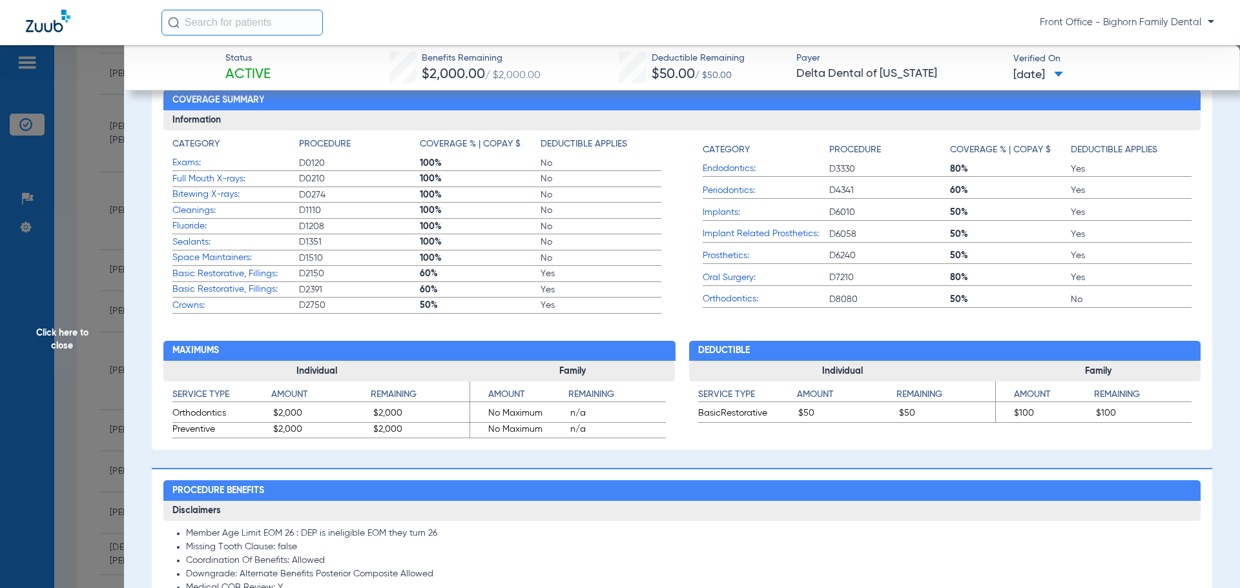
scroll to position [517, 0]
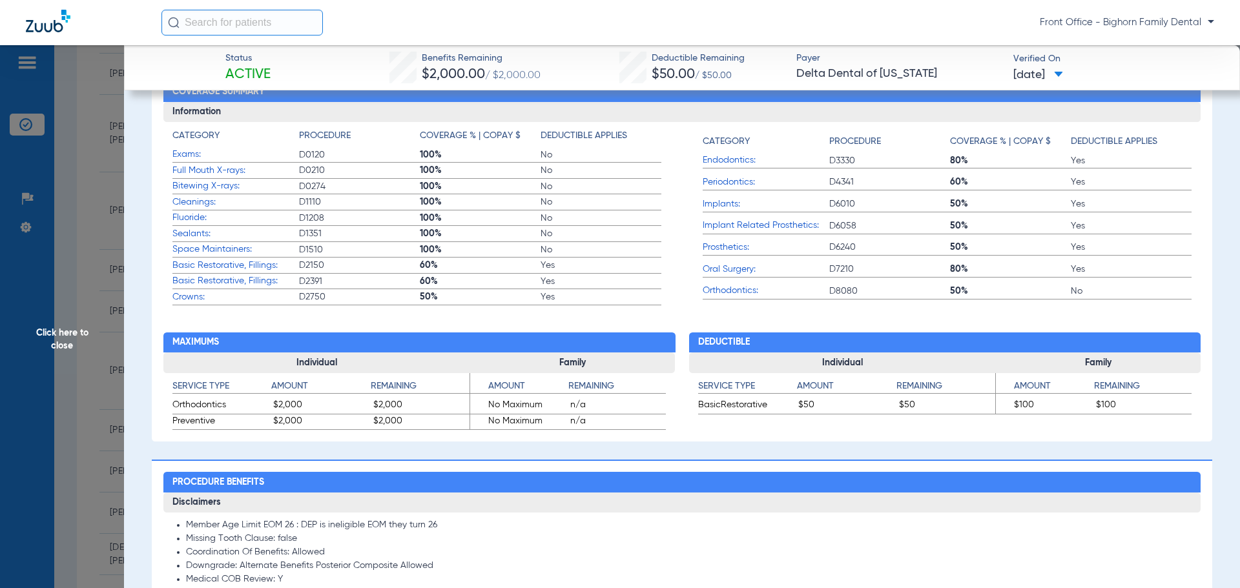
click at [41, 449] on span "Click here to close" at bounding box center [62, 339] width 124 height 588
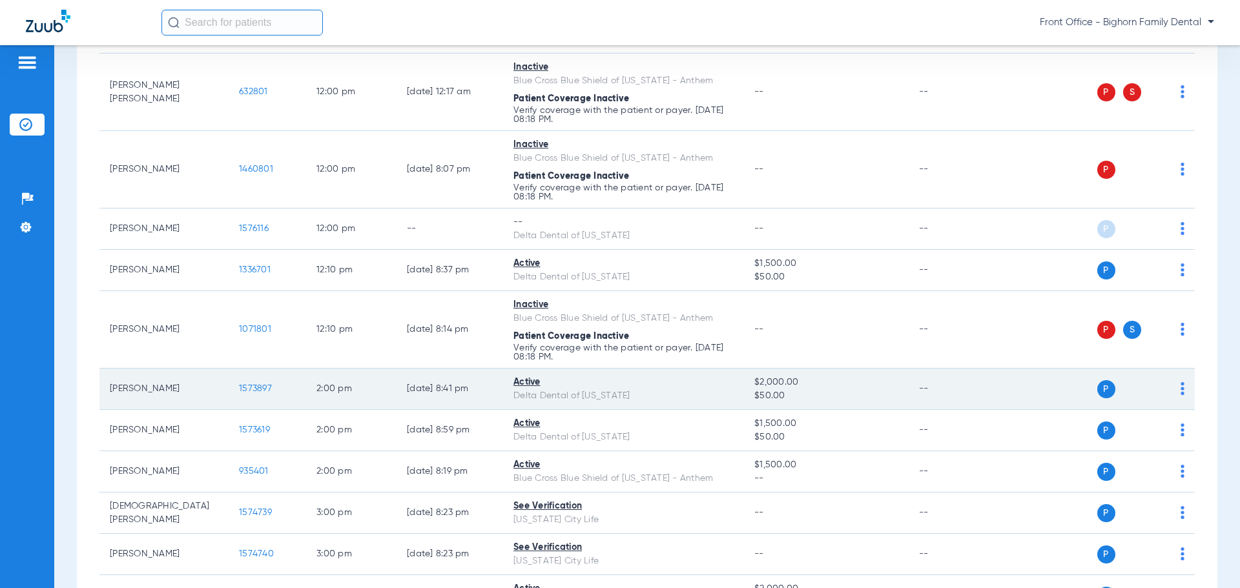
scroll to position [1033, 0]
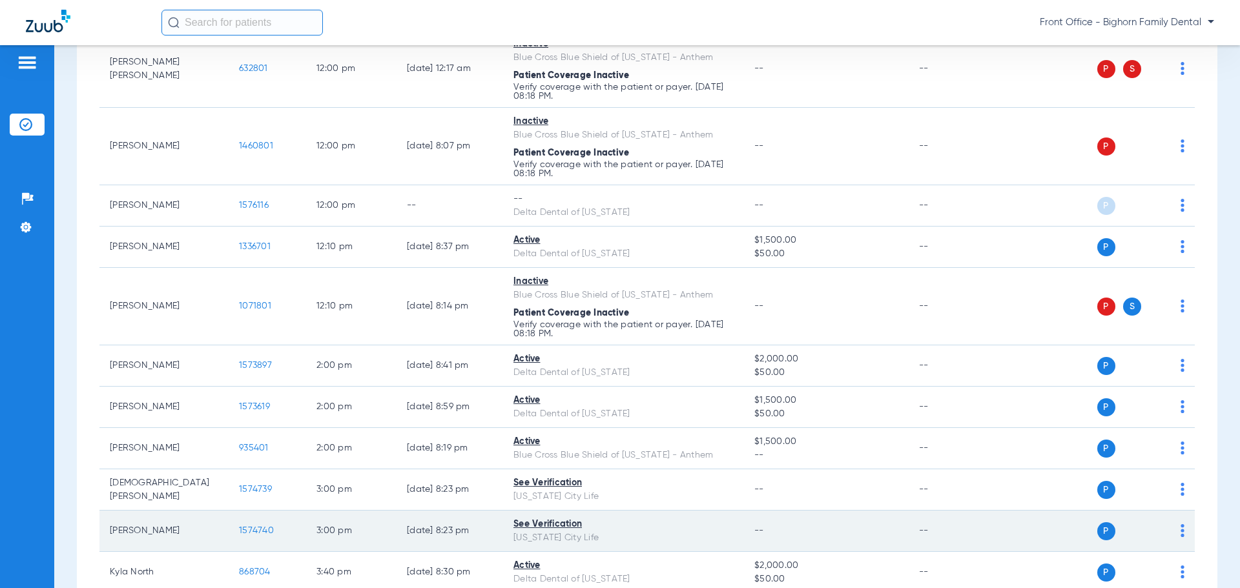
click at [256, 531] on span "1574740" at bounding box center [256, 530] width 35 height 9
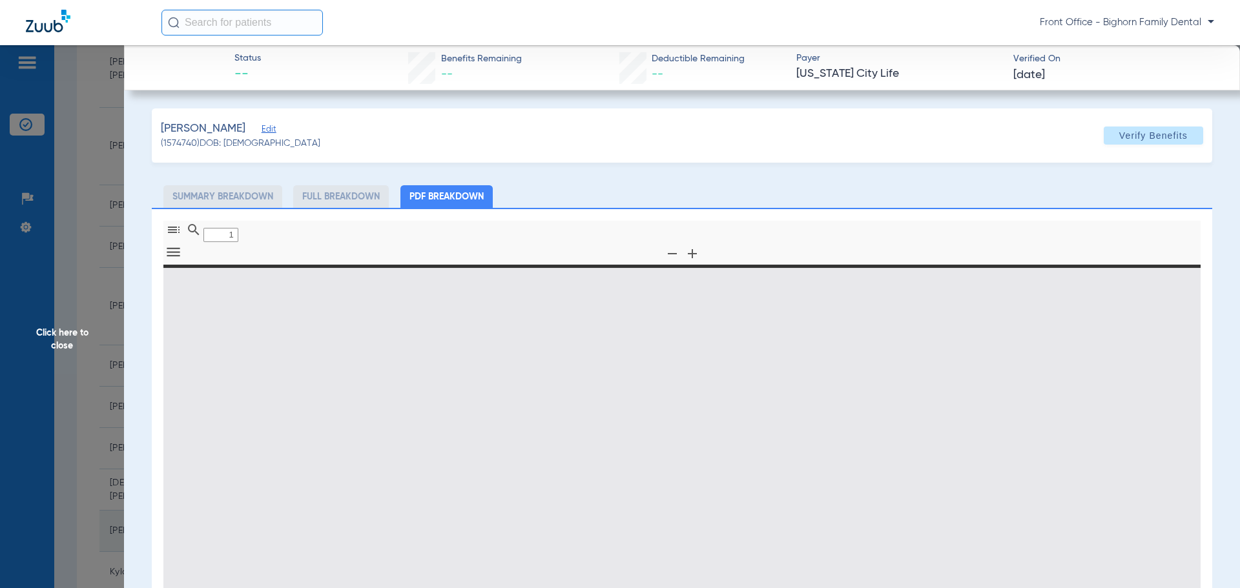
type input "0"
select select "page-width"
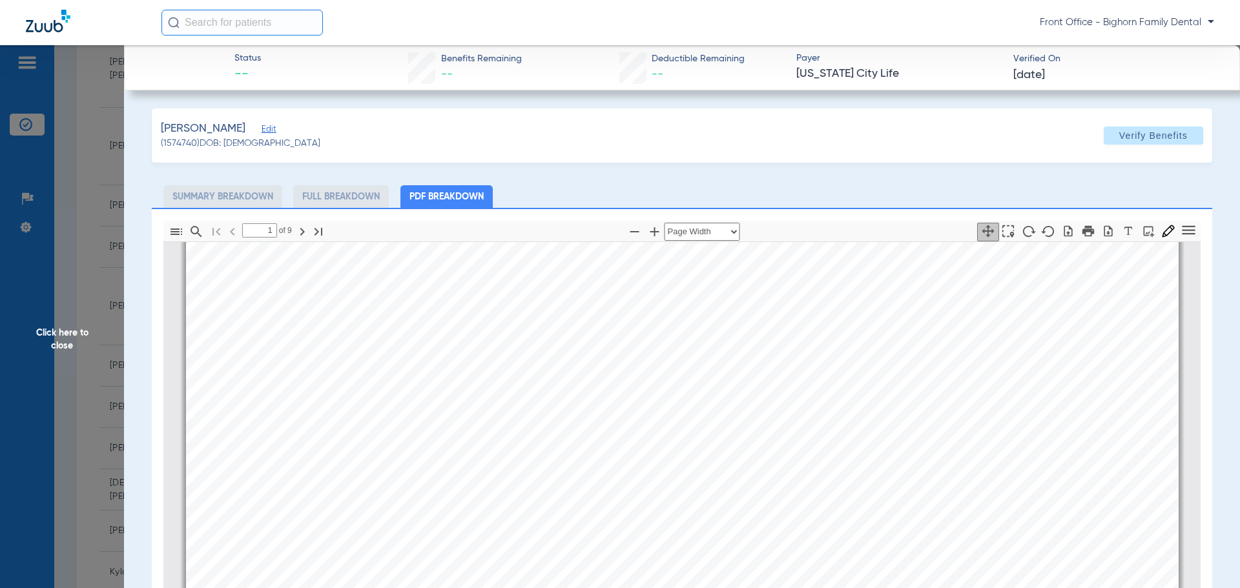
type input "2"
click at [1104, 231] on icon "button" at bounding box center [1108, 230] width 8 height 11
click at [1229, 198] on app-member-insurance-verification-view "Status -- Benefits Remaining -- Deductible Remaining -- Payer Kansas City Life …" at bounding box center [682, 432] width 1116 height 775
click at [745, 0] on html "Front Office - Bighorn Family Dental Patients Insurance Verification Setup Help…" at bounding box center [620, 294] width 1240 height 588
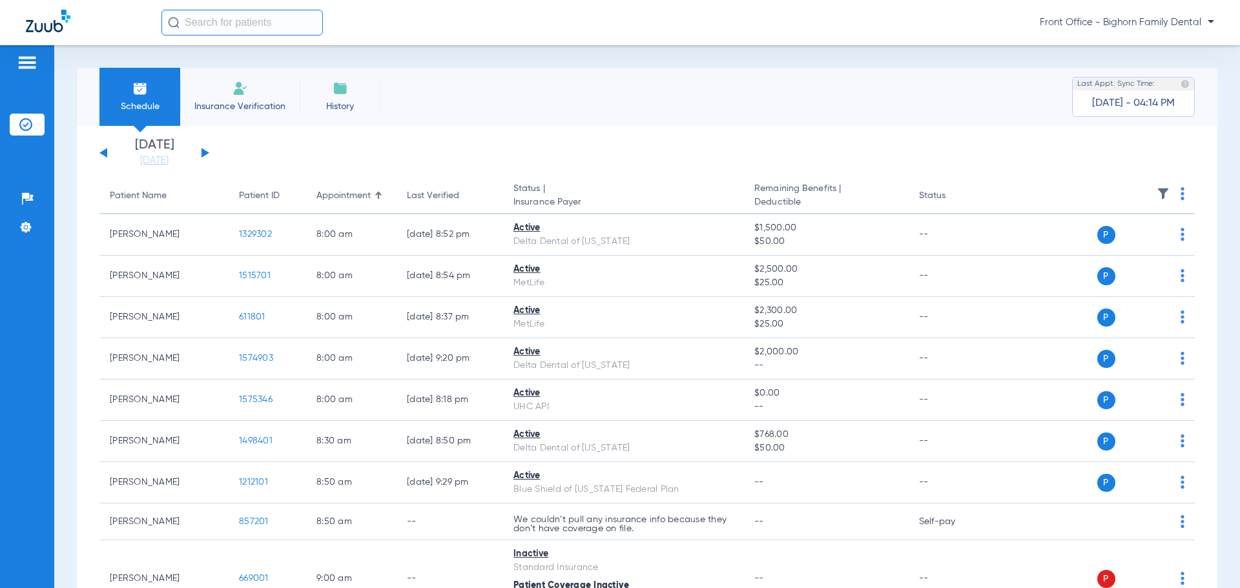
click at [203, 150] on button at bounding box center [205, 153] width 8 height 10
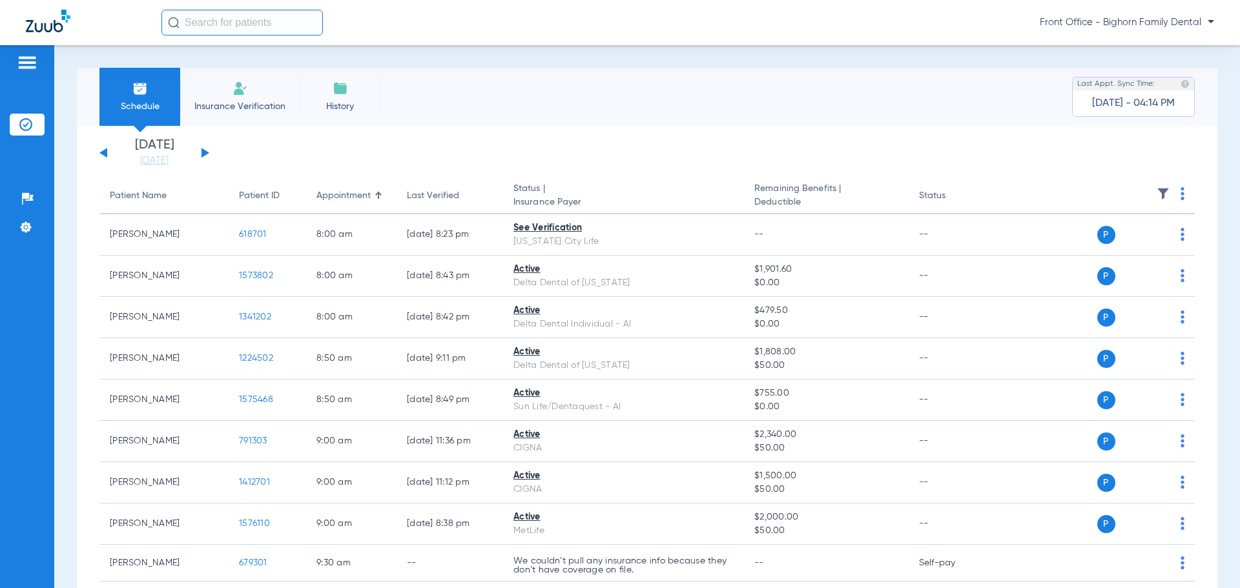
click at [207, 150] on div "[DATE] [DATE] [DATE] [DATE] [DATE] [DATE] [DATE] [DATE] [DATE] [DATE] [DATE] [D…" at bounding box center [154, 153] width 110 height 28
click at [208, 152] on div "[DATE] [DATE] [DATE] [DATE] [DATE] [DATE] [DATE] [DATE] [DATE] [DATE] [DATE] [D…" at bounding box center [154, 153] width 110 height 28
click at [206, 153] on button at bounding box center [205, 153] width 8 height 10
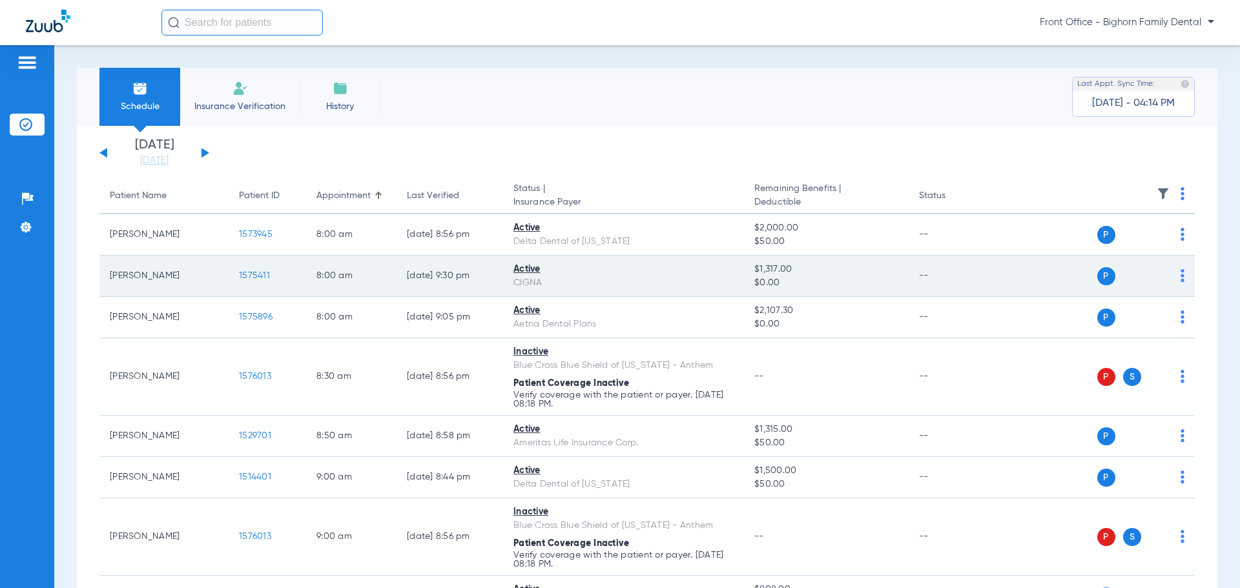
click at [262, 282] on td "1575411" at bounding box center [267, 276] width 77 height 41
click at [261, 278] on span "1575411" at bounding box center [254, 275] width 31 height 9
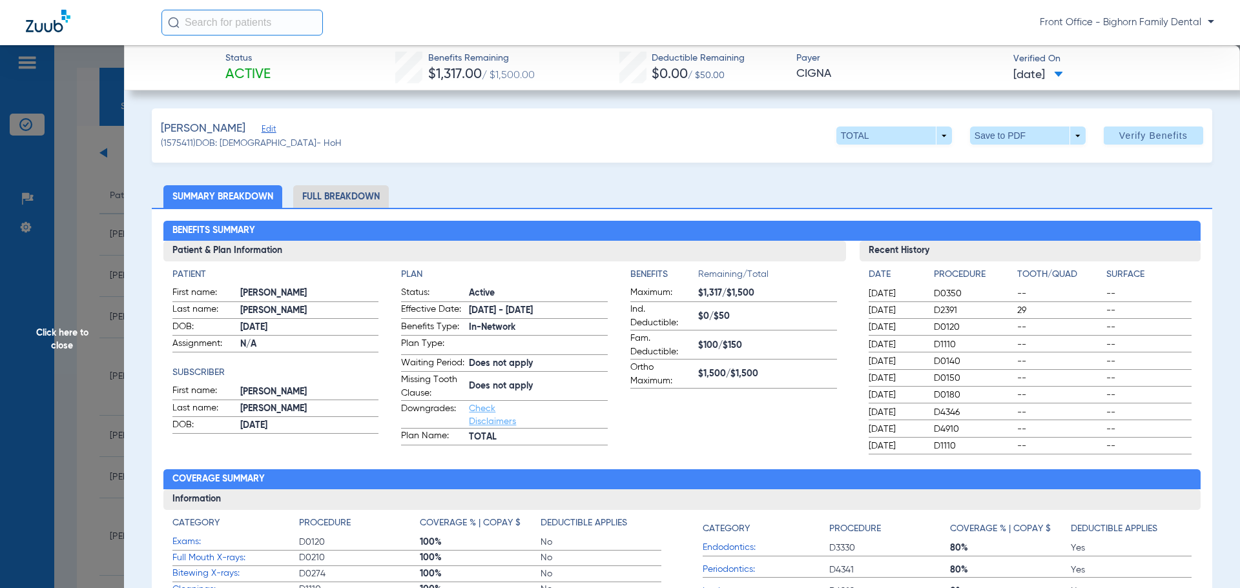
click at [331, 200] on li "Full Breakdown" at bounding box center [341, 196] width 96 height 23
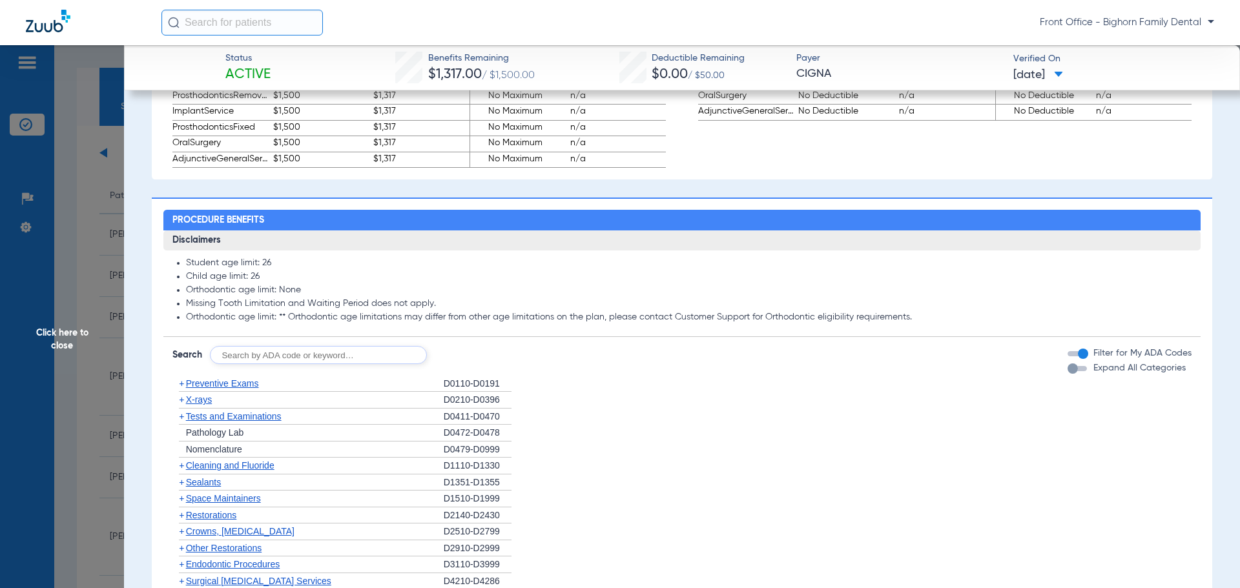
scroll to position [969, 0]
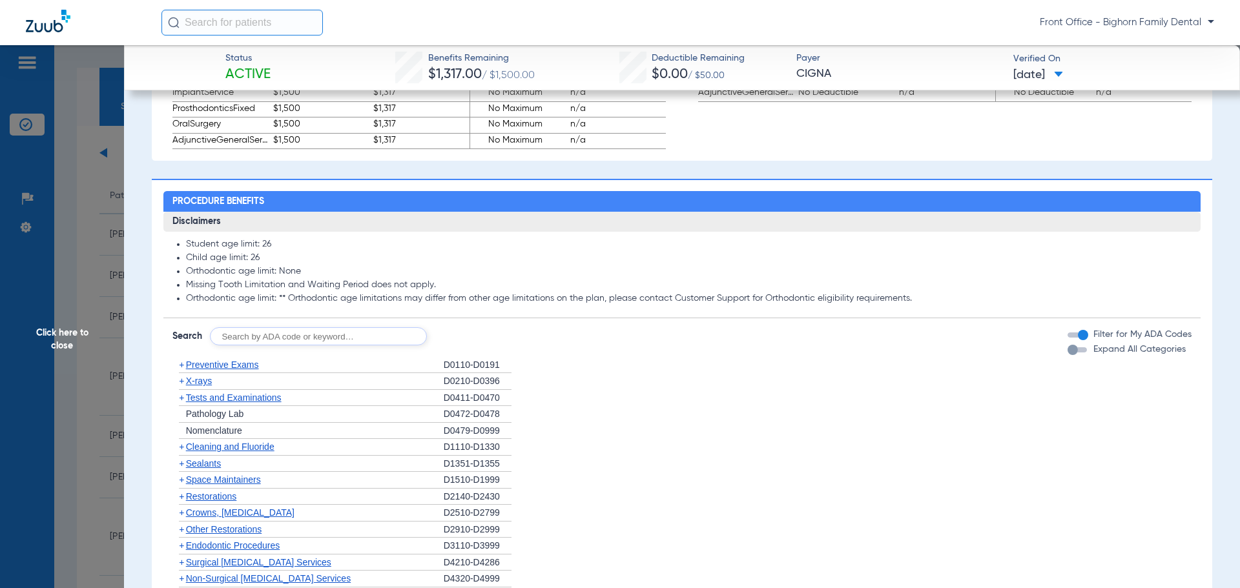
click at [1091, 356] on label "Expand All Categories" at bounding box center [1138, 350] width 95 height 14
click at [1089, 353] on button "Expand All Categories" at bounding box center [1079, 349] width 23 height 5
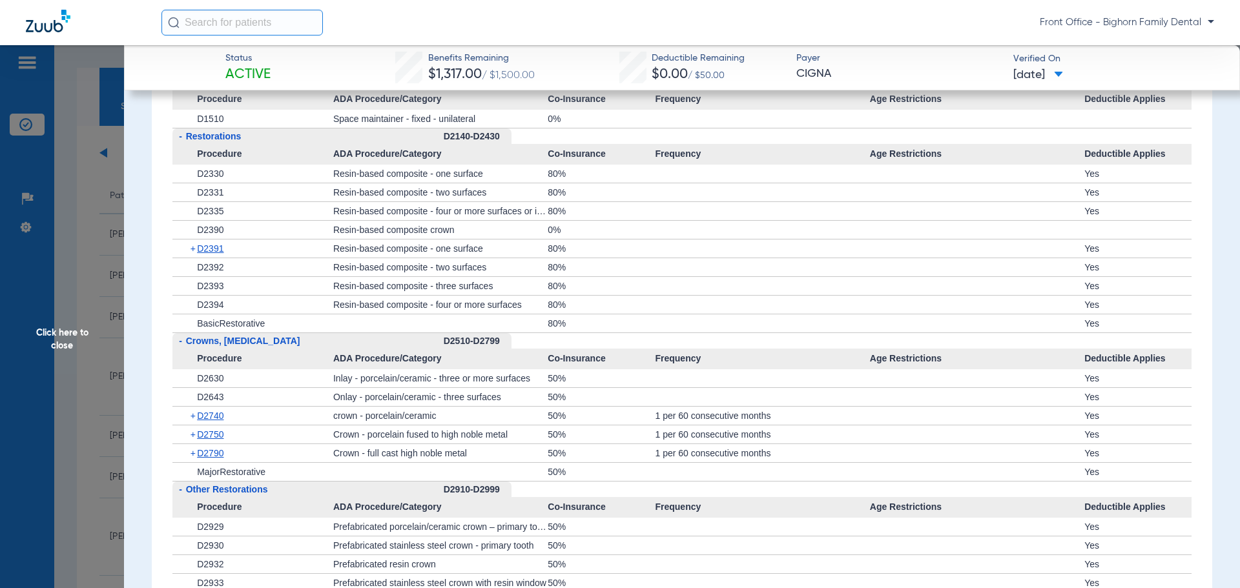
scroll to position [2002, 0]
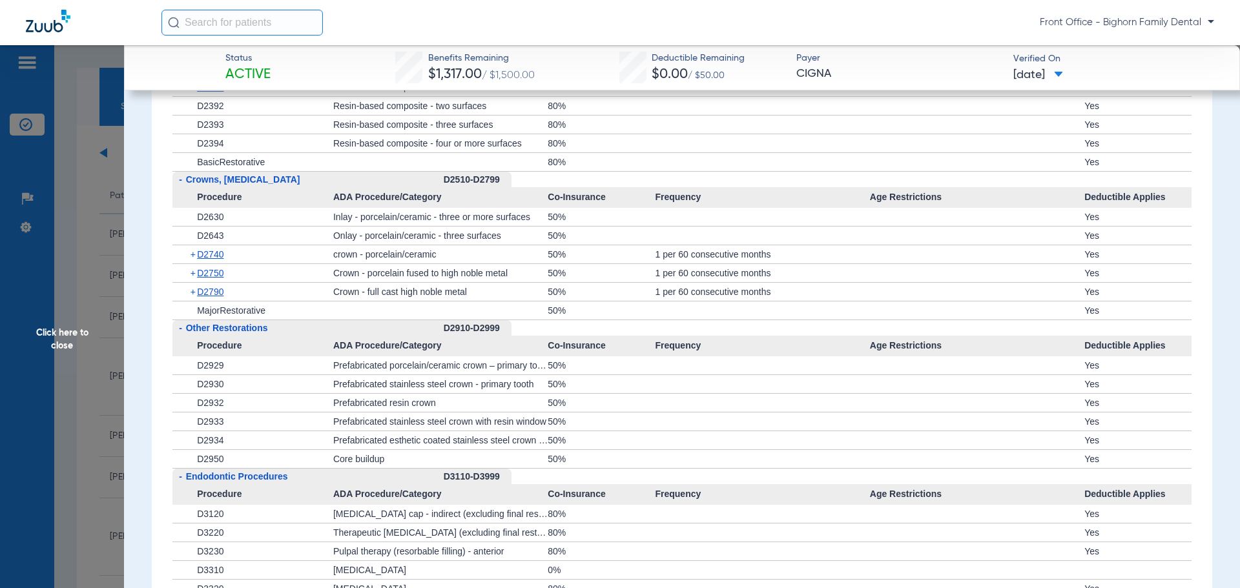
click at [31, 406] on span "Click here to close" at bounding box center [62, 339] width 124 height 588
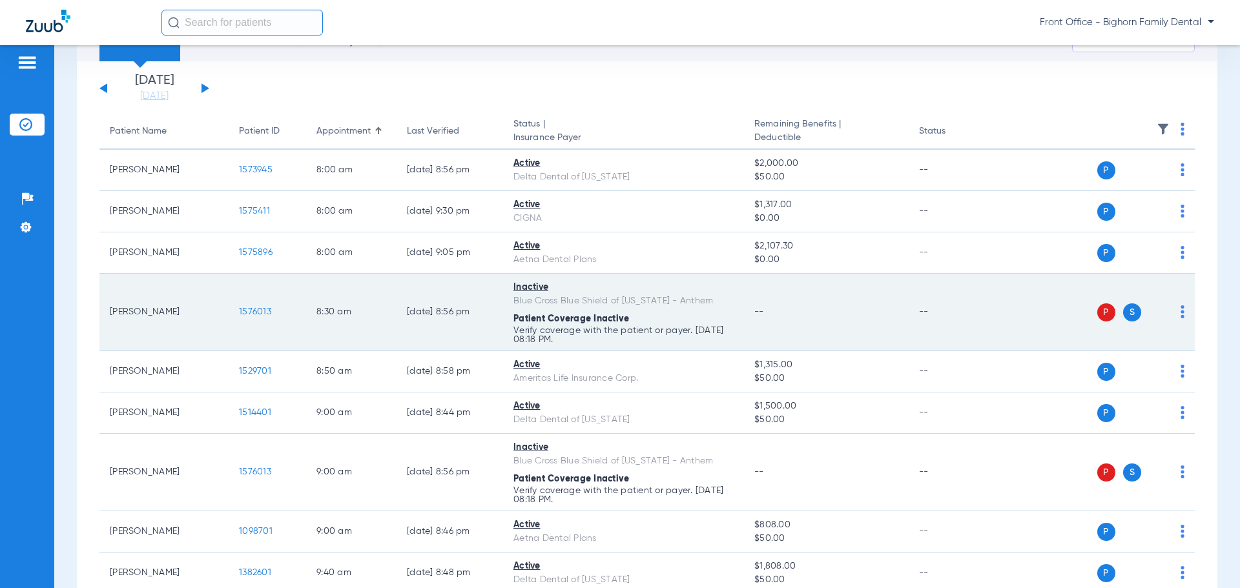
scroll to position [129, 0]
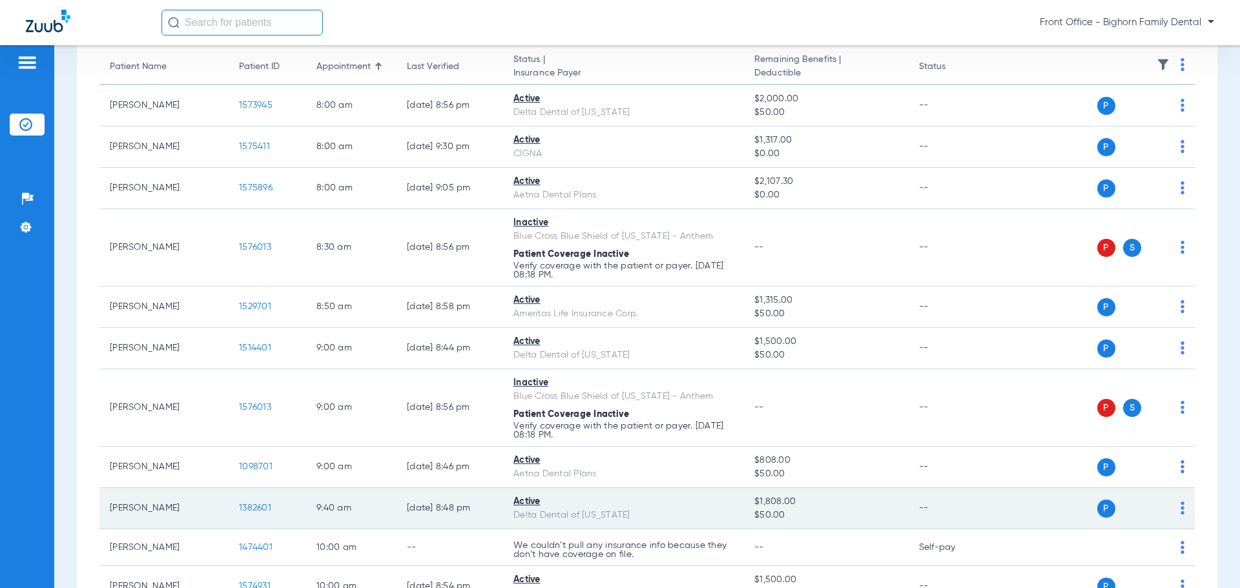
click at [249, 509] on span "1382601" at bounding box center [255, 508] width 32 height 9
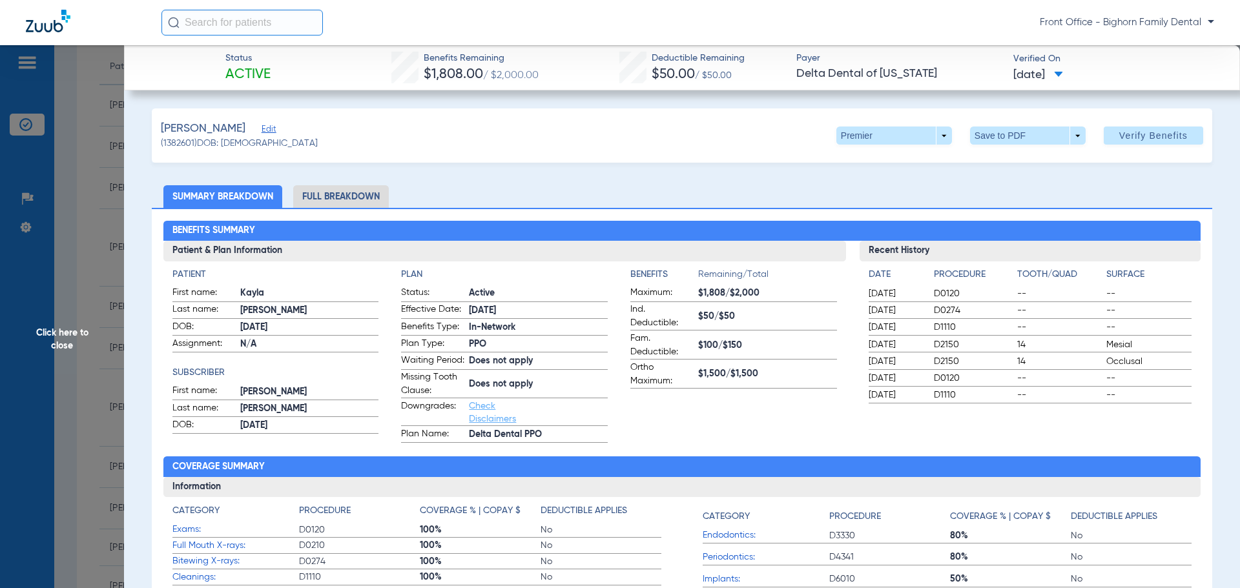
click at [342, 196] on li "Full Breakdown" at bounding box center [341, 196] width 96 height 23
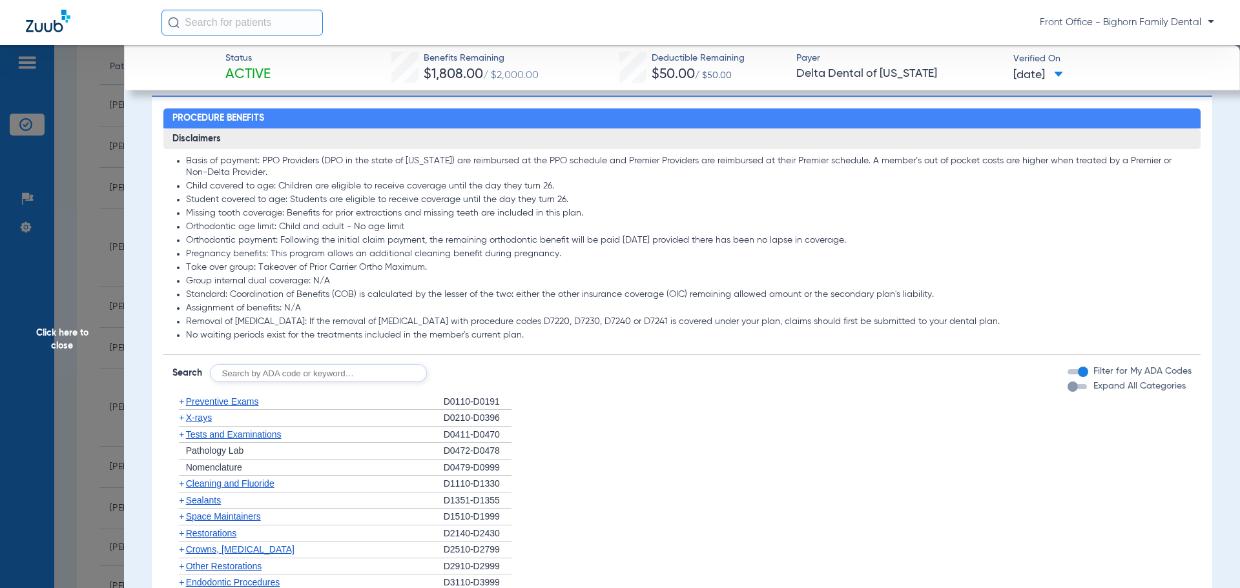
scroll to position [1098, 0]
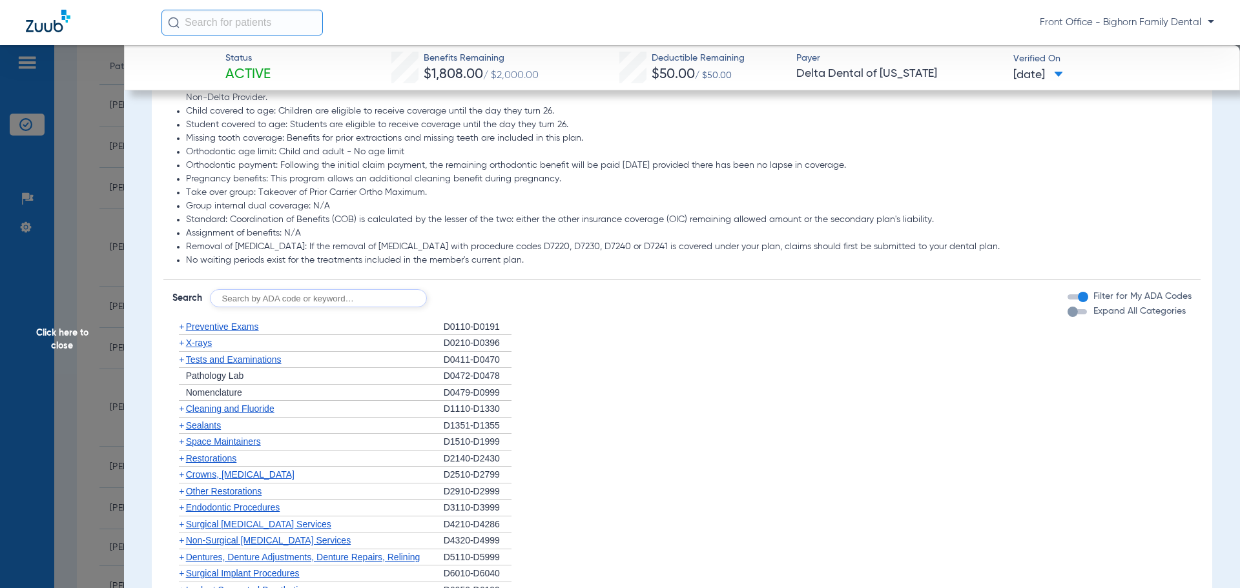
click at [1121, 316] on span "Expand All Categories" at bounding box center [1139, 311] width 92 height 9
click at [1091, 315] on button "Expand All Categories" at bounding box center [1079, 311] width 23 height 5
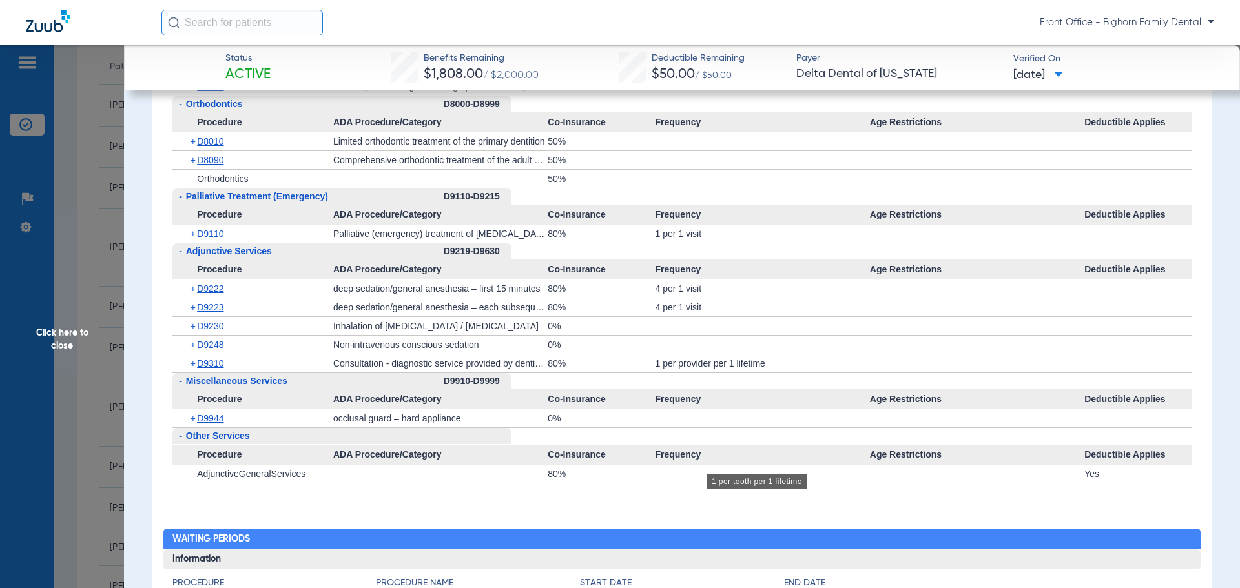
scroll to position [3423, 0]
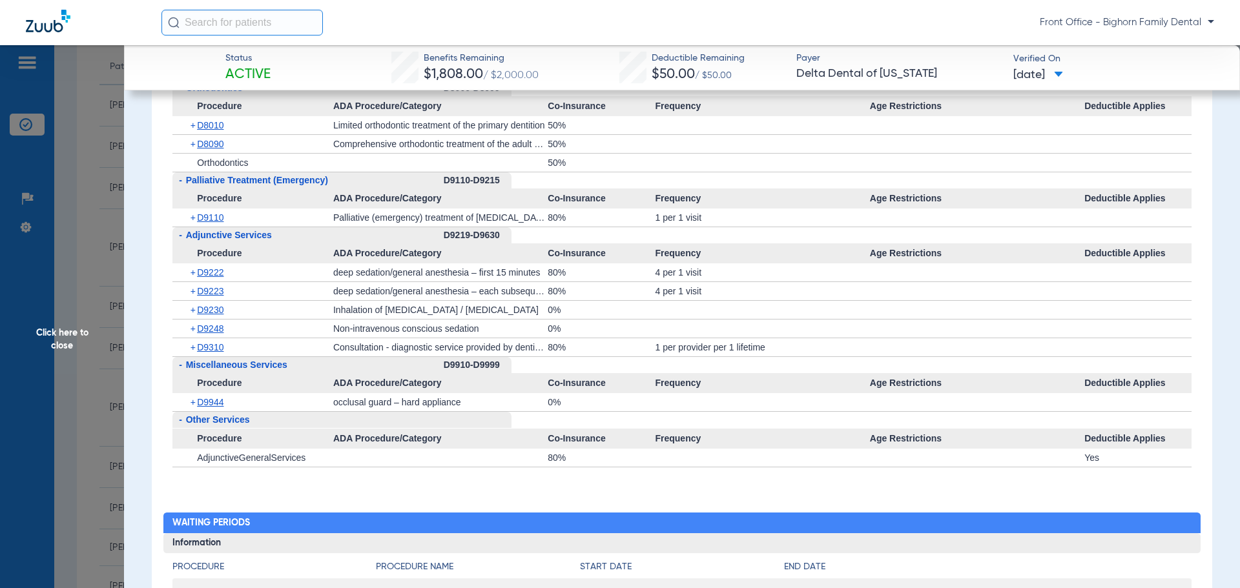
click at [79, 360] on span "Click here to close" at bounding box center [62, 339] width 124 height 588
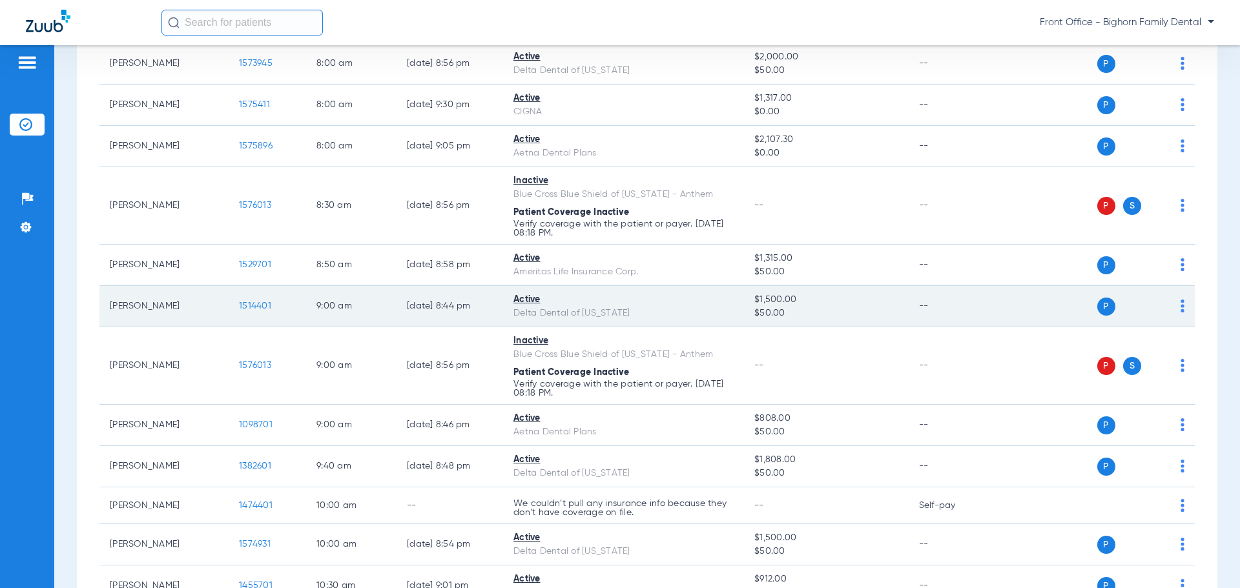
scroll to position [194, 0]
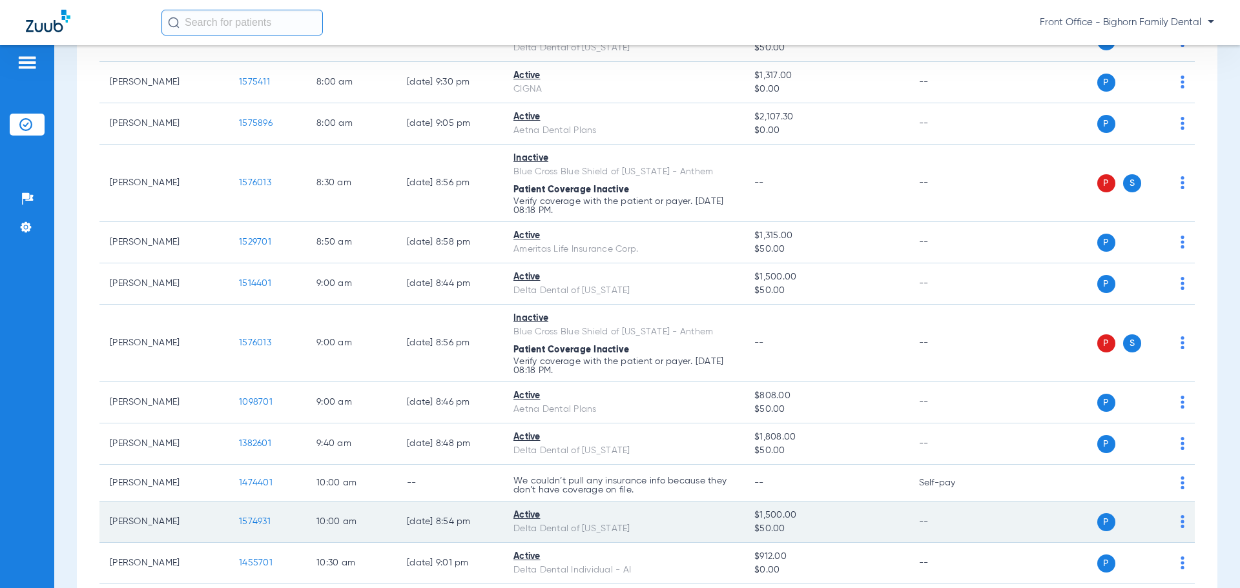
click at [262, 522] on span "1574931" at bounding box center [255, 521] width 32 height 9
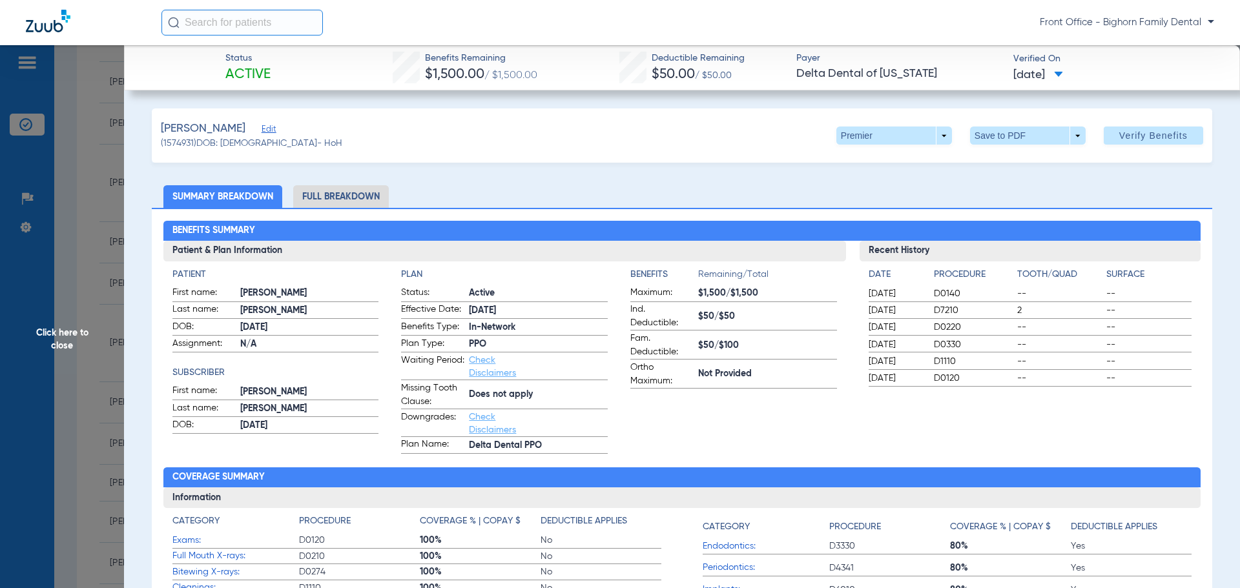
click at [56, 319] on span "Click here to close" at bounding box center [62, 339] width 124 height 588
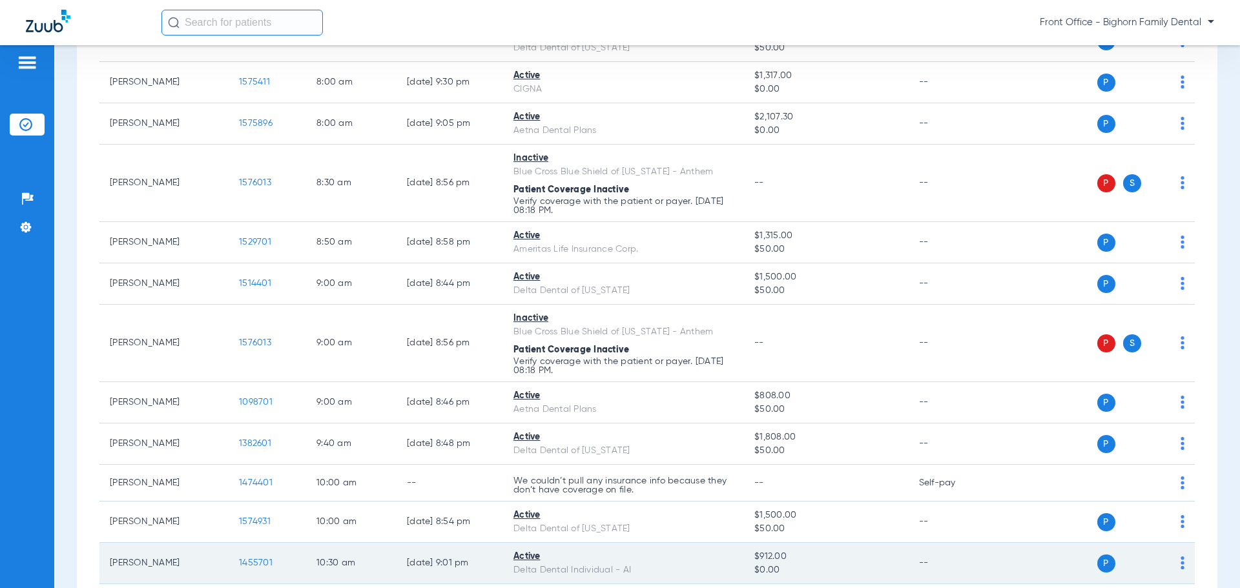
click at [264, 559] on span "1455701" at bounding box center [256, 563] width 34 height 9
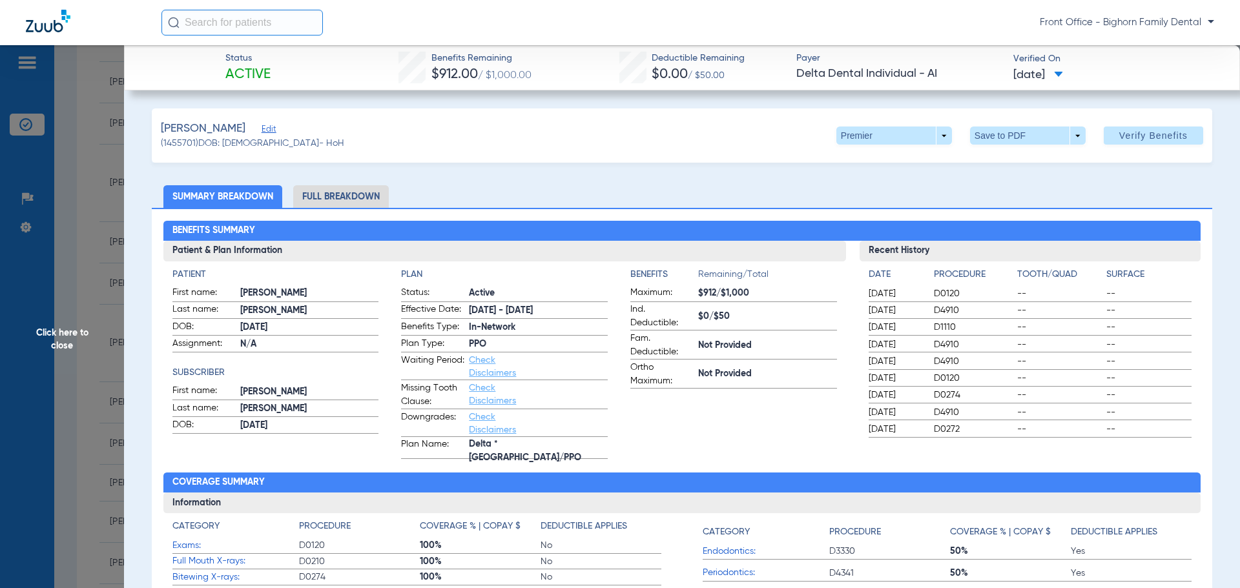
click at [340, 192] on li "Full Breakdown" at bounding box center [341, 196] width 96 height 23
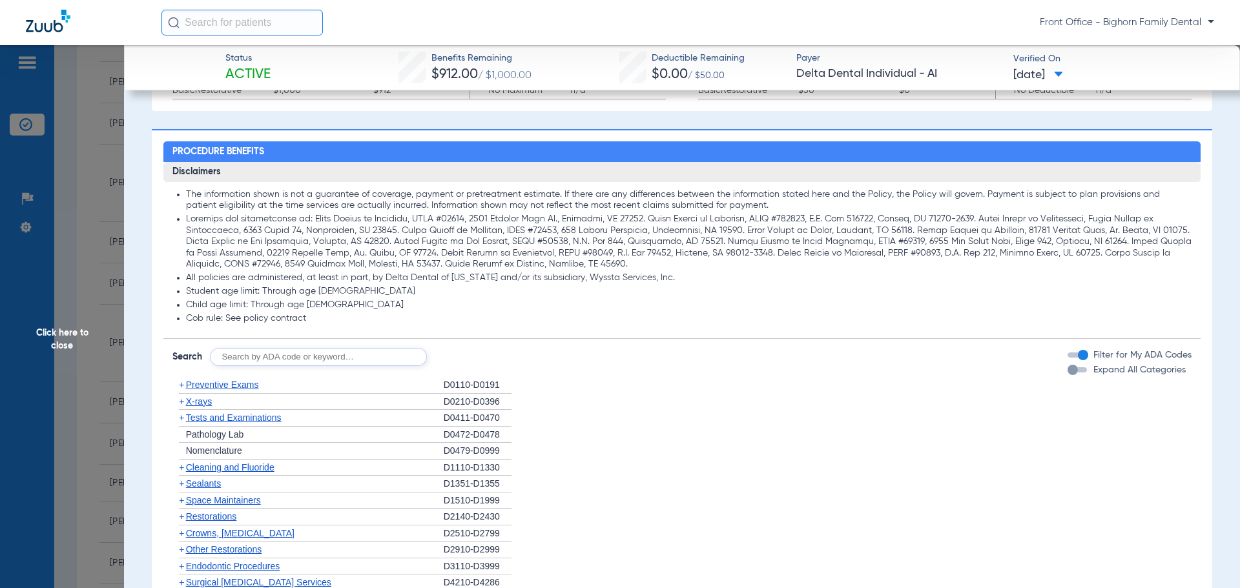
scroll to position [840, 0]
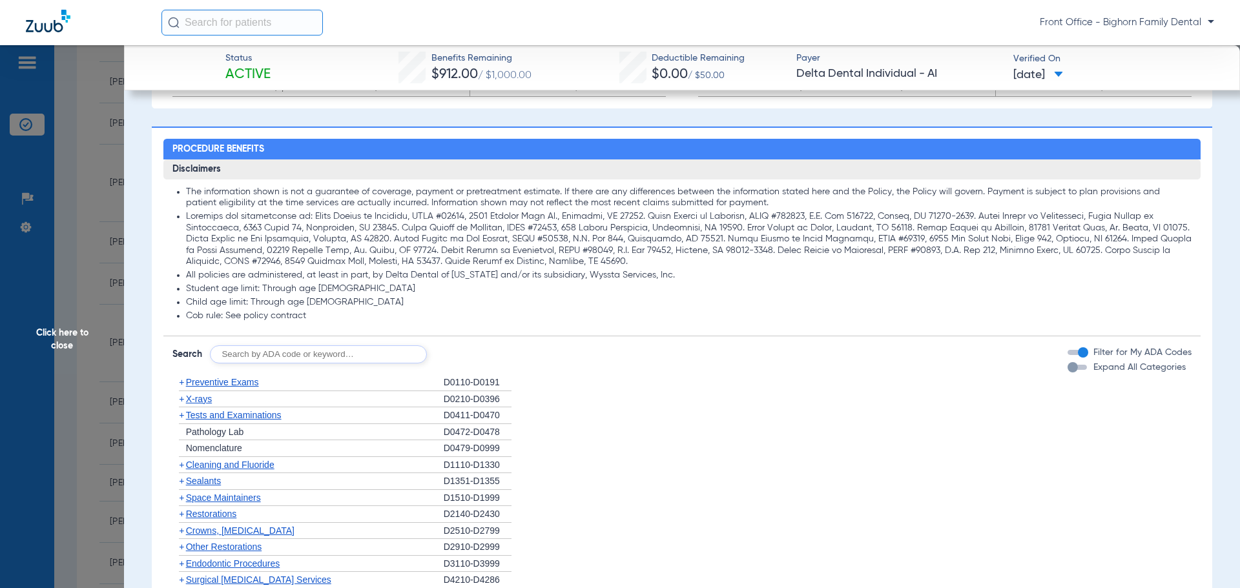
click at [1110, 371] on span "Expand All Categories" at bounding box center [1139, 367] width 92 height 9
click at [1091, 370] on button "Expand All Categories" at bounding box center [1079, 367] width 23 height 5
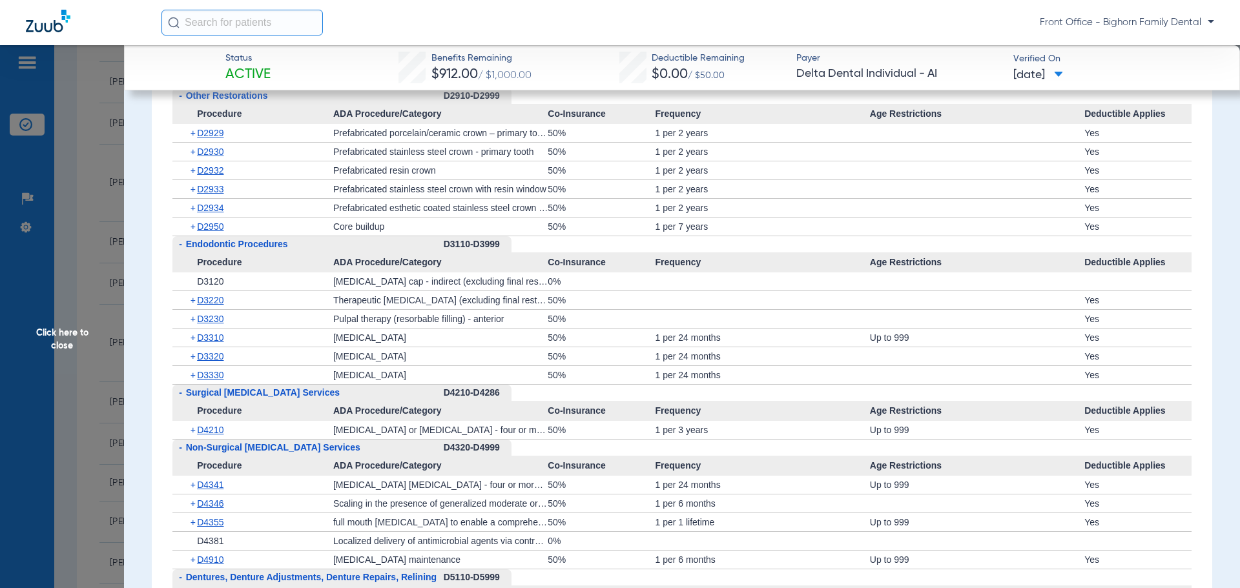
scroll to position [2131, 0]
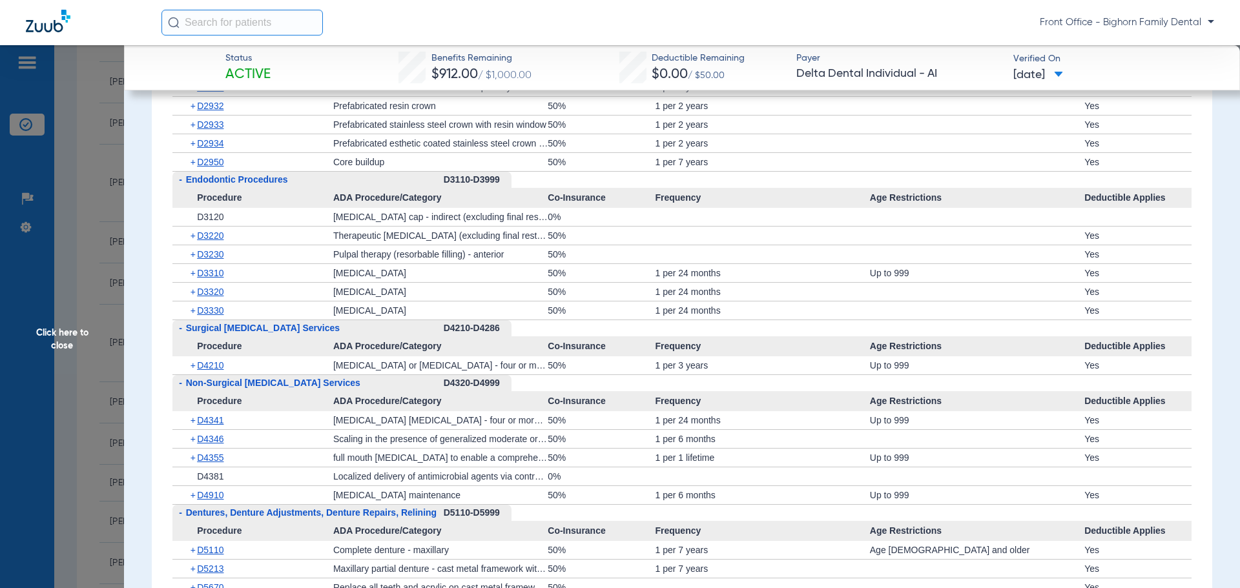
click at [46, 373] on span "Click here to close" at bounding box center [62, 339] width 124 height 588
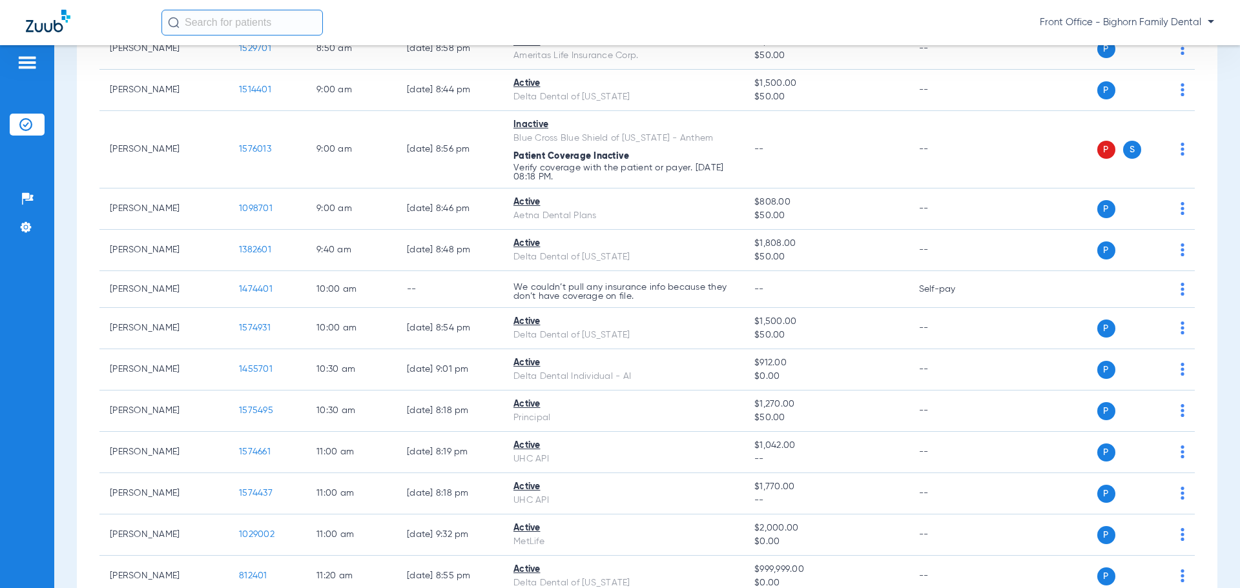
scroll to position [452, 0]
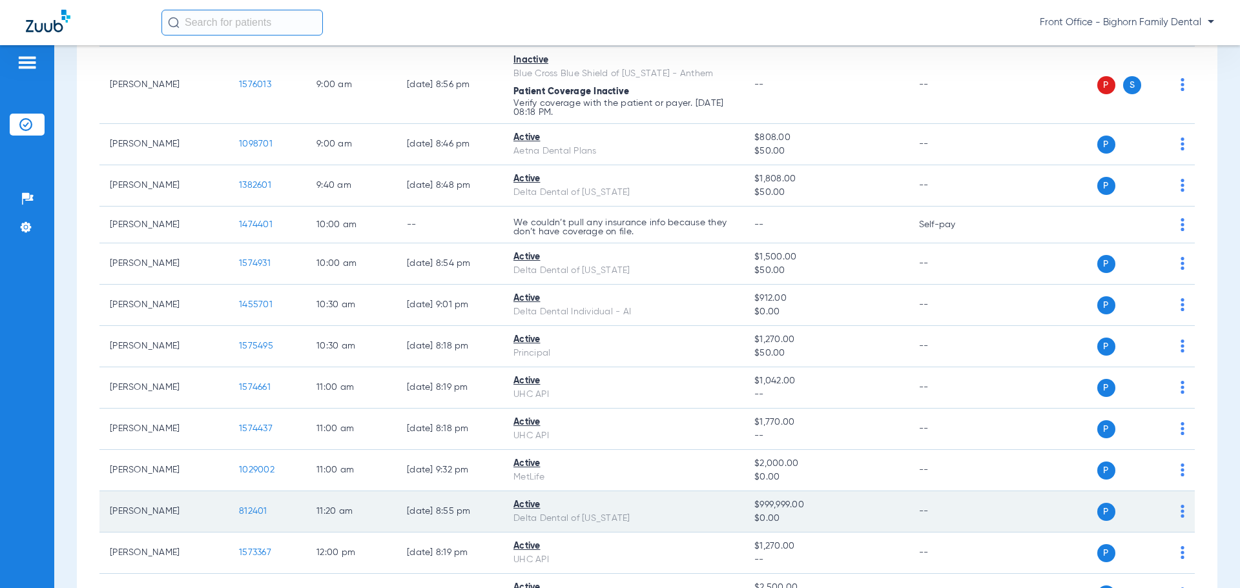
click at [242, 511] on span "812401" at bounding box center [253, 511] width 28 height 9
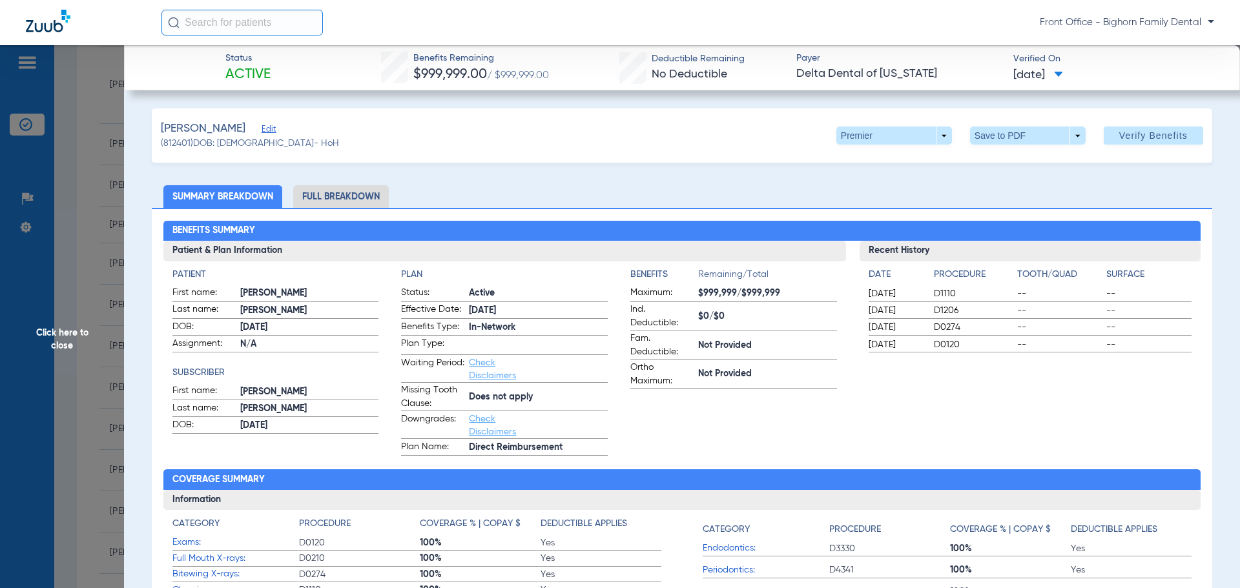
click at [320, 201] on li "Full Breakdown" at bounding box center [341, 196] width 96 height 23
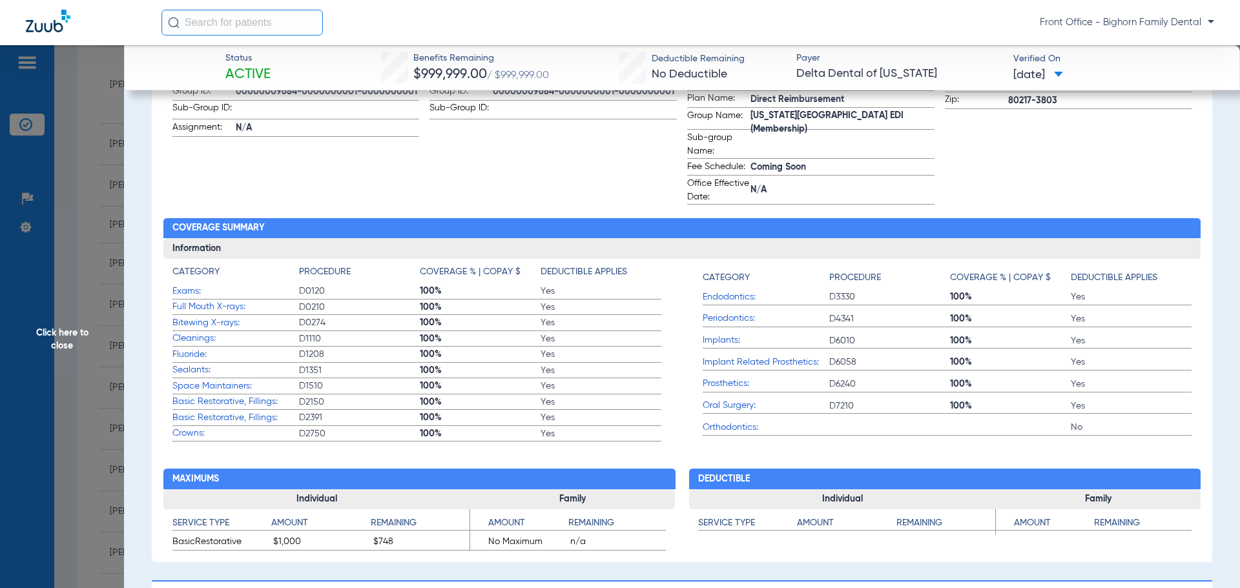
scroll to position [387, 0]
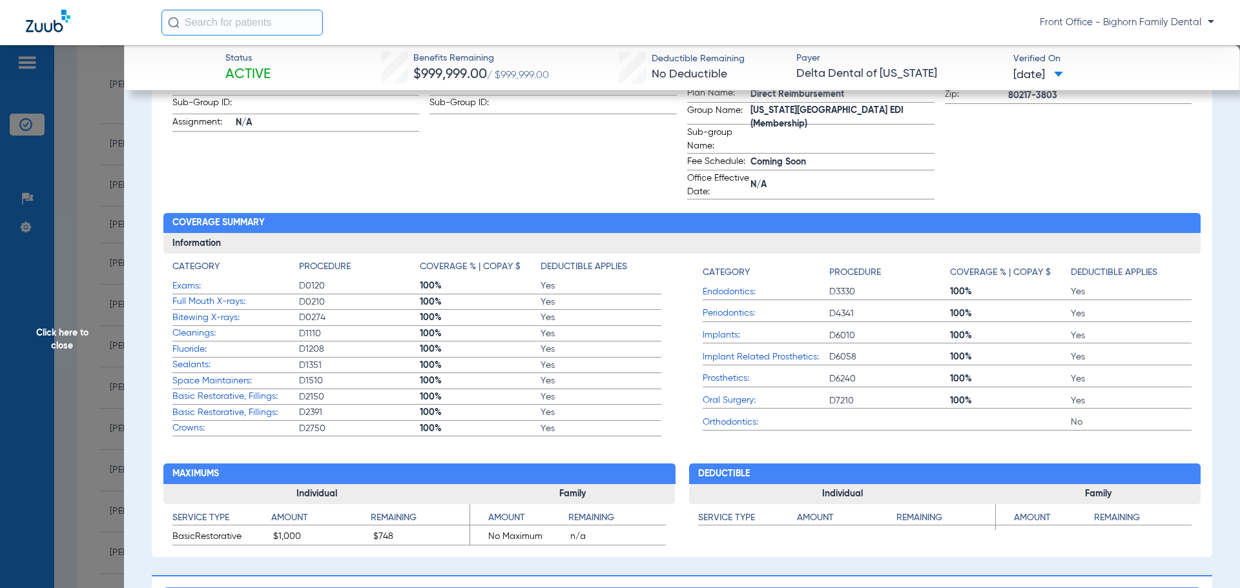
click at [62, 325] on span "Click here to close" at bounding box center [62, 339] width 124 height 588
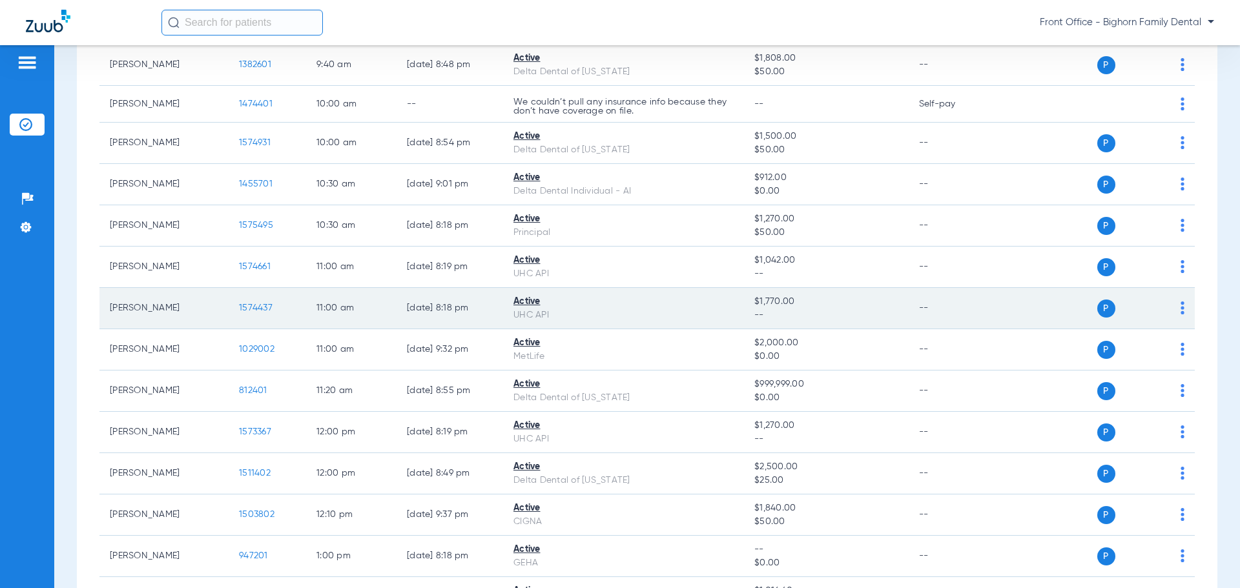
scroll to position [581, 0]
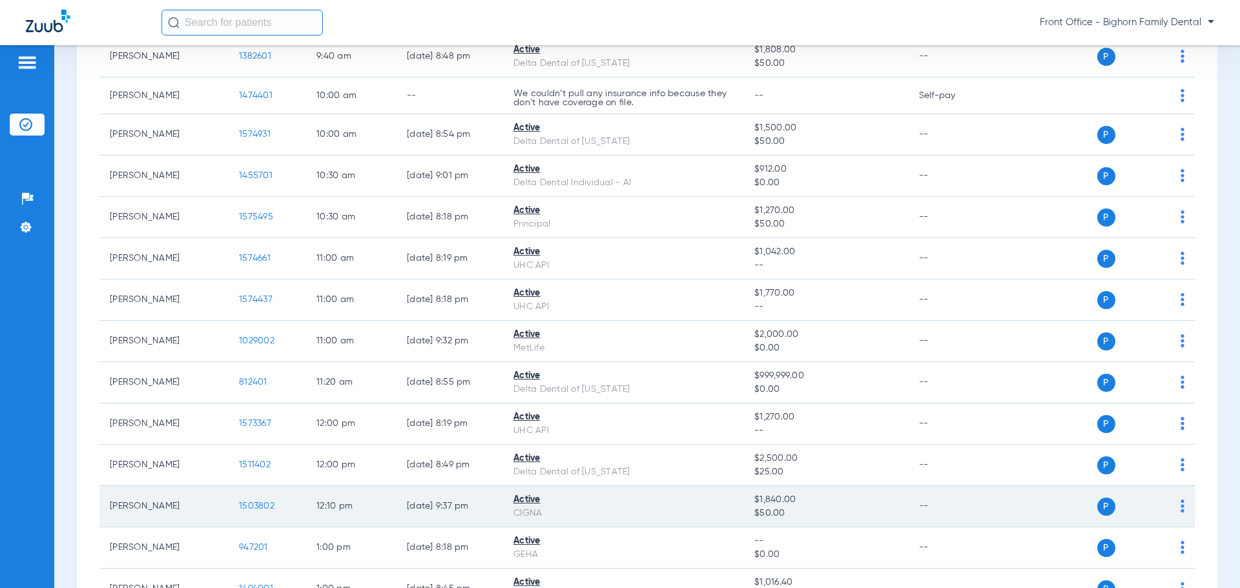
click at [252, 512] on td "1503802" at bounding box center [267, 506] width 77 height 41
click at [253, 509] on span "1503802" at bounding box center [257, 506] width 36 height 9
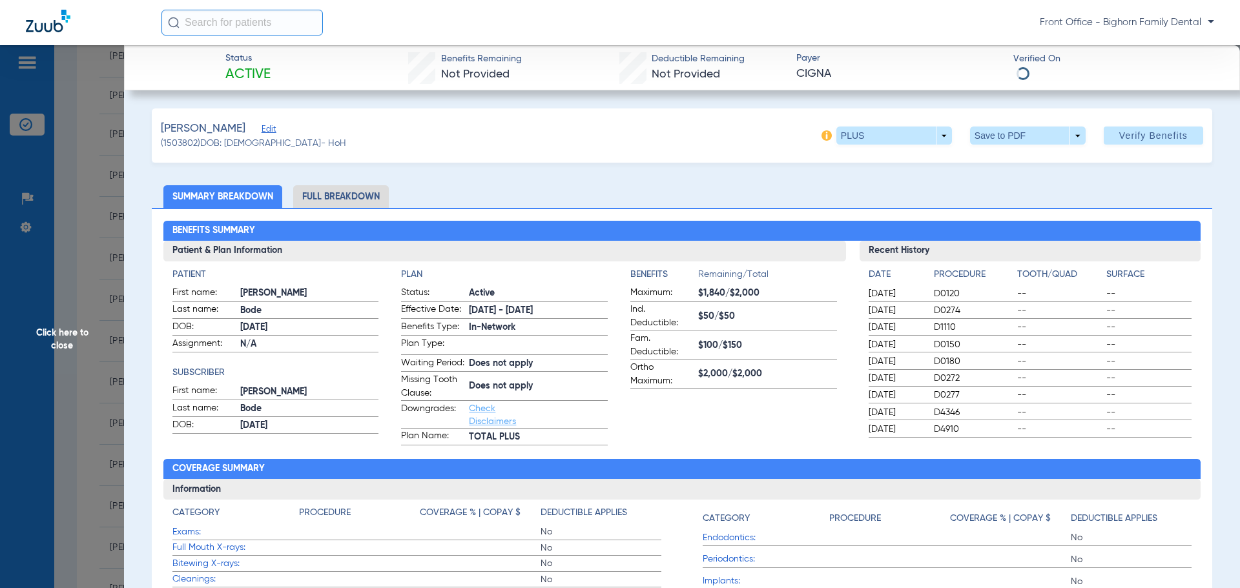
click at [347, 206] on li "Full Breakdown" at bounding box center [341, 196] width 96 height 23
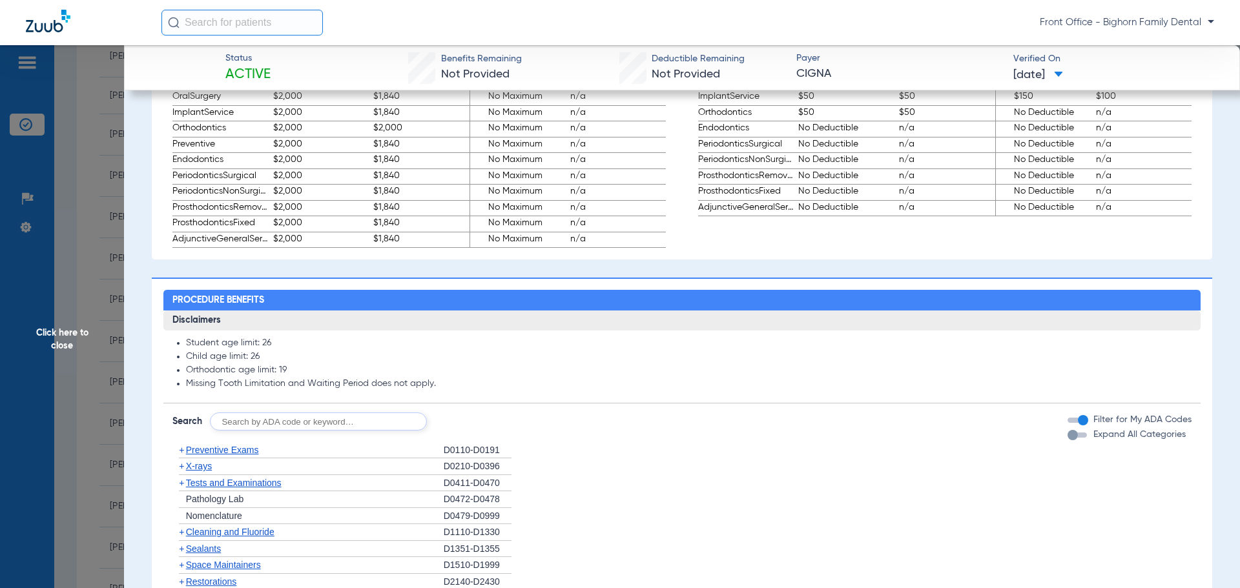
scroll to position [904, 0]
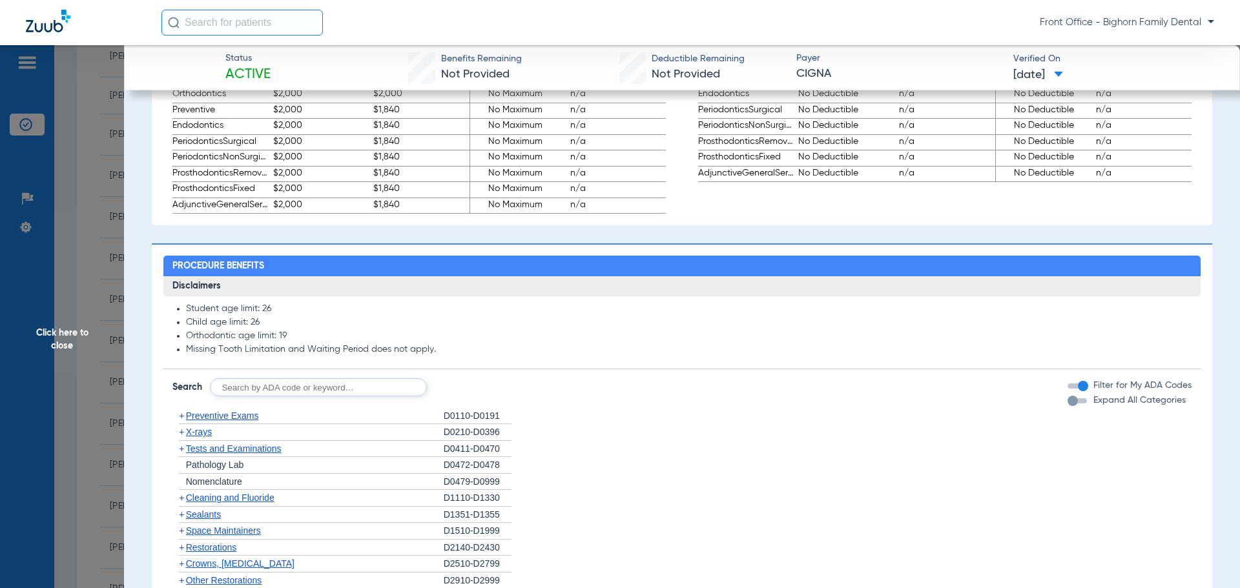
click at [1131, 406] on label "Expand All Categories" at bounding box center [1138, 401] width 95 height 14
click at [1091, 404] on button "Expand All Categories" at bounding box center [1079, 400] width 23 height 5
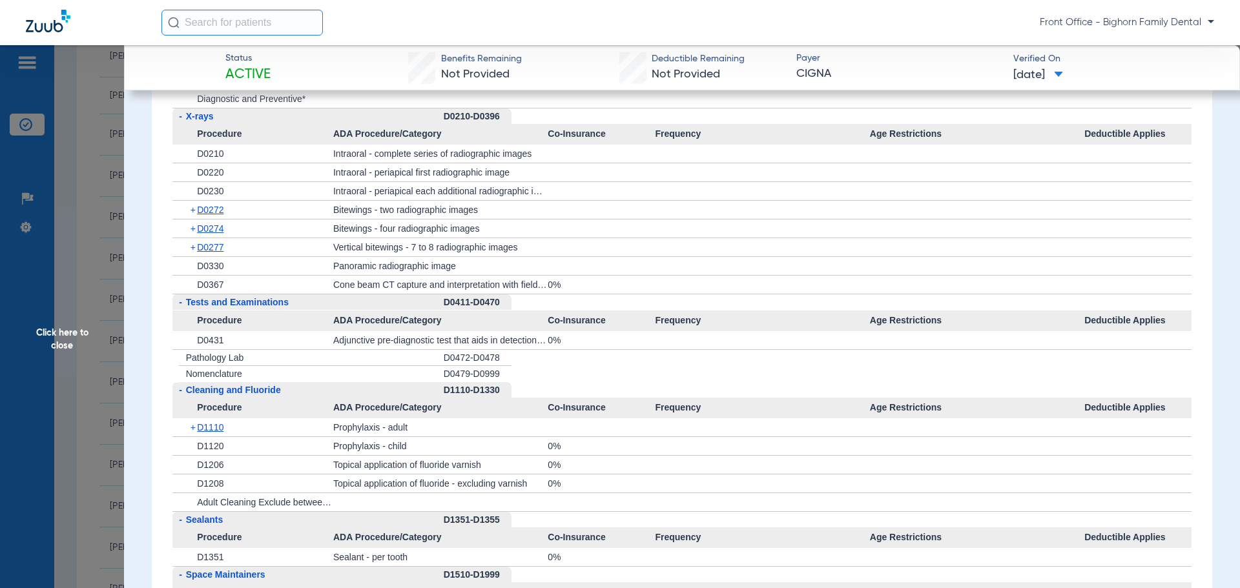
scroll to position [1356, 0]
